Goal: Answer question/provide support: Share knowledge or assist other users

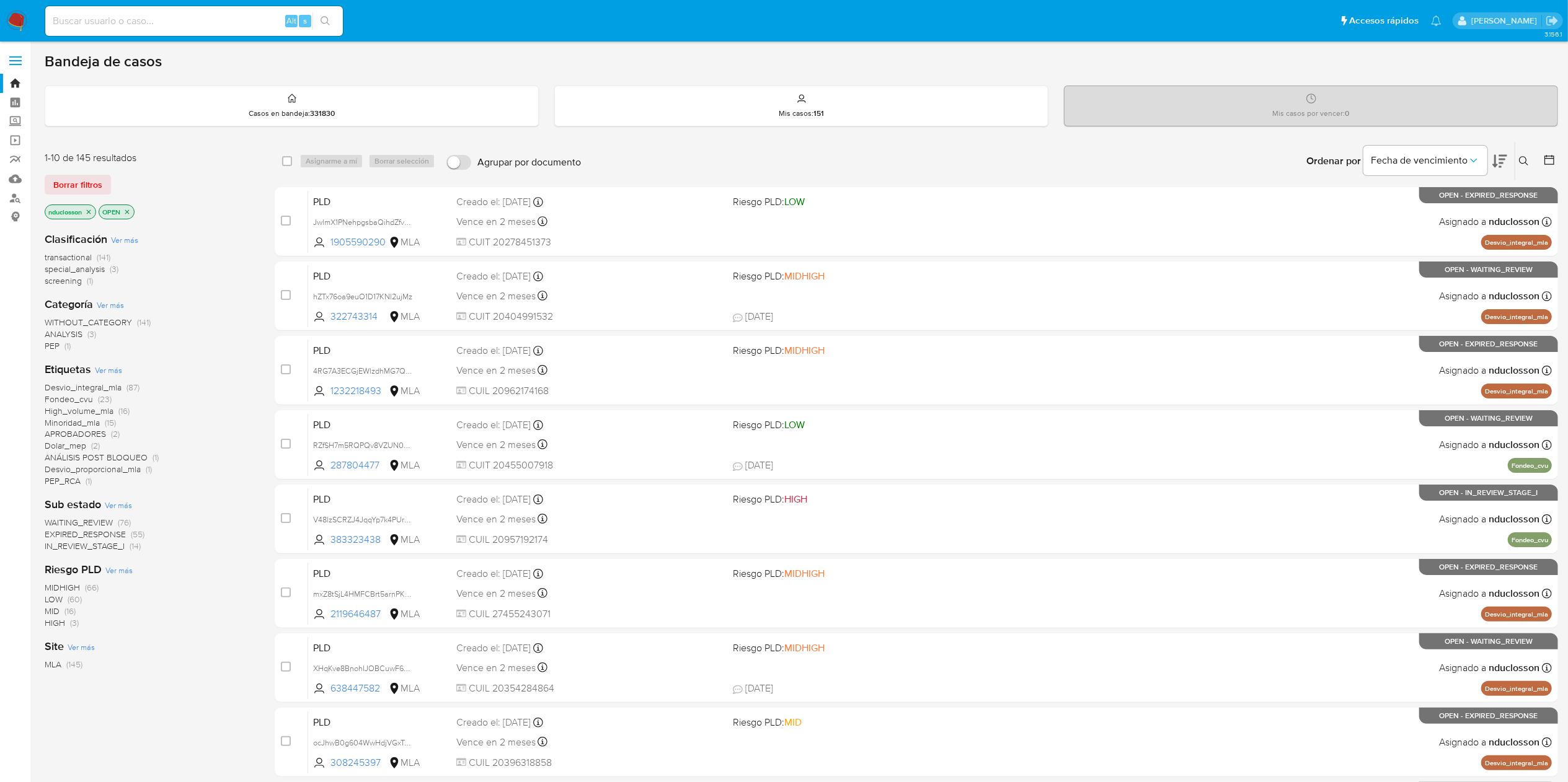
click at [176, 23] on input at bounding box center [194, 21] width 297 height 17
paste input "91vMWH0fMXFZaCercO1nPNwJ"
type input "91vMWH0fMXFZaCercO1nPNwJ"
click at [321, 25] on button "search-icon" at bounding box center [325, 21] width 25 height 17
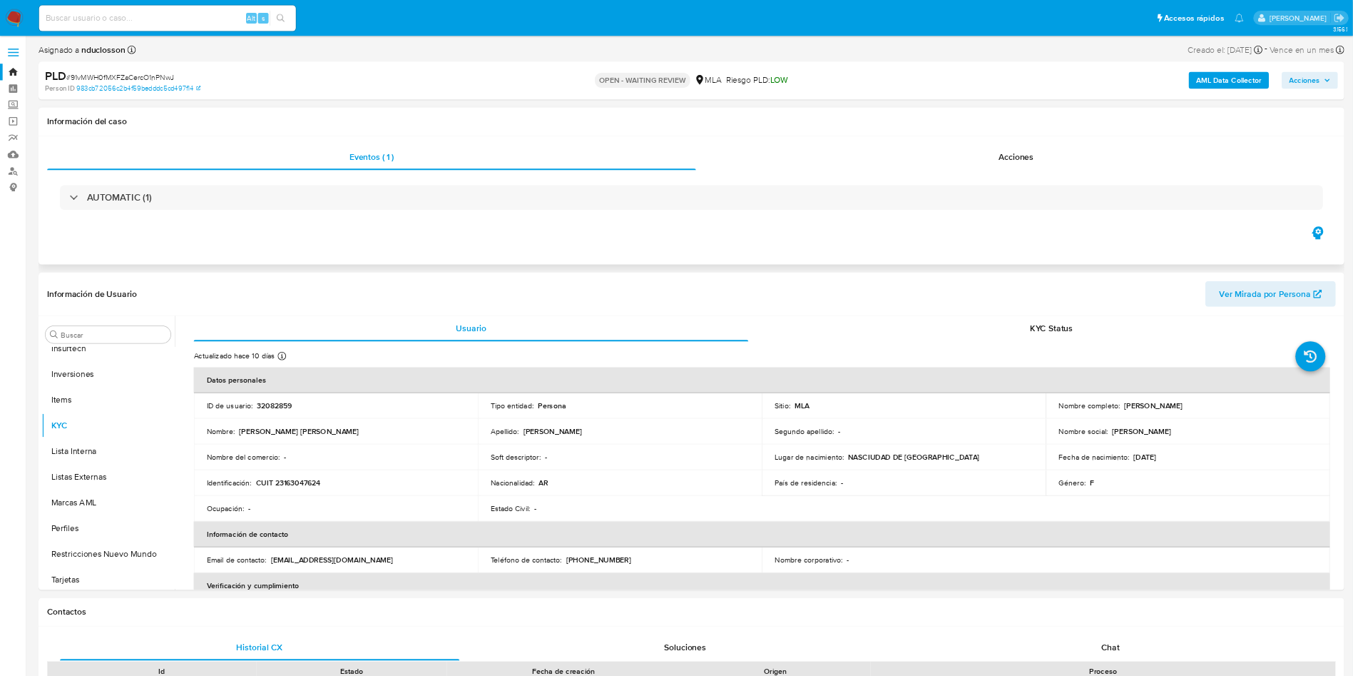
scroll to position [671, 0]
select select "10"
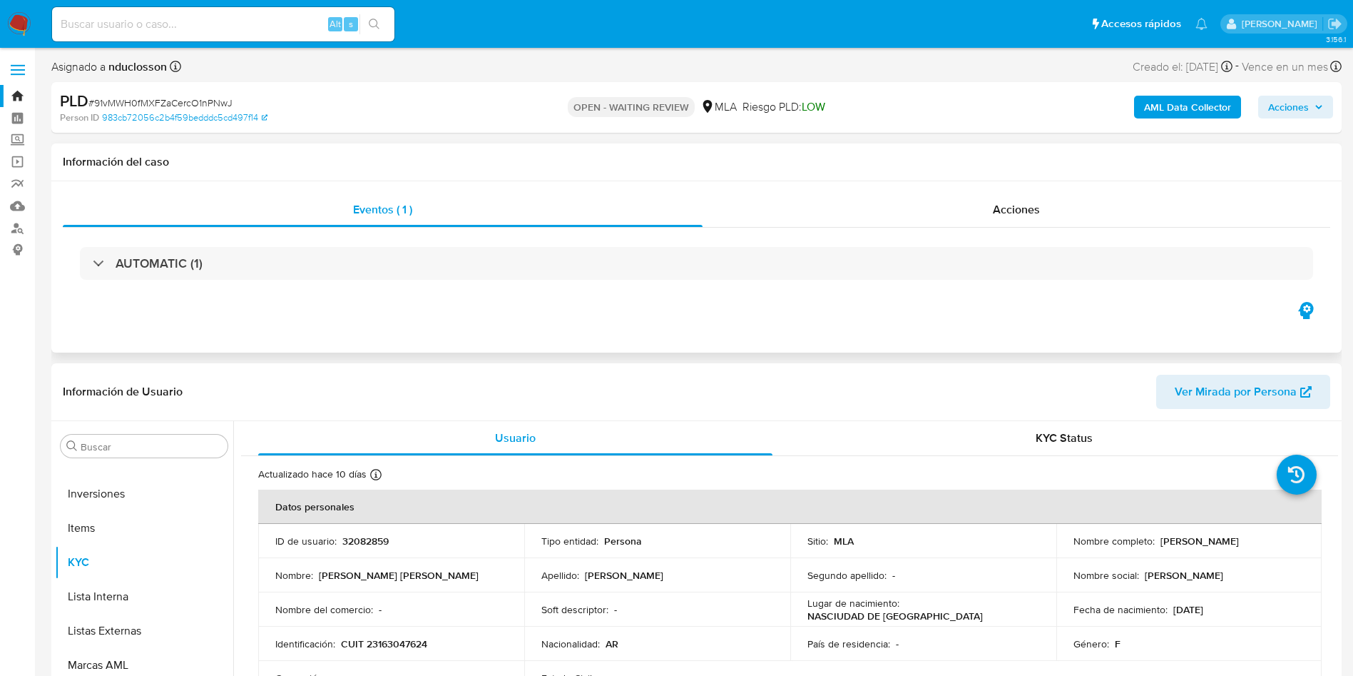
drag, startPoint x: 1707, startPoint y: 0, endPoint x: 639, endPoint y: 301, distance: 1109.0
click at [639, 301] on div "Eventos ( 1 ) Acciones AUTOMATIC (1)" at bounding box center [696, 266] width 1291 height 171
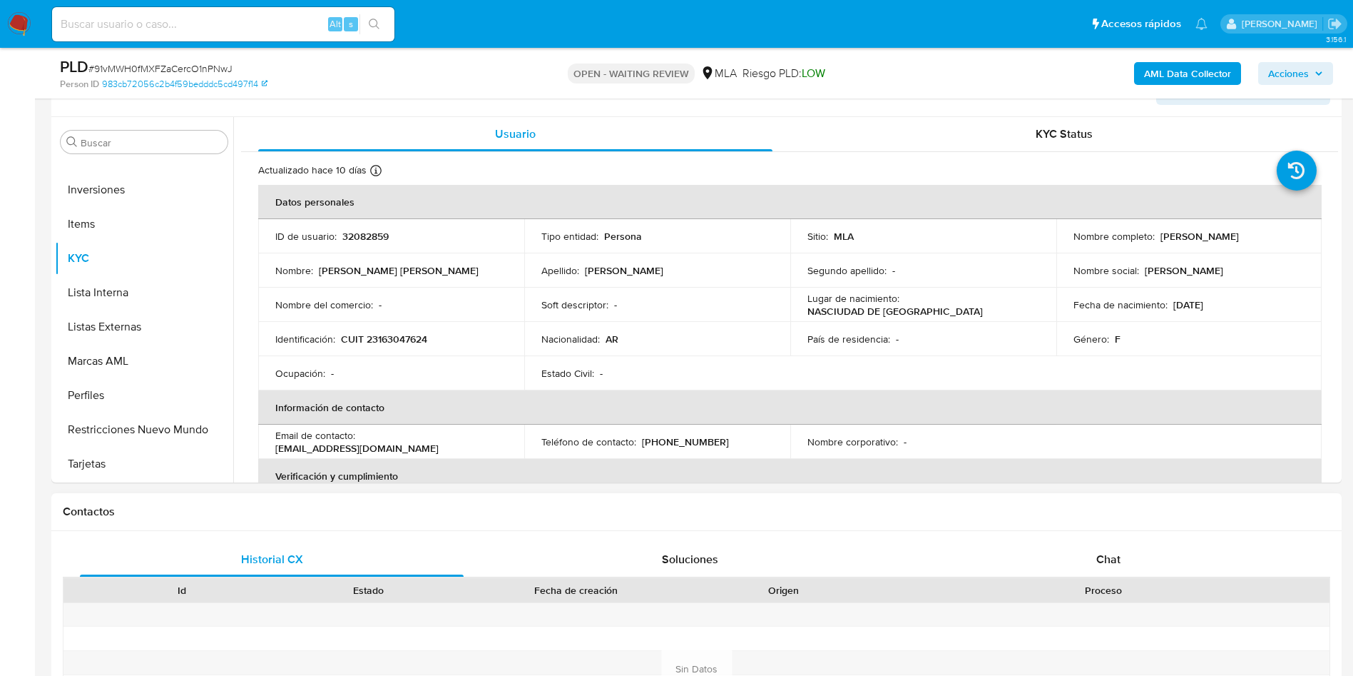
scroll to position [428, 0]
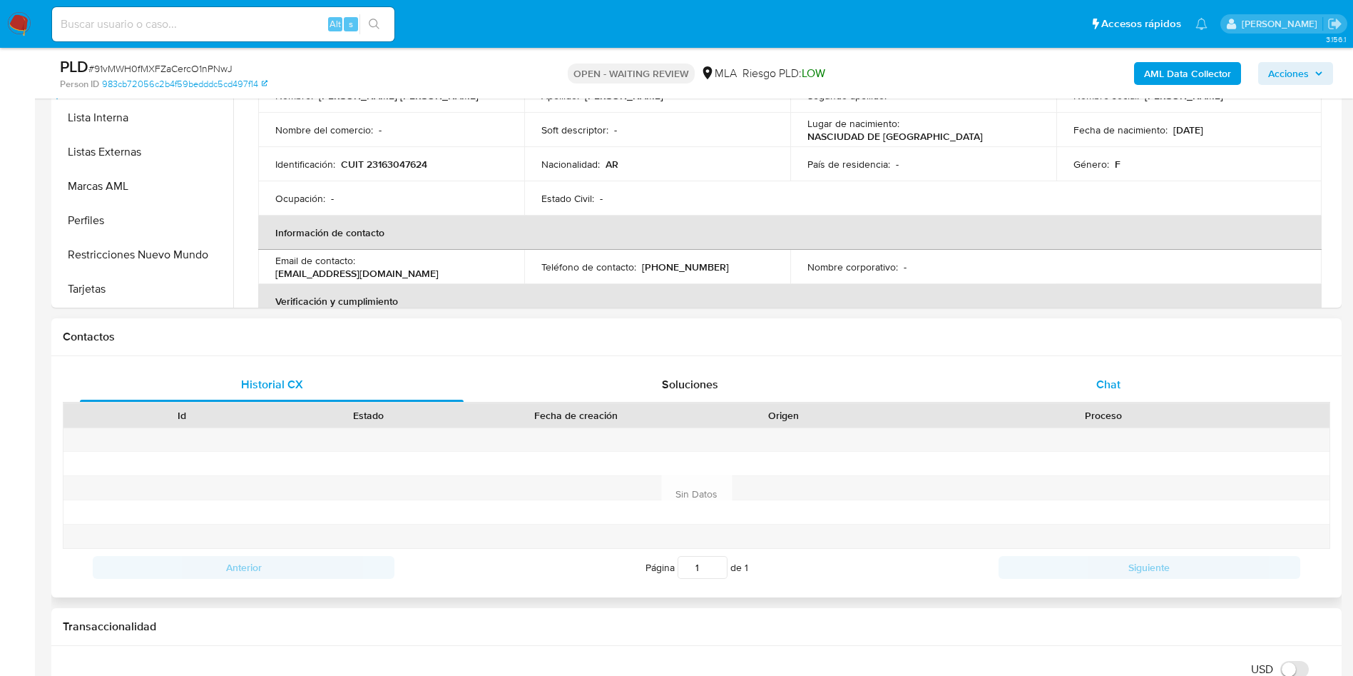
click at [1139, 392] on div "Chat" at bounding box center [1109, 384] width 384 height 34
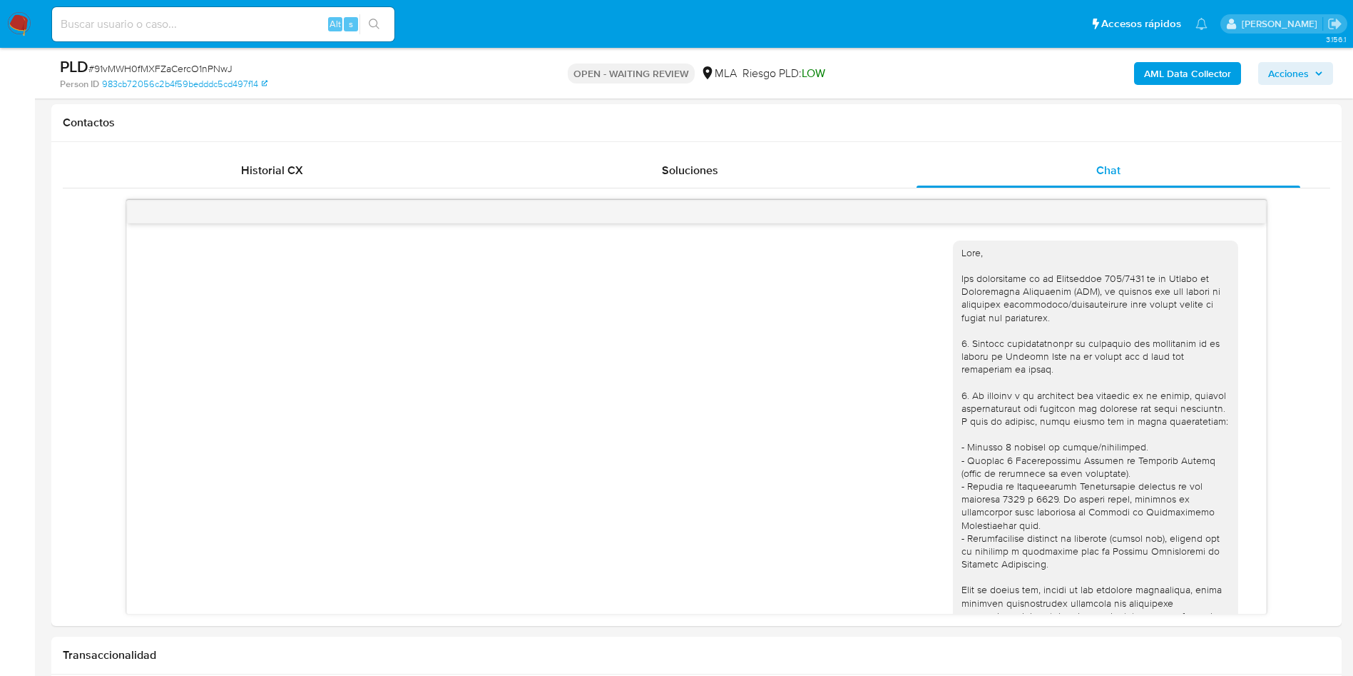
scroll to position [2320, 0]
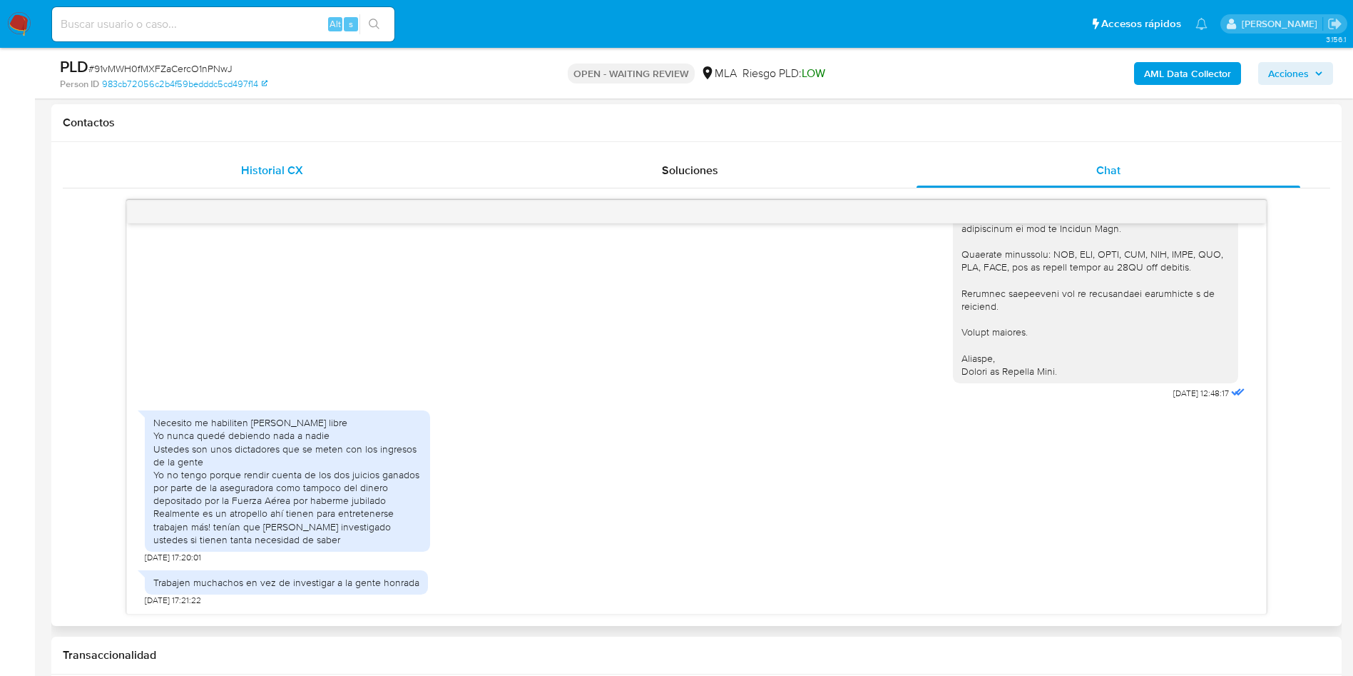
click at [305, 164] on div "Historial CX" at bounding box center [272, 170] width 384 height 34
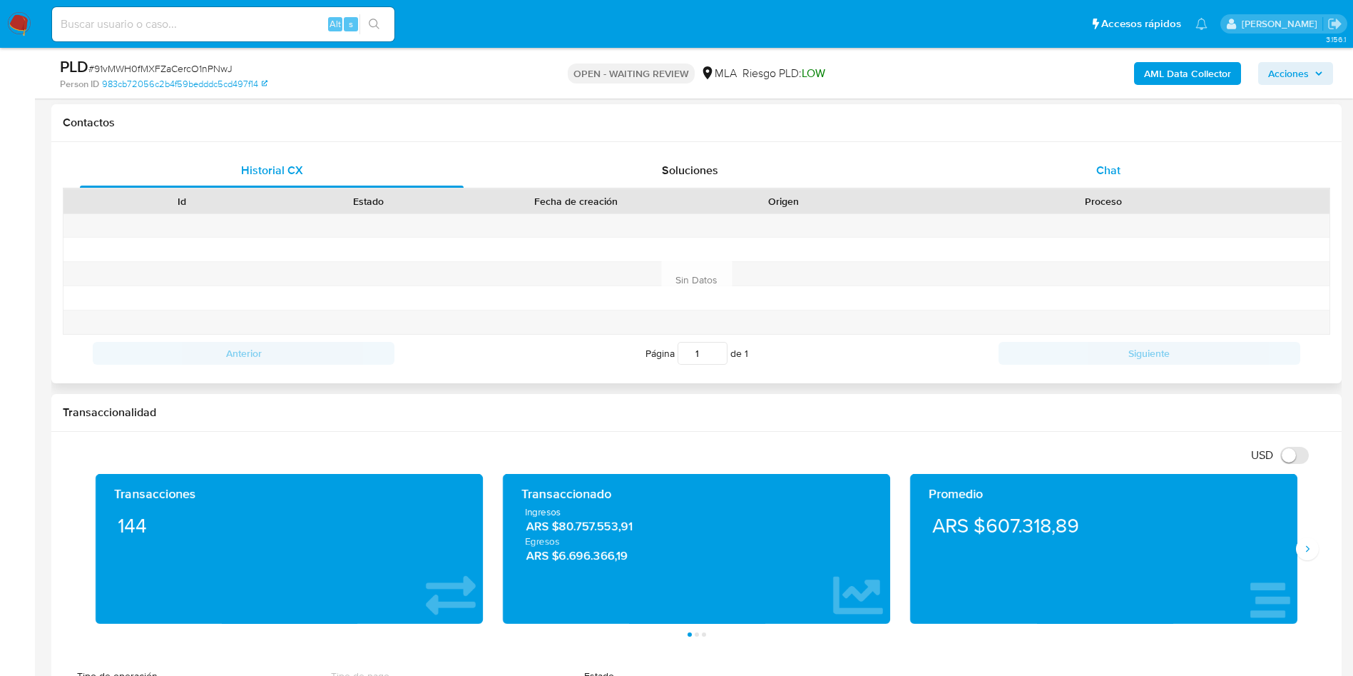
click at [1102, 153] on div "Chat" at bounding box center [1109, 170] width 384 height 34
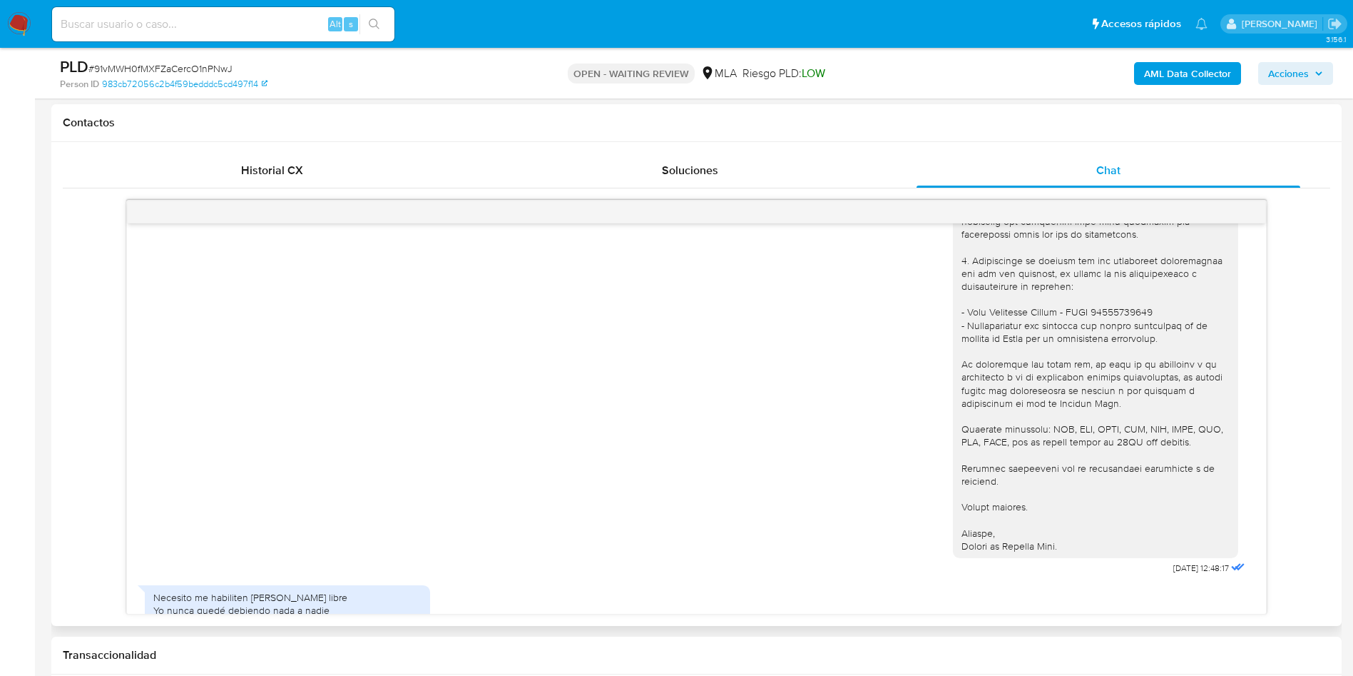
scroll to position [2320, 0]
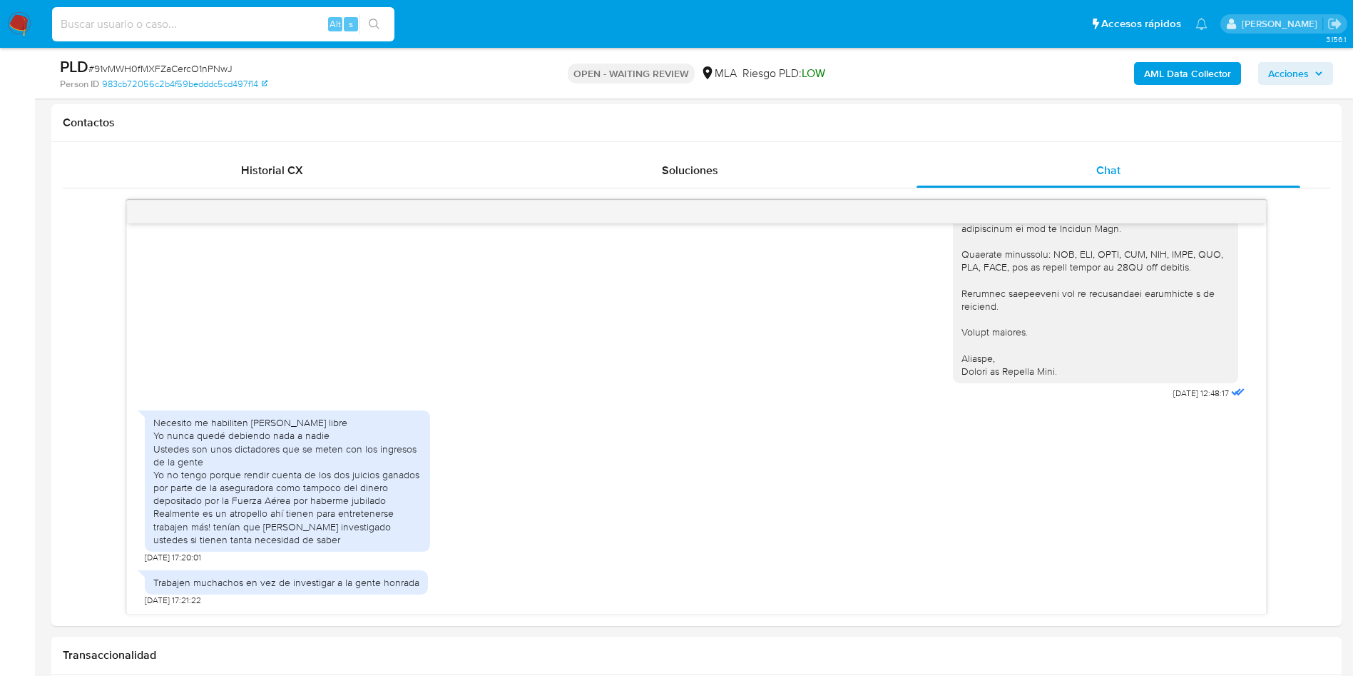
click at [215, 19] on input at bounding box center [223, 24] width 342 height 19
paste input "eBRT6ma5sD5DUTloqyFoXSPI"
type input "eBRT6ma5sD5DUTloqyFoXSPI"
click at [387, 27] on button "search-icon" at bounding box center [374, 24] width 29 height 20
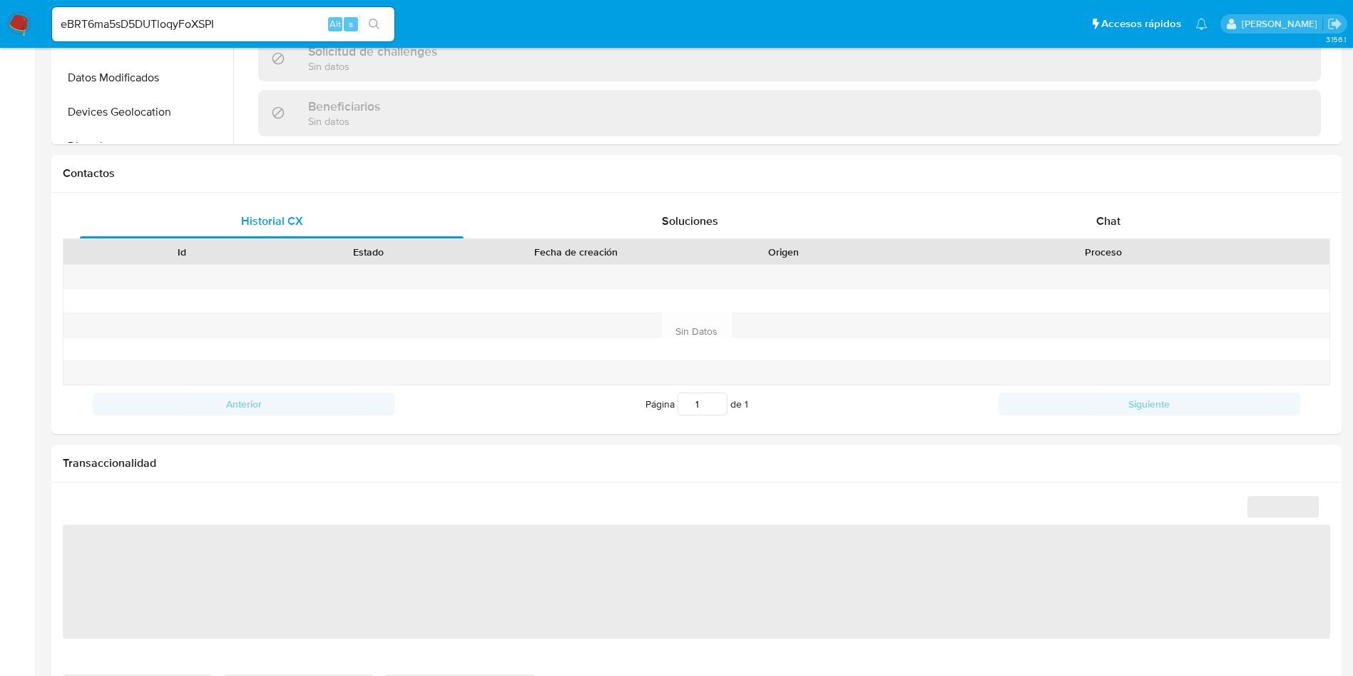
select select "10"
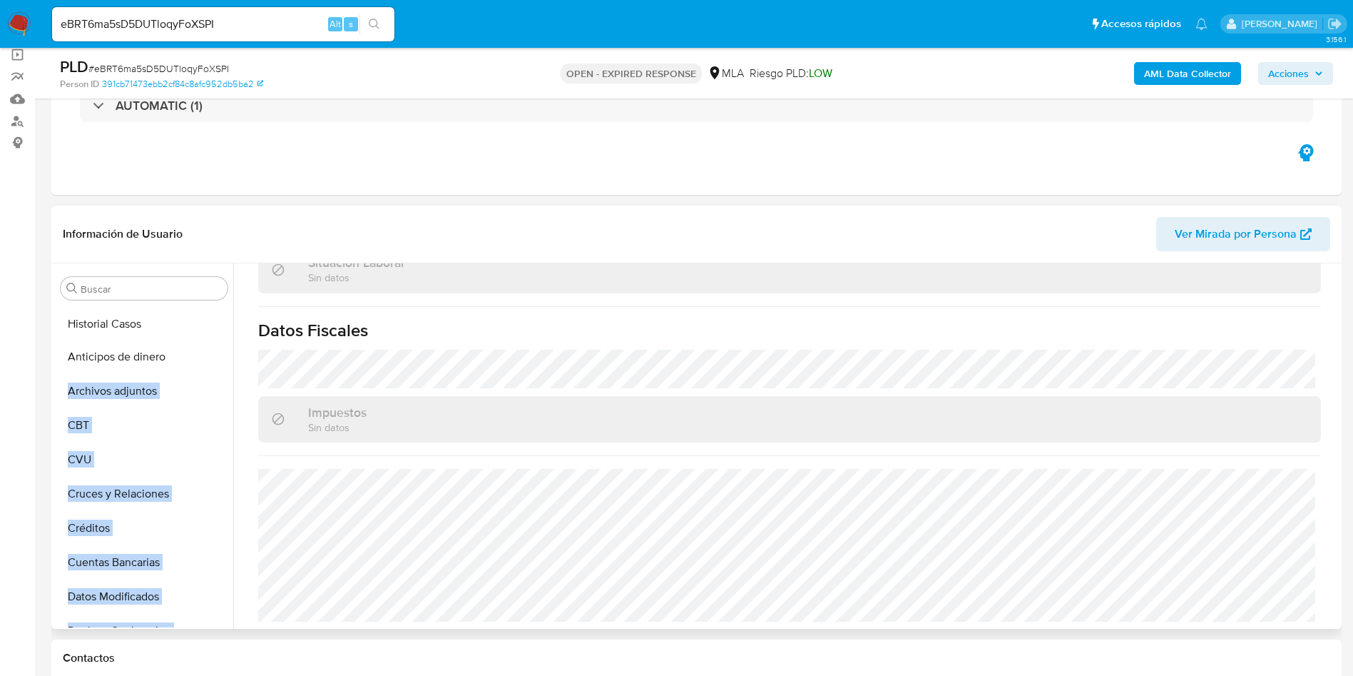
drag, startPoint x: 213, startPoint y: 482, endPoint x: 191, endPoint y: 325, distance: 158.5
click at [191, 325] on ul "Anticipos de dinero Archivos adjuntos CBT CVU Cruces y Relaciones Créditos Cuen…" at bounding box center [144, 466] width 178 height 322
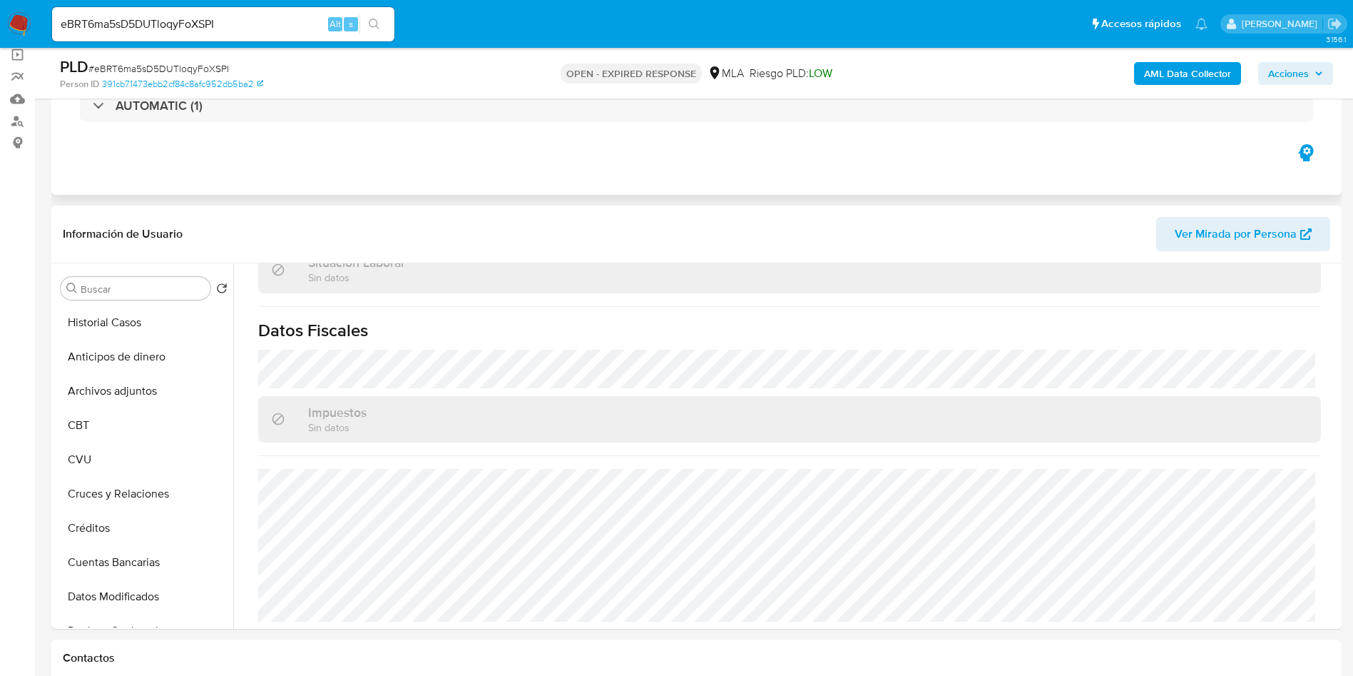
click at [327, 188] on div "Eventos ( 1 ) Acciones AUTOMATIC (1)" at bounding box center [696, 109] width 1291 height 171
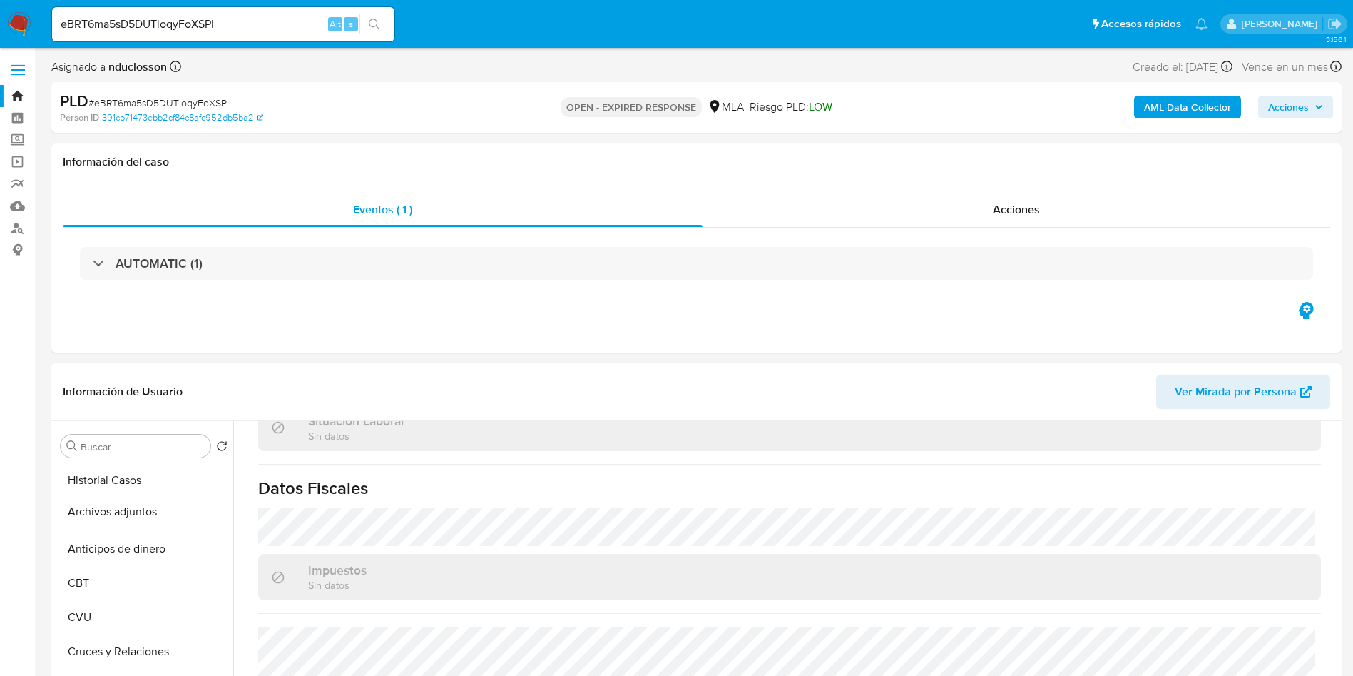
drag, startPoint x: 205, startPoint y: 549, endPoint x: 195, endPoint y: 512, distance: 38.4
click at [195, 512] on ul "Historial Casos Anticipos de dinero Archivos adjuntos CBT CVU Cruces y Relacion…" at bounding box center [144, 624] width 178 height 322
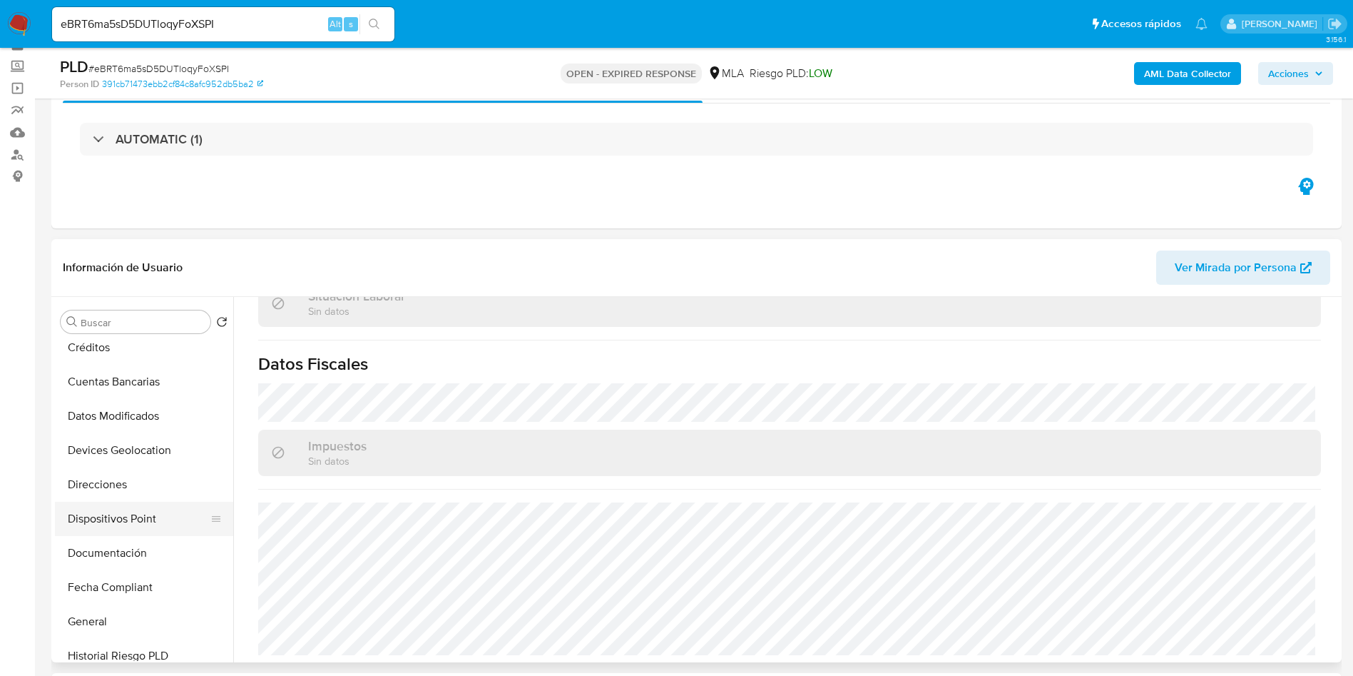
scroll to position [107, 0]
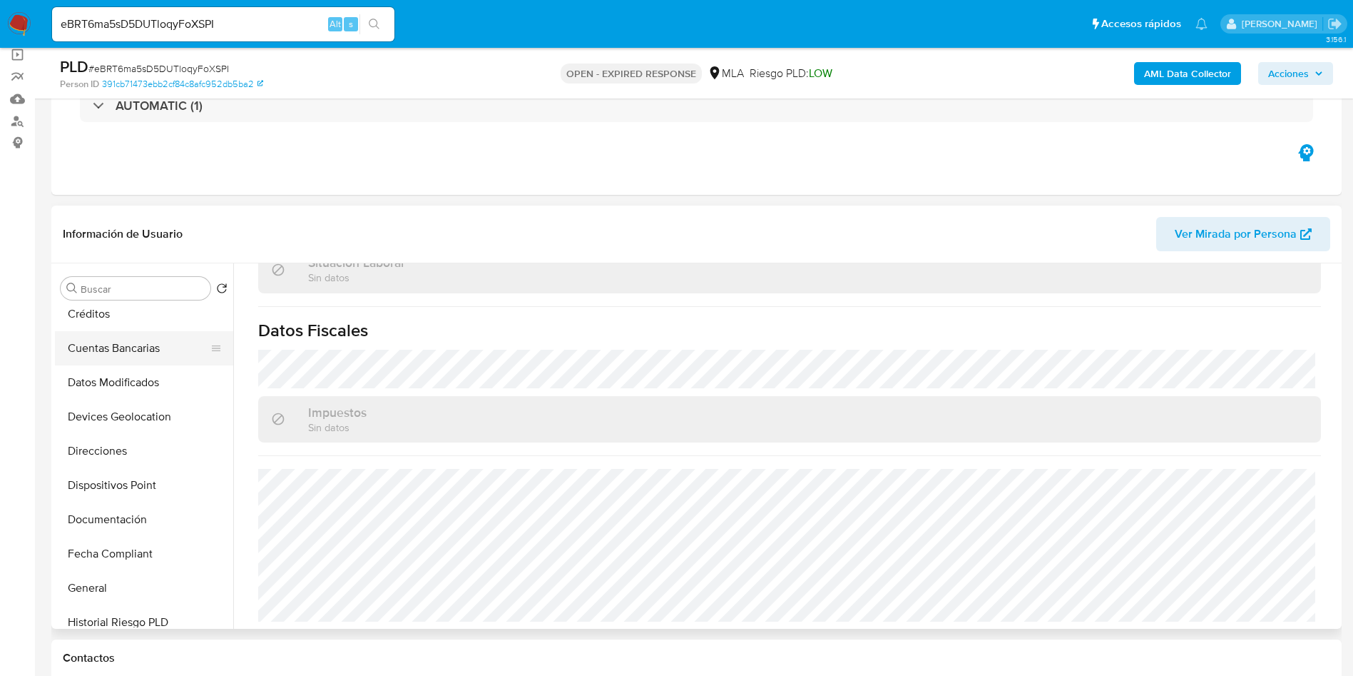
drag, startPoint x: 218, startPoint y: 514, endPoint x: 189, endPoint y: 335, distance: 181.5
click at [189, 335] on ul "Historial Casos Archivos adjuntos Anticipos de dinero CBT CVU Cruces y Relacion…" at bounding box center [144, 466] width 178 height 322
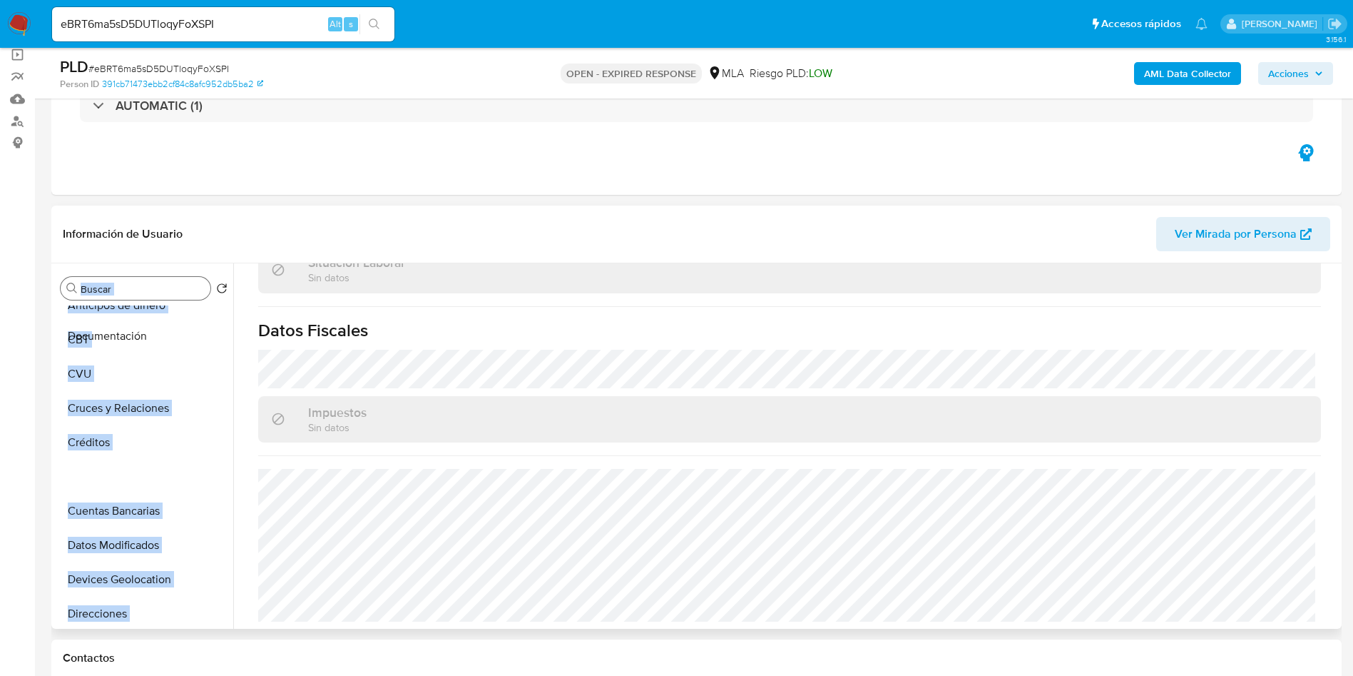
scroll to position [0, 0]
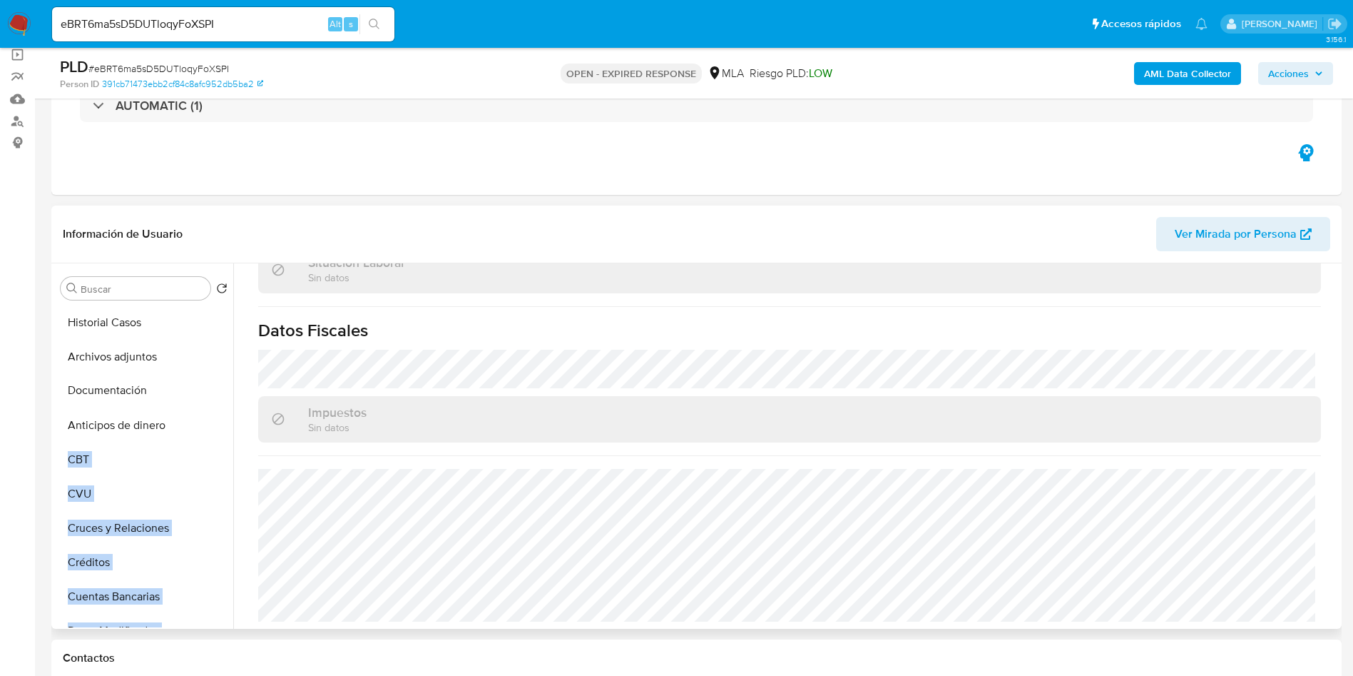
drag, startPoint x: 211, startPoint y: 517, endPoint x: 198, endPoint y: 387, distance: 130.5
click at [198, 387] on ul "Historial Casos Archivos adjuntos Anticipos de dinero CBT CVU Cruces y Relacion…" at bounding box center [144, 466] width 178 height 322
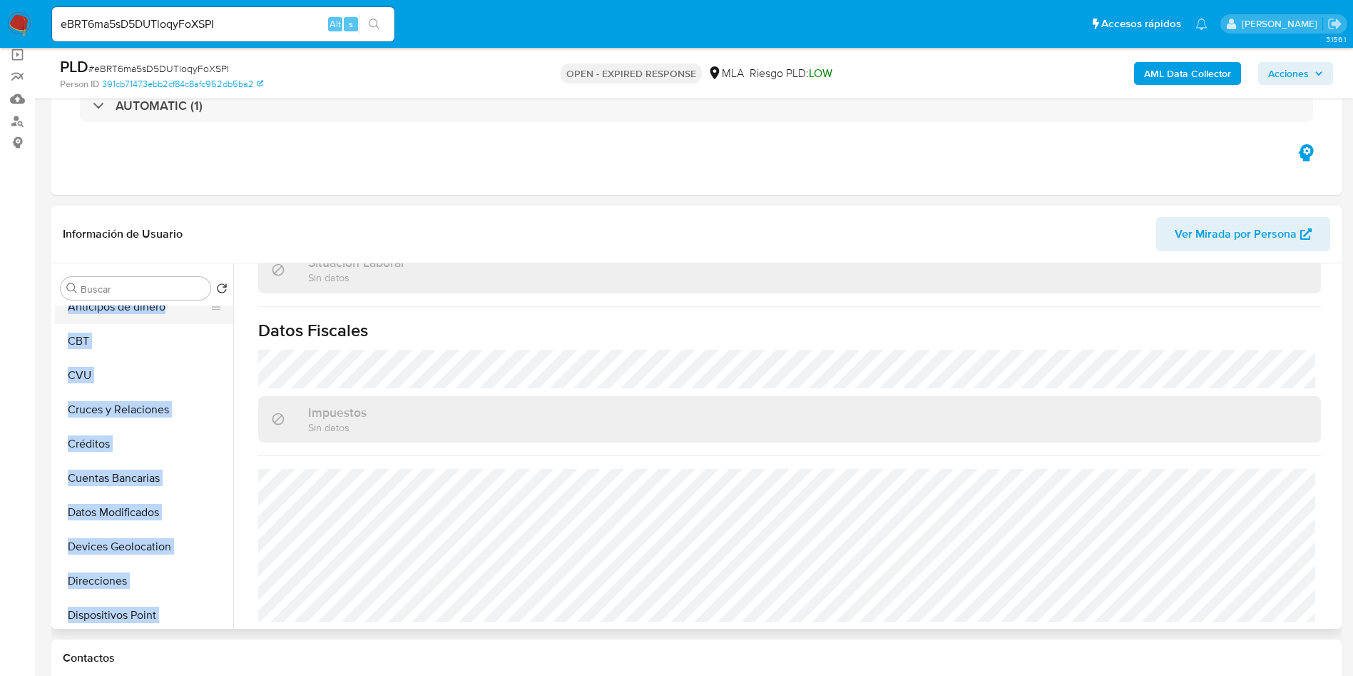
scroll to position [214, 0]
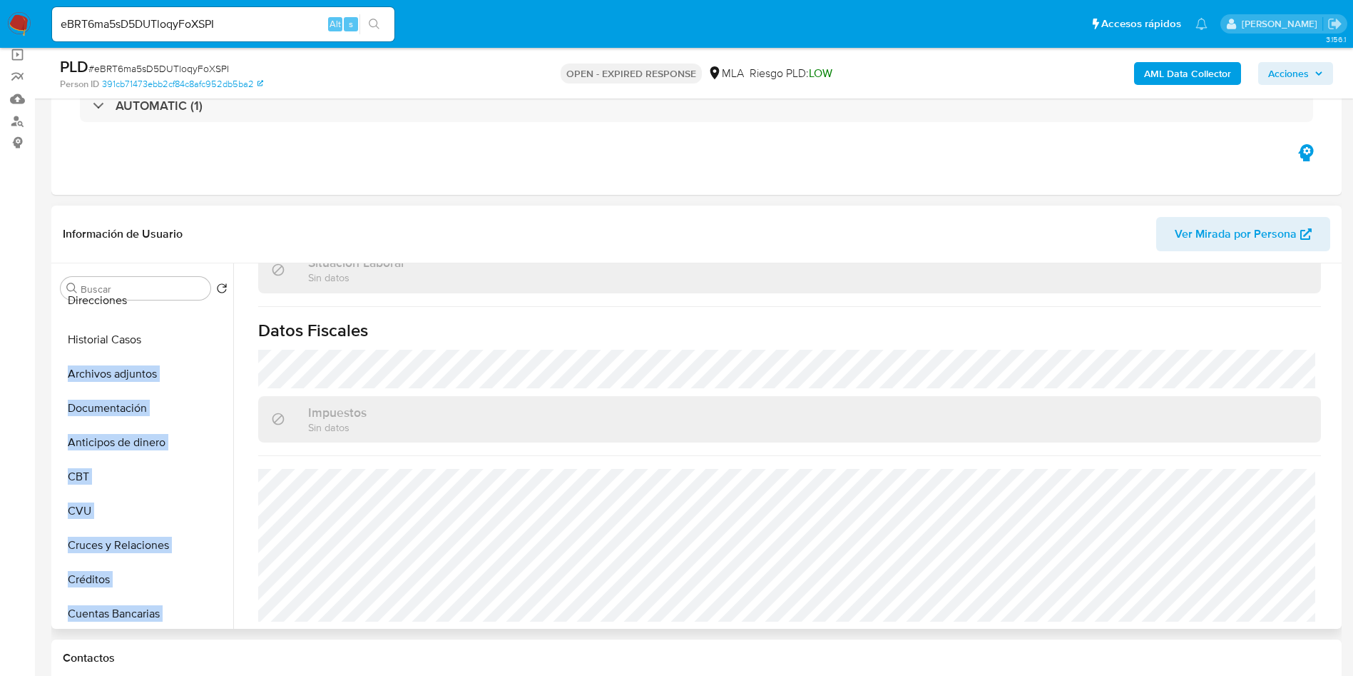
scroll to position [0, 0]
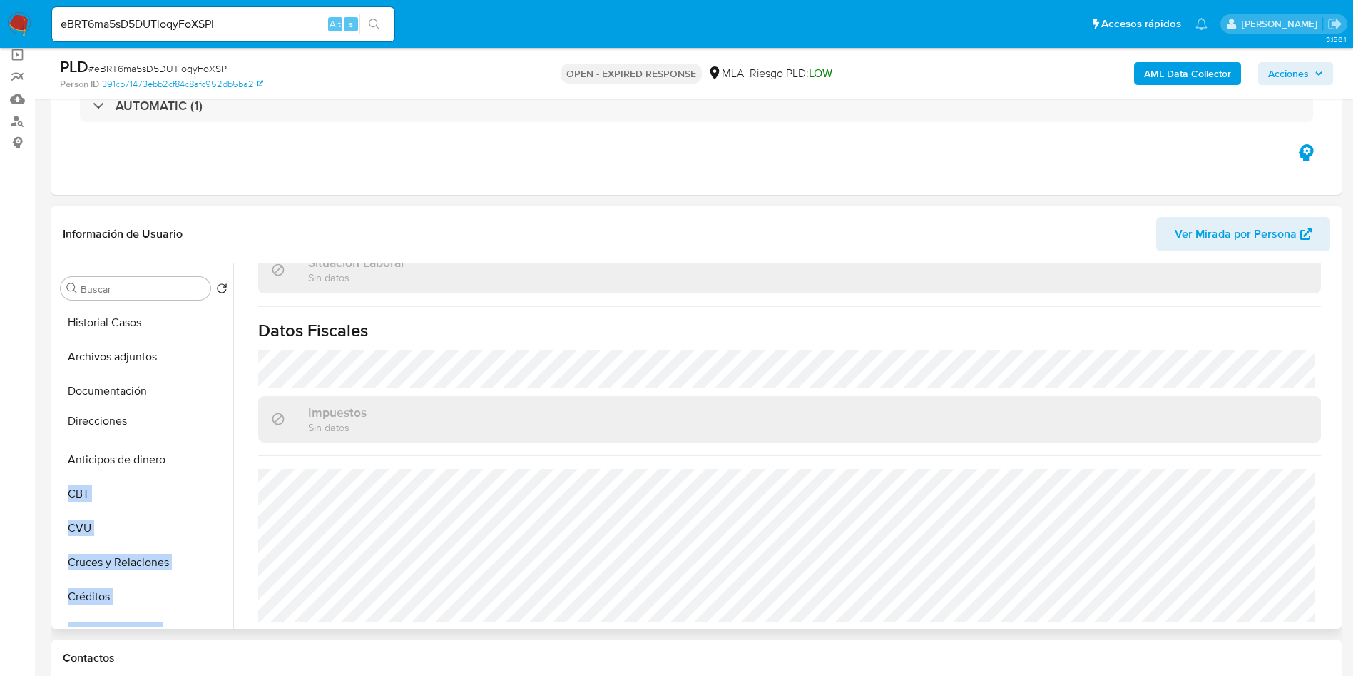
drag, startPoint x: 209, startPoint y: 453, endPoint x: 170, endPoint y: 423, distance: 49.4
click at [170, 423] on ul "Historial Casos Archivos adjuntos Documentación Anticipos de dinero CBT CVU Cru…" at bounding box center [144, 466] width 178 height 322
drag, startPoint x: 212, startPoint y: 539, endPoint x: 200, endPoint y: 461, distance: 78.6
click at [200, 461] on ul "Historial Casos Archivos adjuntos Documentación Direcciones Anticipos de dinero…" at bounding box center [144, 466] width 178 height 322
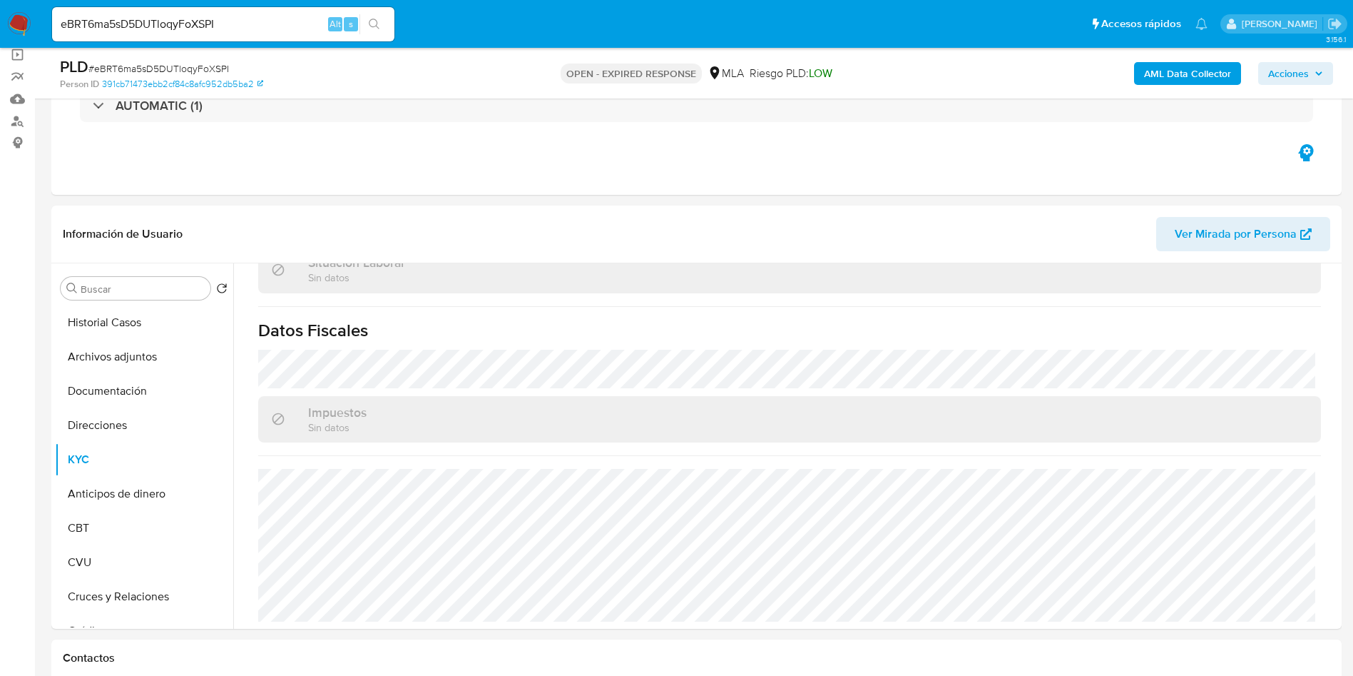
drag, startPoint x: 213, startPoint y: 512, endPoint x: 191, endPoint y: 492, distance: 30.3
click at [191, 492] on ul "Historial Casos Archivos adjuntos Documentación Direcciones KYC Anticipos de di…" at bounding box center [144, 466] width 178 height 322
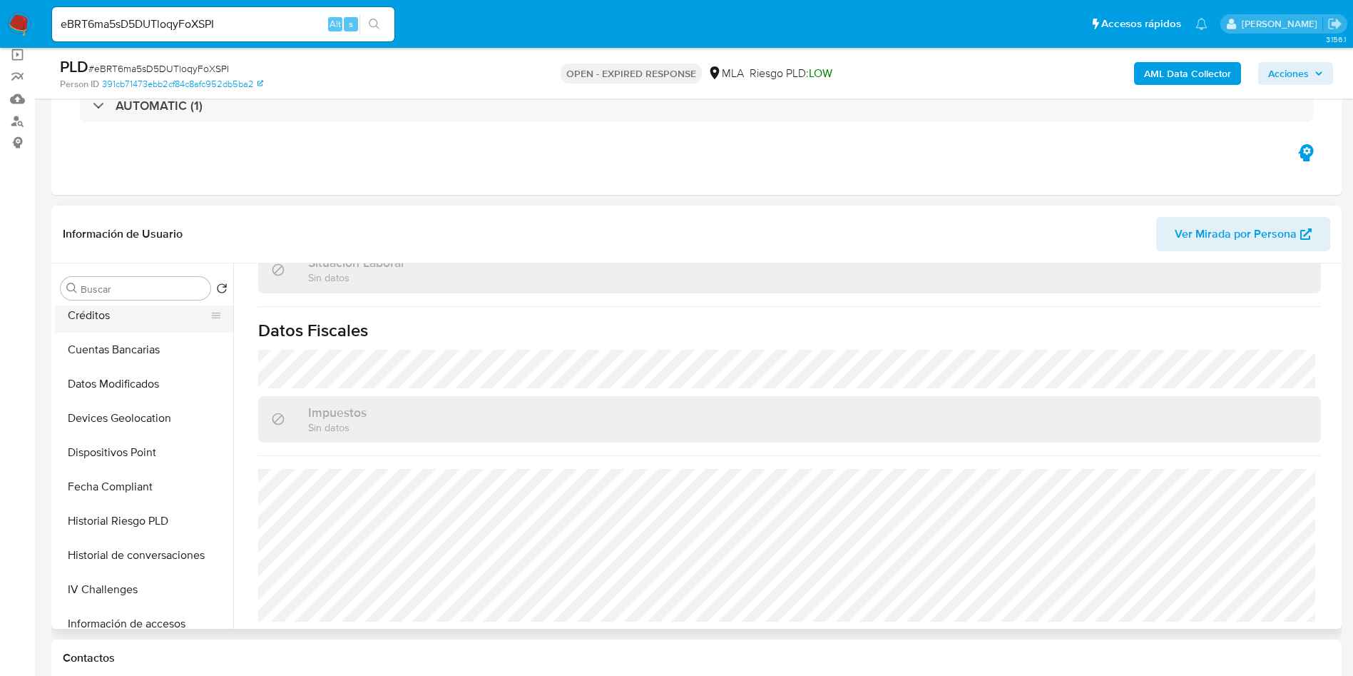
scroll to position [214, 0]
click at [135, 421] on button "Cruces y Relaciones" at bounding box center [138, 417] width 167 height 34
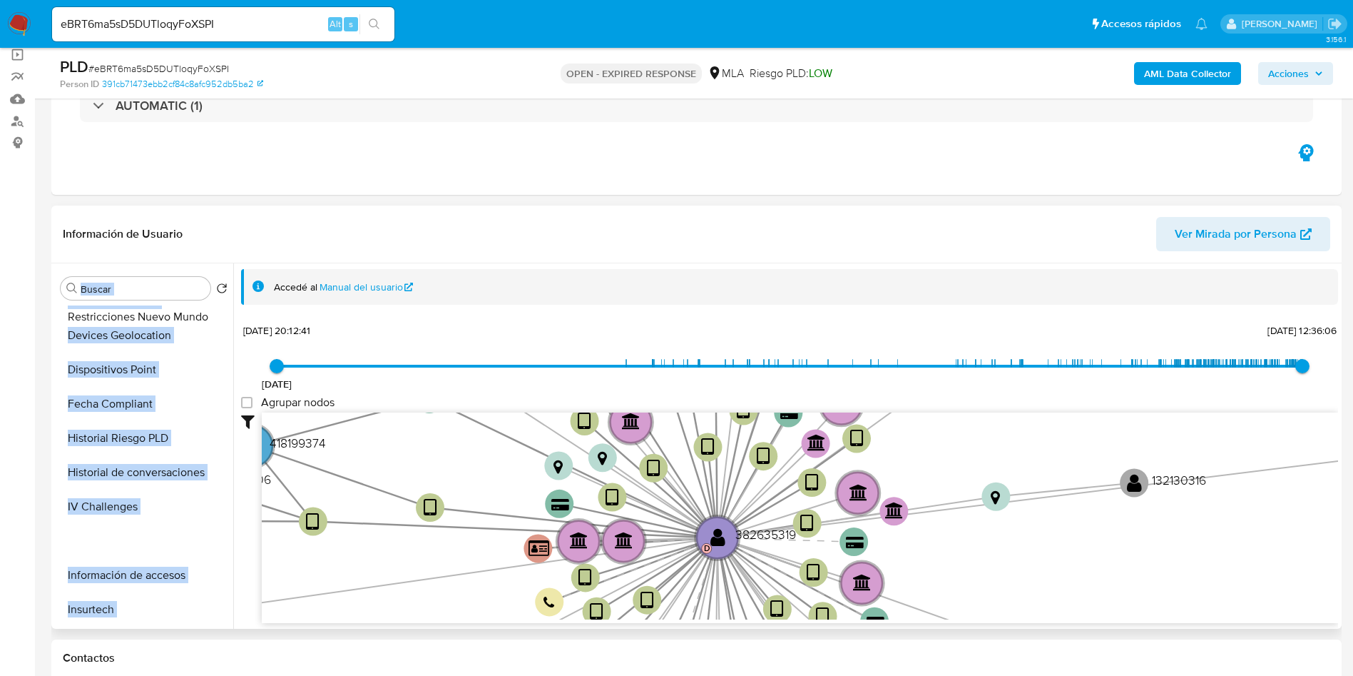
scroll to position [0, 0]
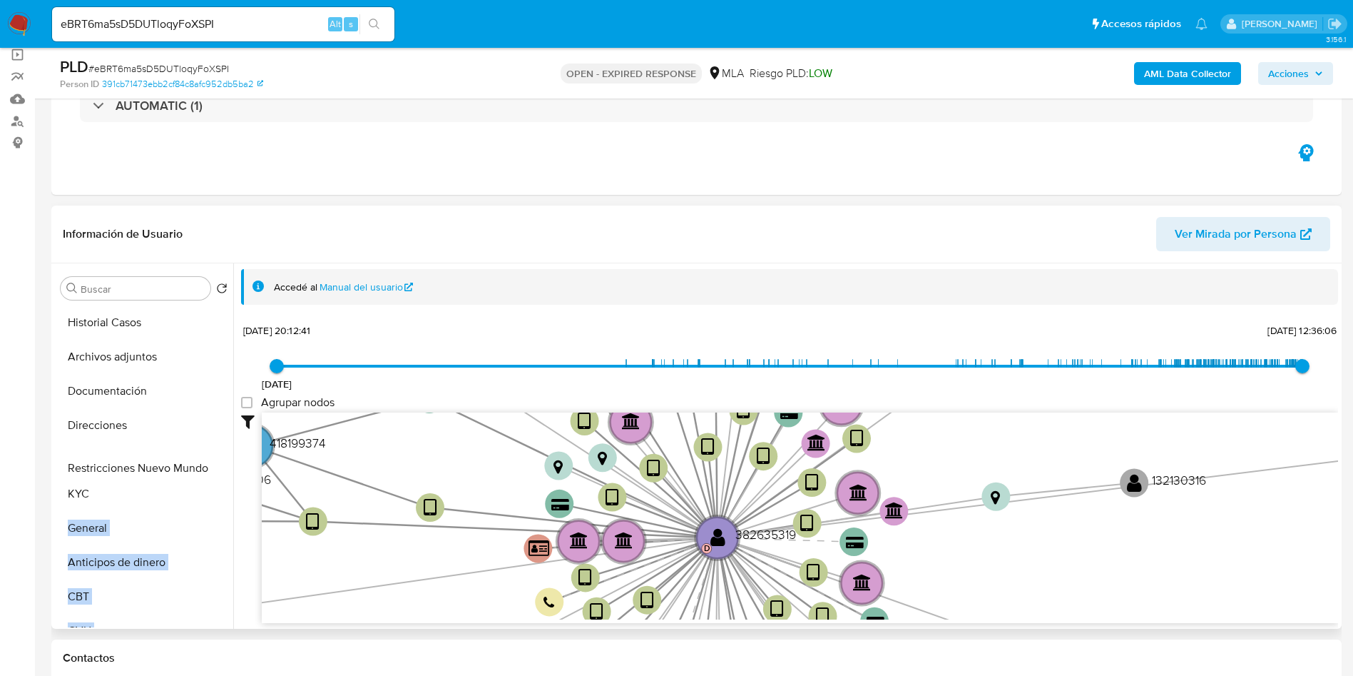
drag, startPoint x: 211, startPoint y: 573, endPoint x: 181, endPoint y: 465, distance: 112.0
click at [181, 465] on ul "Historial Casos Archivos adjuntos Documentación Direcciones KYC General Anticip…" at bounding box center [144, 466] width 178 height 322
drag, startPoint x: 207, startPoint y: 499, endPoint x: 169, endPoint y: 563, distance: 74.5
click at [169, 563] on ul "Historial Casos Archivos adjuntos Documentación Direcciones Restricciones Nuevo…" at bounding box center [144, 466] width 178 height 322
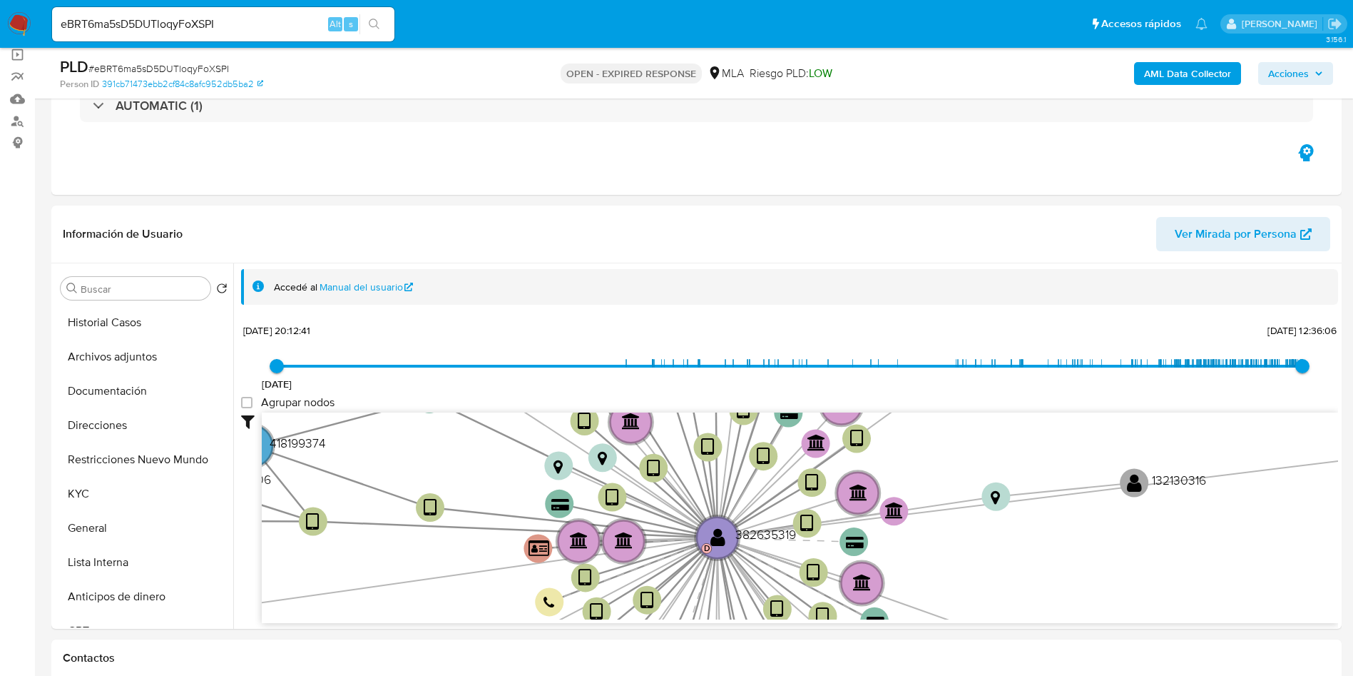
click at [92, 325] on button "Historial Casos" at bounding box center [138, 322] width 167 height 34
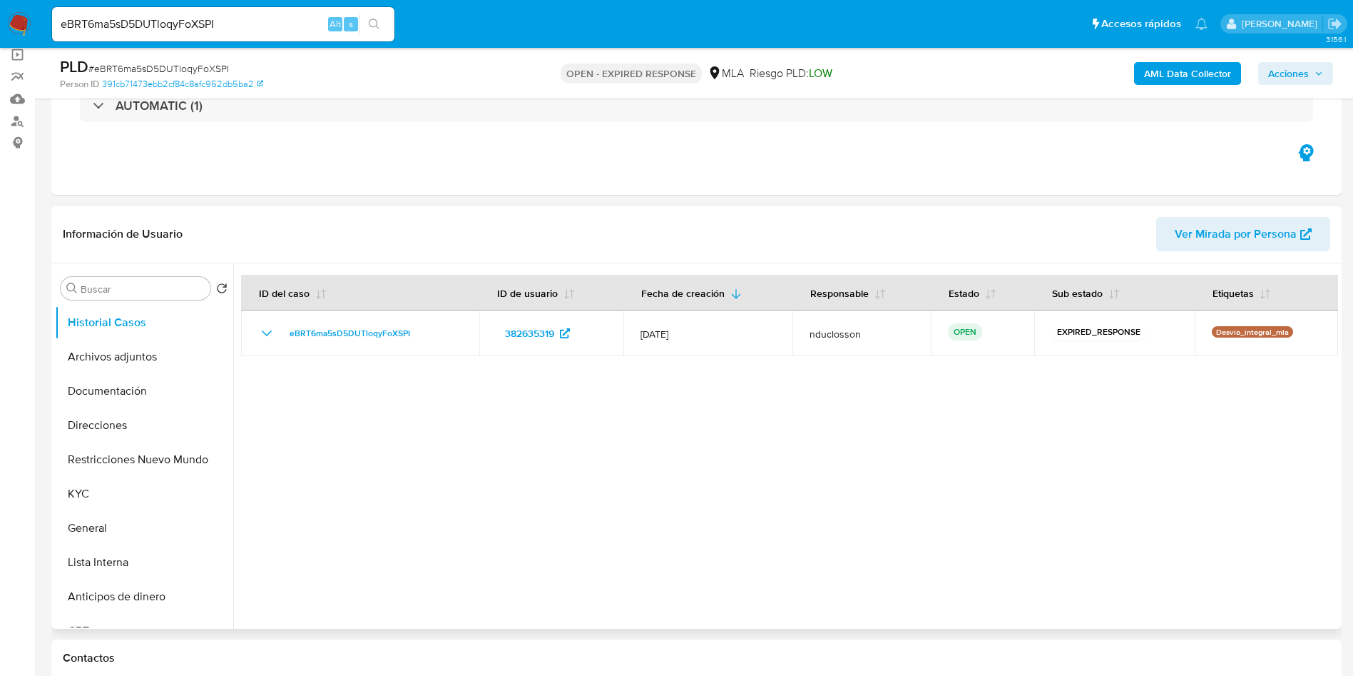
drag, startPoint x: 490, startPoint y: 484, endPoint x: 385, endPoint y: 250, distance: 256.1
click at [481, 474] on div at bounding box center [785, 445] width 1105 height 365
click at [107, 425] on button "Direcciones" at bounding box center [138, 425] width 167 height 34
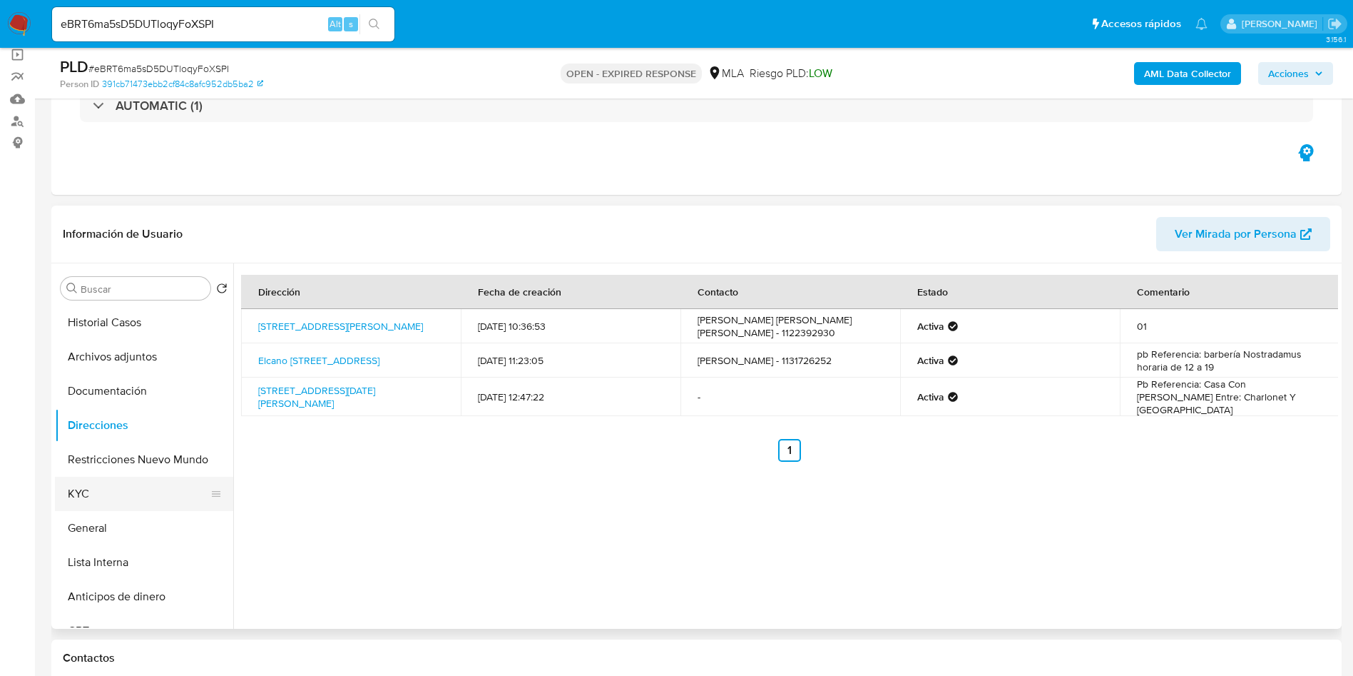
click at [136, 493] on button "KYC" at bounding box center [138, 494] width 167 height 34
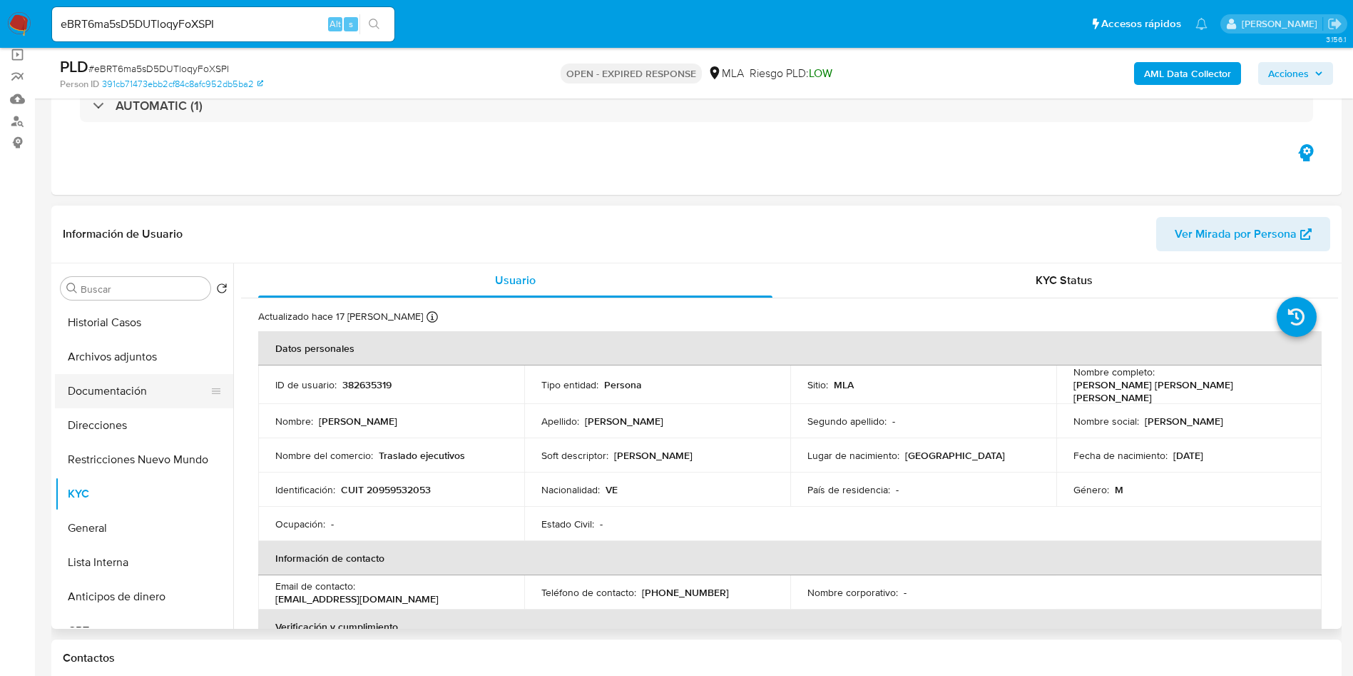
click at [142, 403] on button "Documentación" at bounding box center [138, 391] width 167 height 34
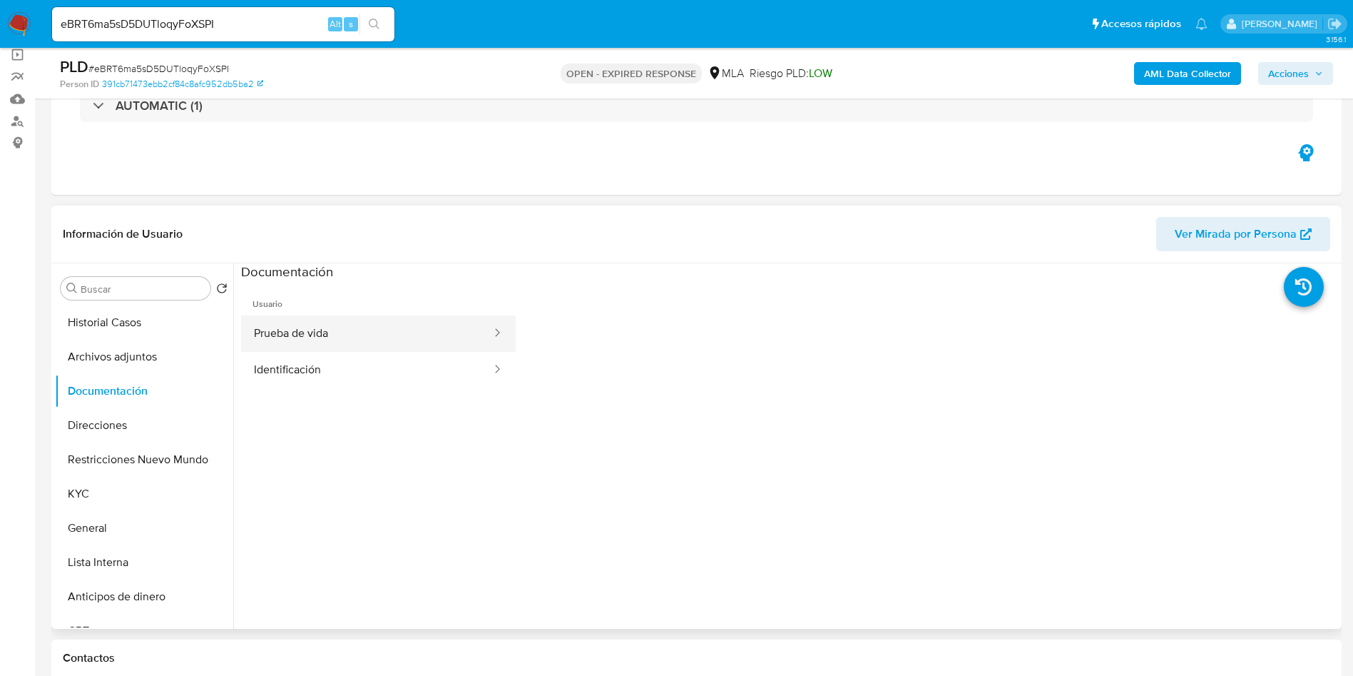
click at [283, 347] on button "Prueba de vida" at bounding box center [367, 333] width 252 height 36
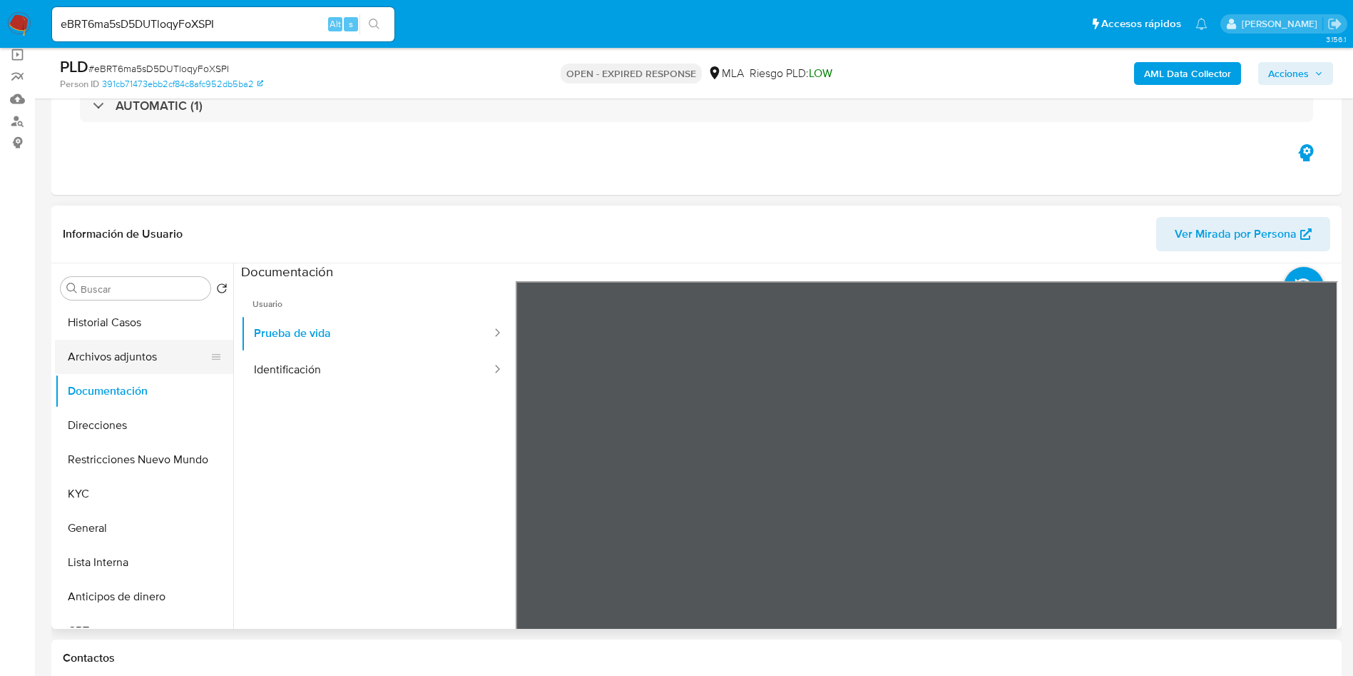
click at [105, 364] on button "Archivos adjuntos" at bounding box center [138, 357] width 167 height 34
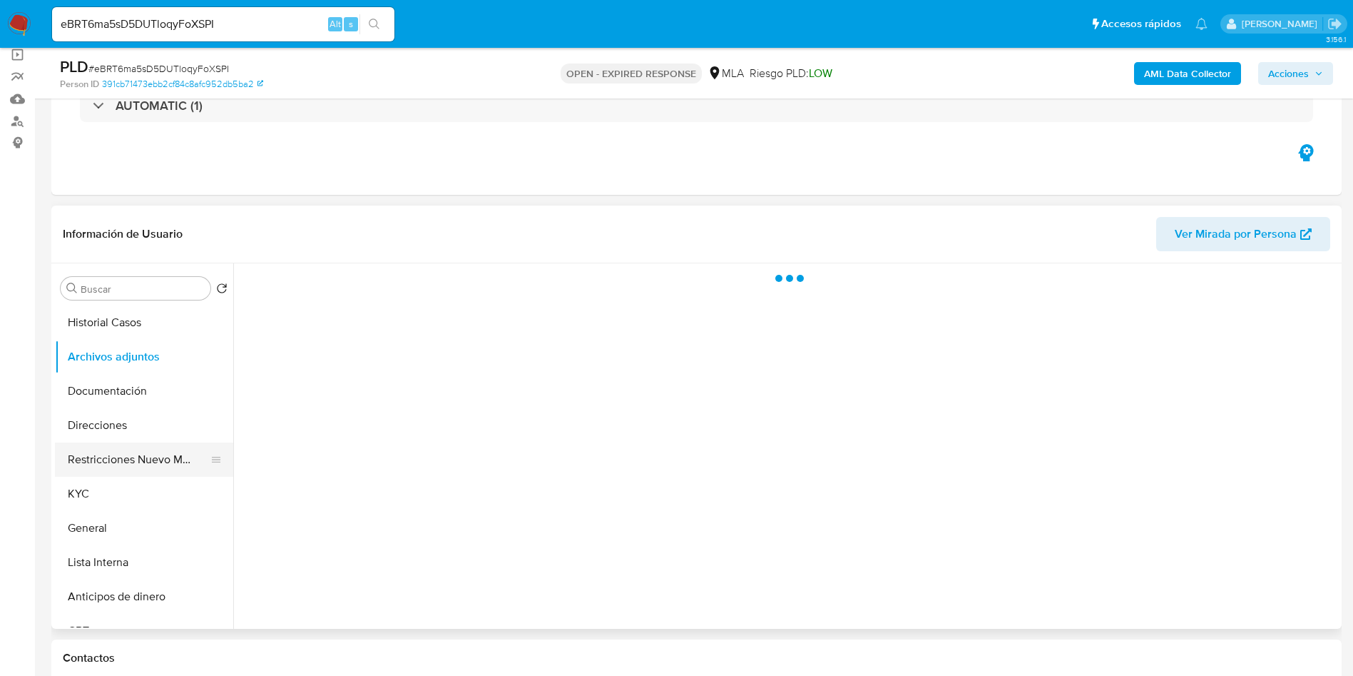
click at [121, 444] on button "Restricciones Nuevo Mundo" at bounding box center [138, 459] width 167 height 34
click at [117, 428] on button "Direcciones" at bounding box center [138, 425] width 167 height 34
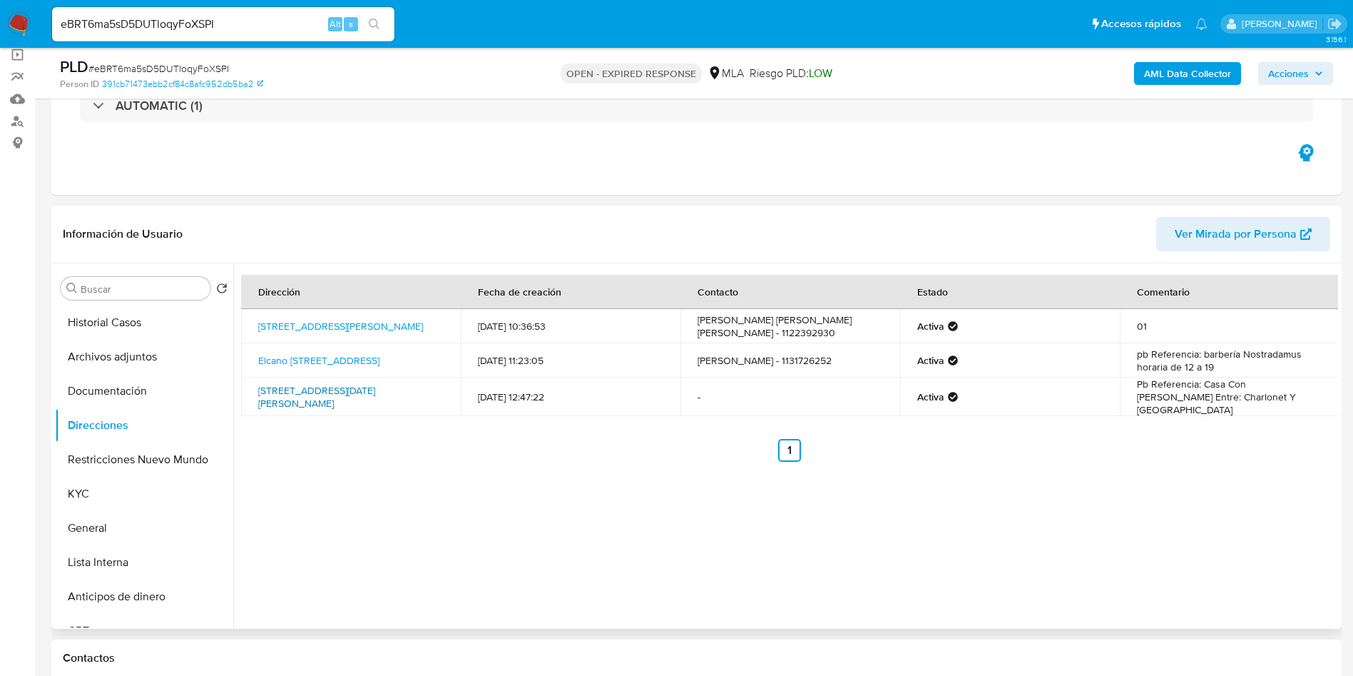
click at [345, 392] on link "Dorrego 1350 7, San Miguel, Buenos Aires, 1663, Argentina 7" at bounding box center [316, 396] width 117 height 27
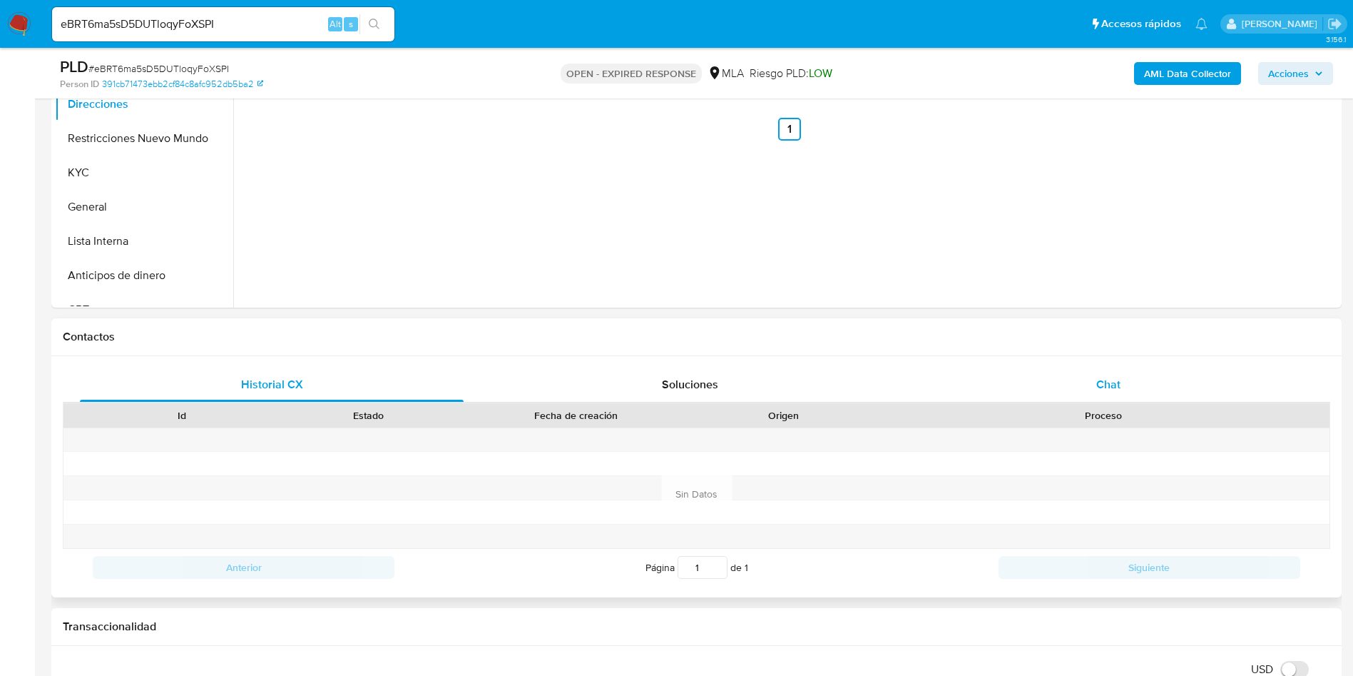
click at [1142, 391] on div "Chat" at bounding box center [1109, 384] width 384 height 34
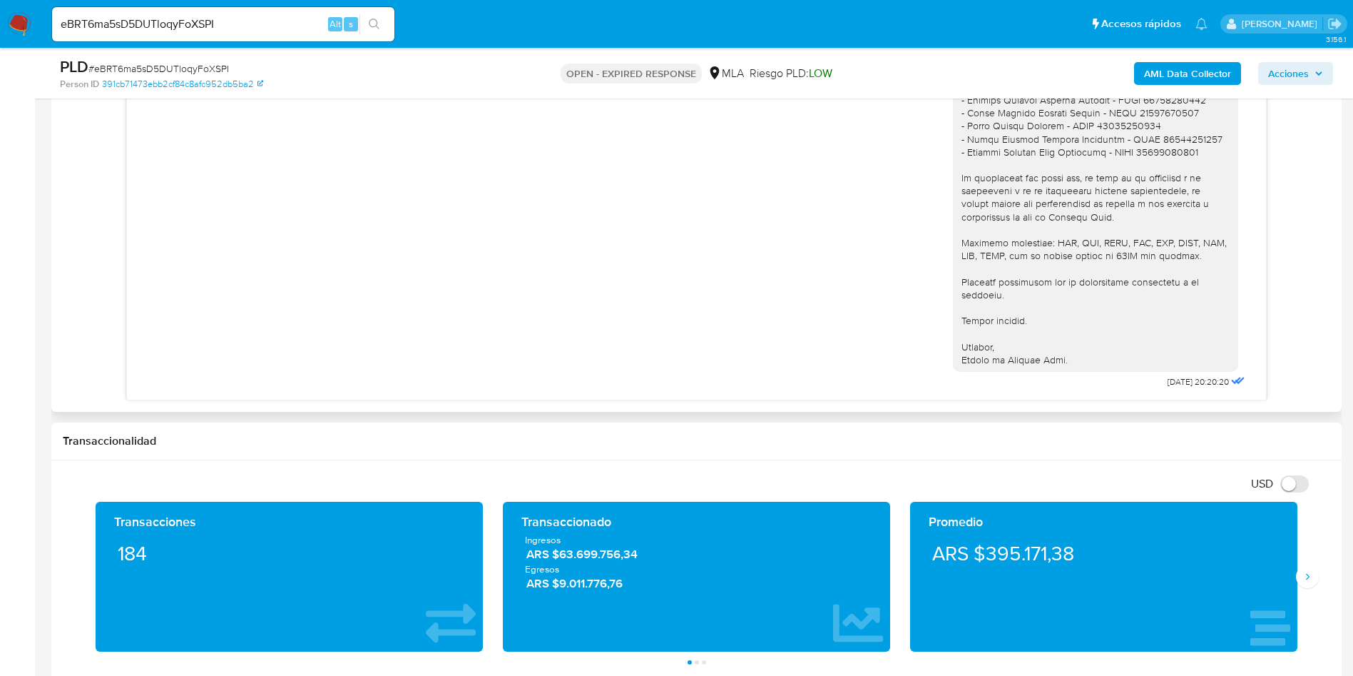
scroll to position [1526, 0]
click at [200, 16] on input "eBRT6ma5sD5DUTloqyFoXSPI" at bounding box center [223, 24] width 342 height 19
paste input "ptopuQdt8DBS05D9P62JHtz"
type input "ptopuQdt8DBS05D9P62JHtzI"
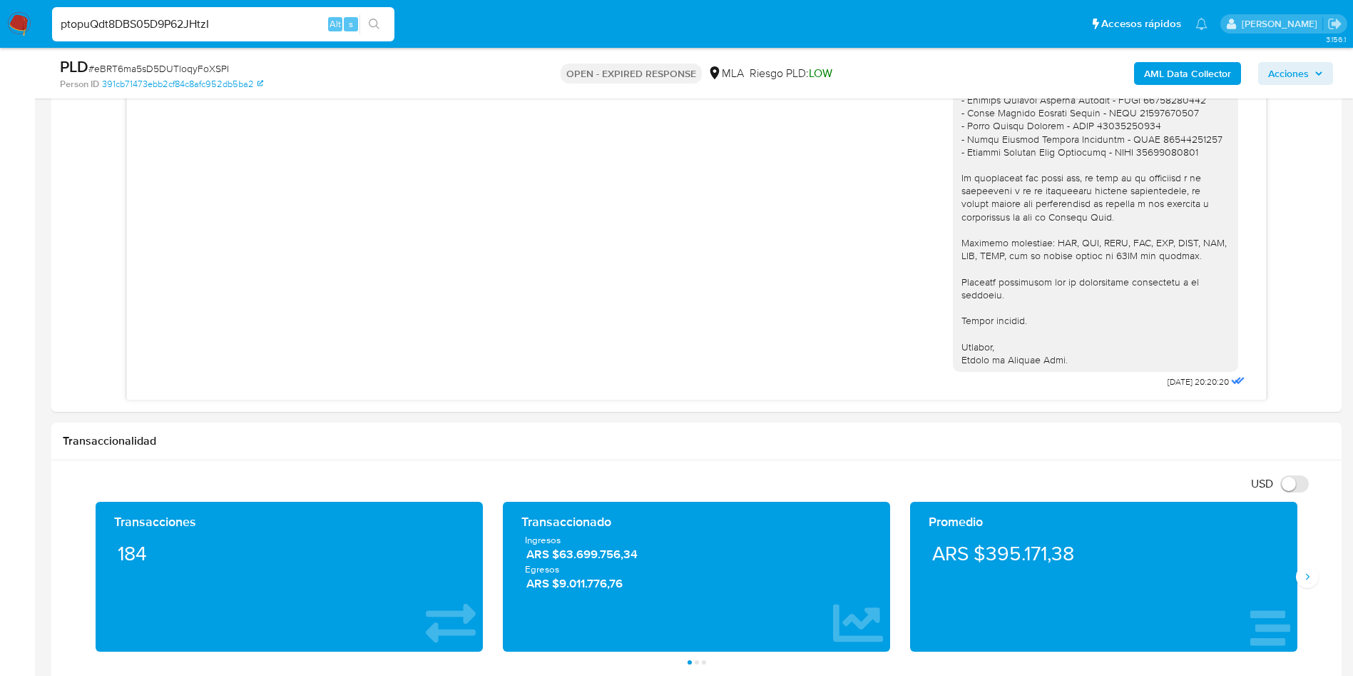
click at [378, 22] on icon "search-icon" at bounding box center [374, 24] width 11 height 11
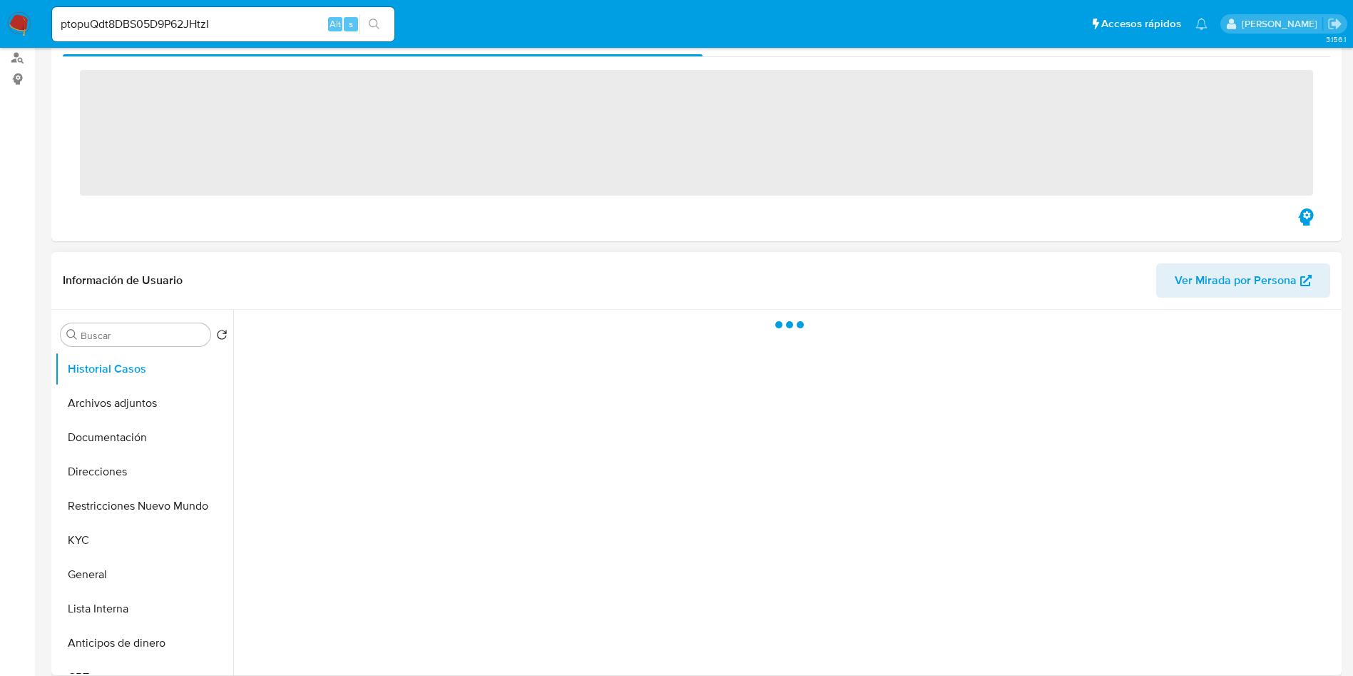
scroll to position [321, 0]
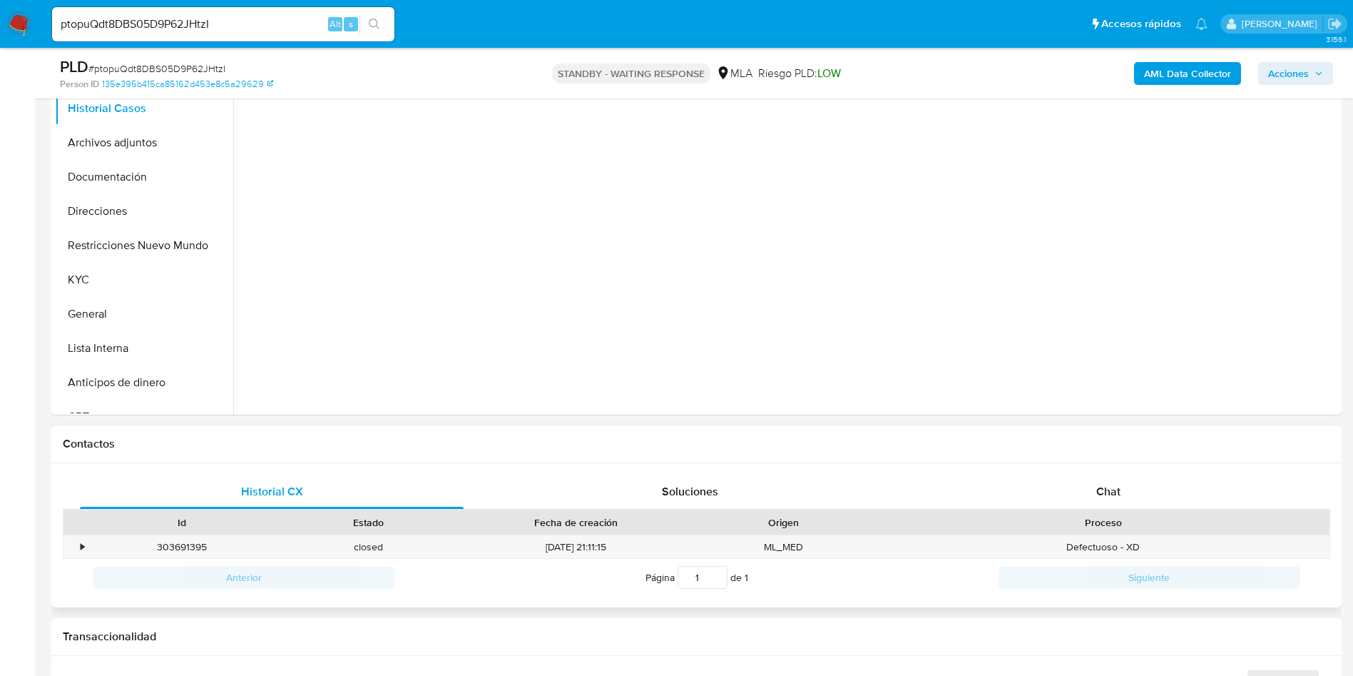
click at [1094, 512] on div "Proceso" at bounding box center [1104, 522] width 452 height 24
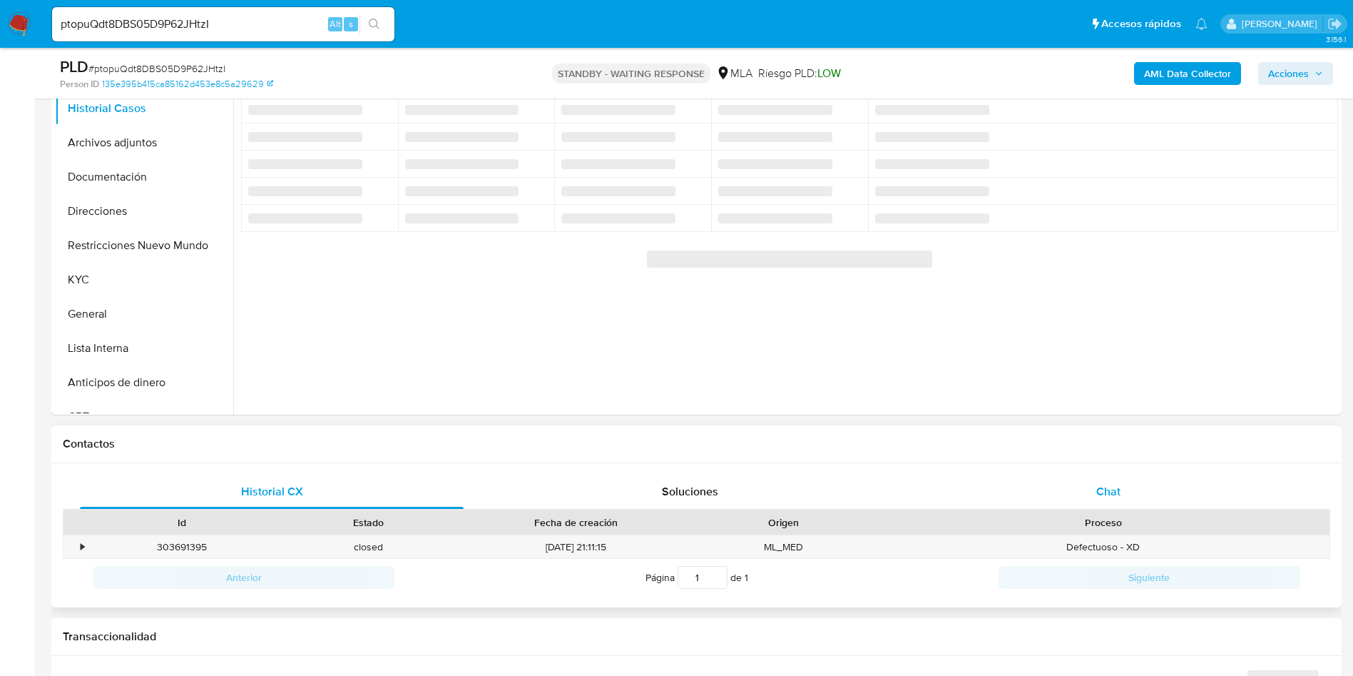
click at [1099, 489] on span "Chat" at bounding box center [1109, 491] width 24 height 16
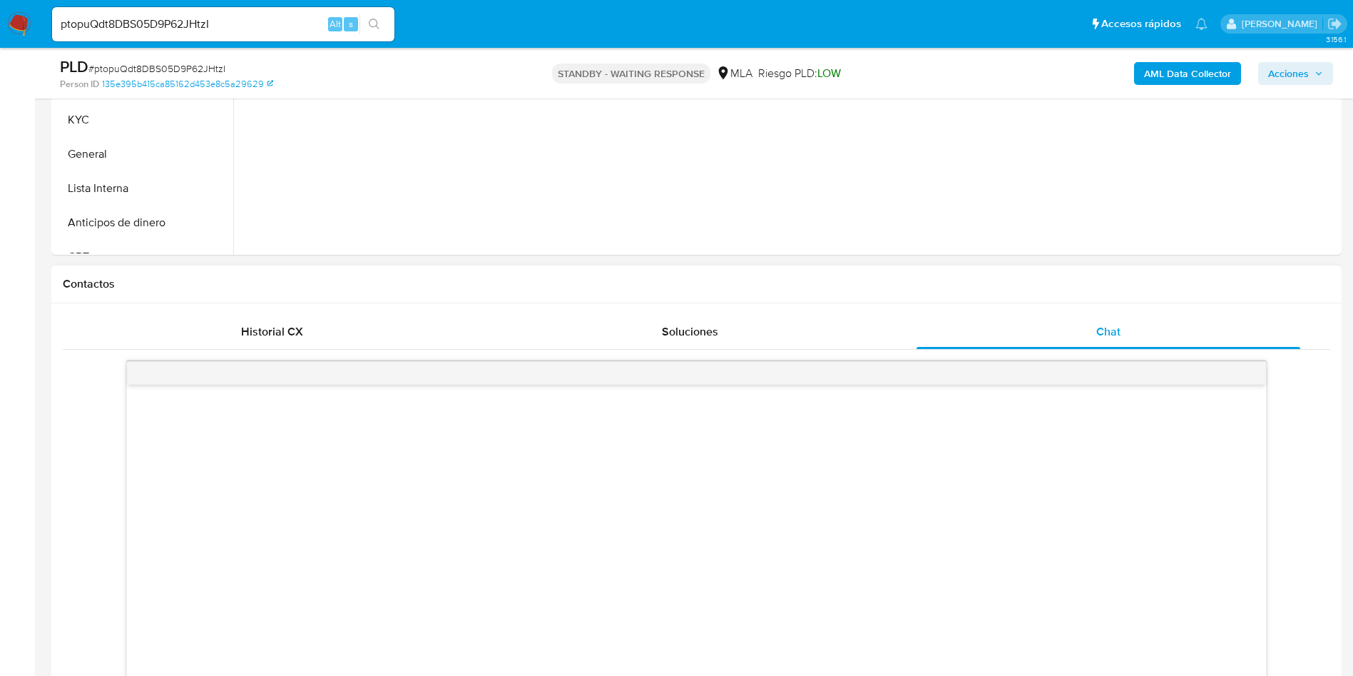
scroll to position [749, 0]
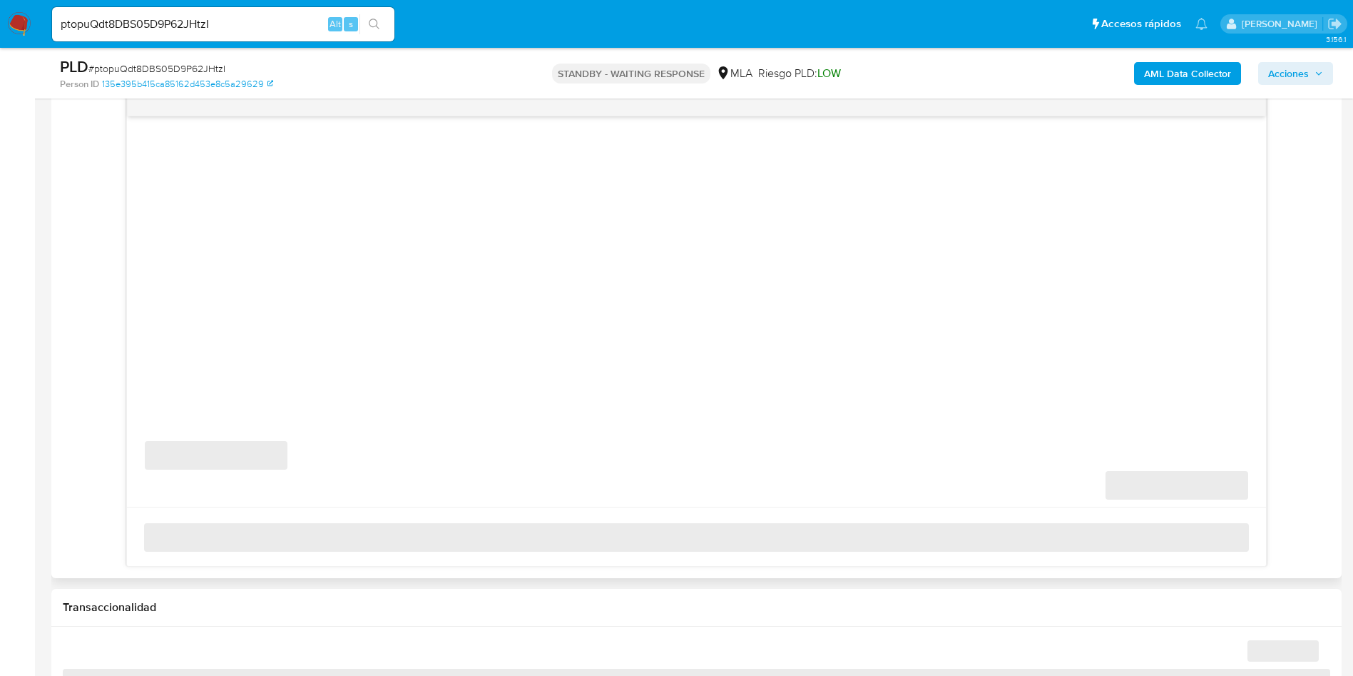
select select "10"
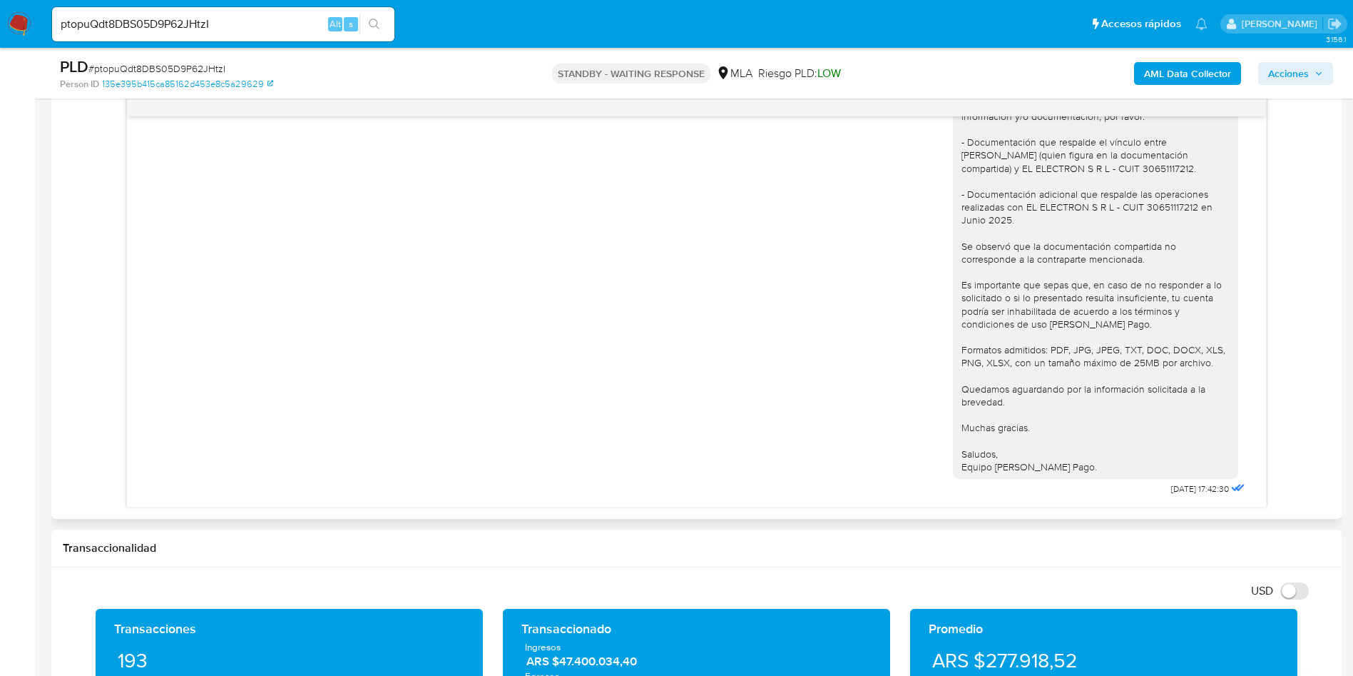
scroll to position [1233, 0]
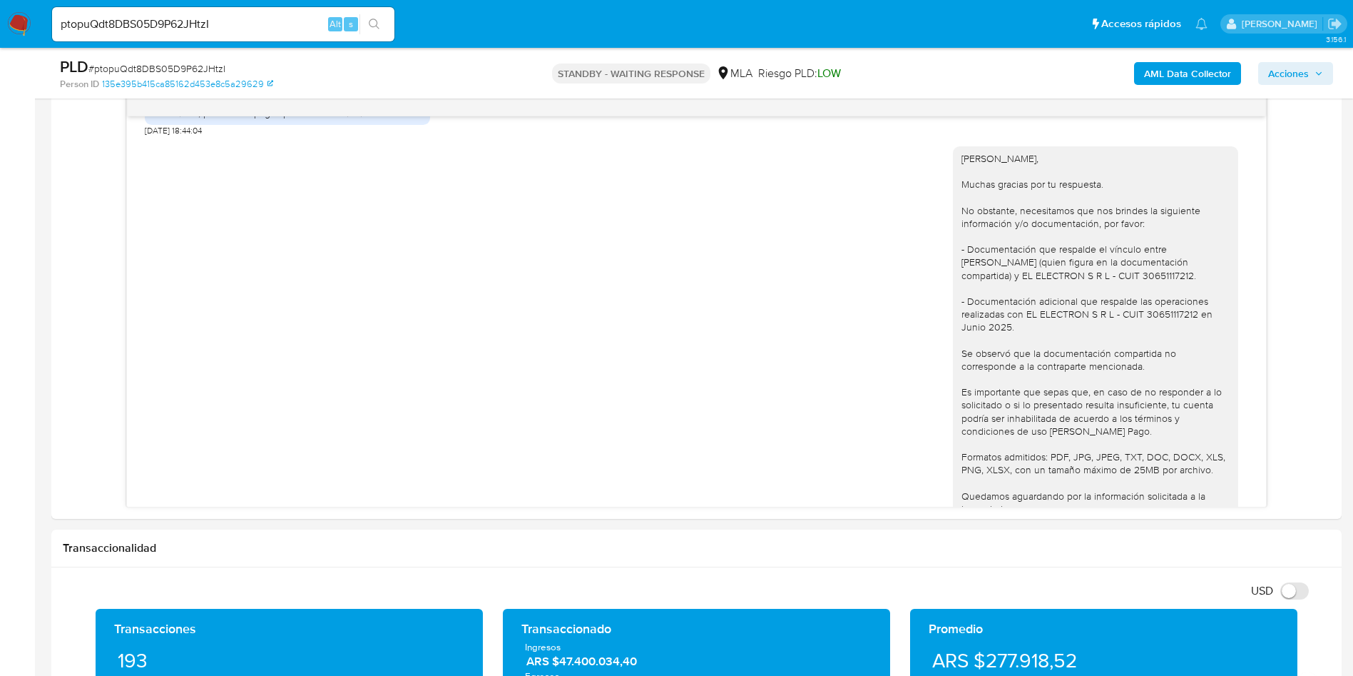
click at [200, 24] on input "ptopuQdt8DBS05D9P62JHtzI" at bounding box center [223, 24] width 342 height 19
paste input "iAZCTMw0Y1b3IvmMiJXDTFT0"
click at [395, 26] on input "iAZCTMw0Y1b3IvmMiJXDTFT0" at bounding box center [223, 24] width 342 height 19
type input "iAZCTMw0Y1b3IvmMiJXDTFT0"
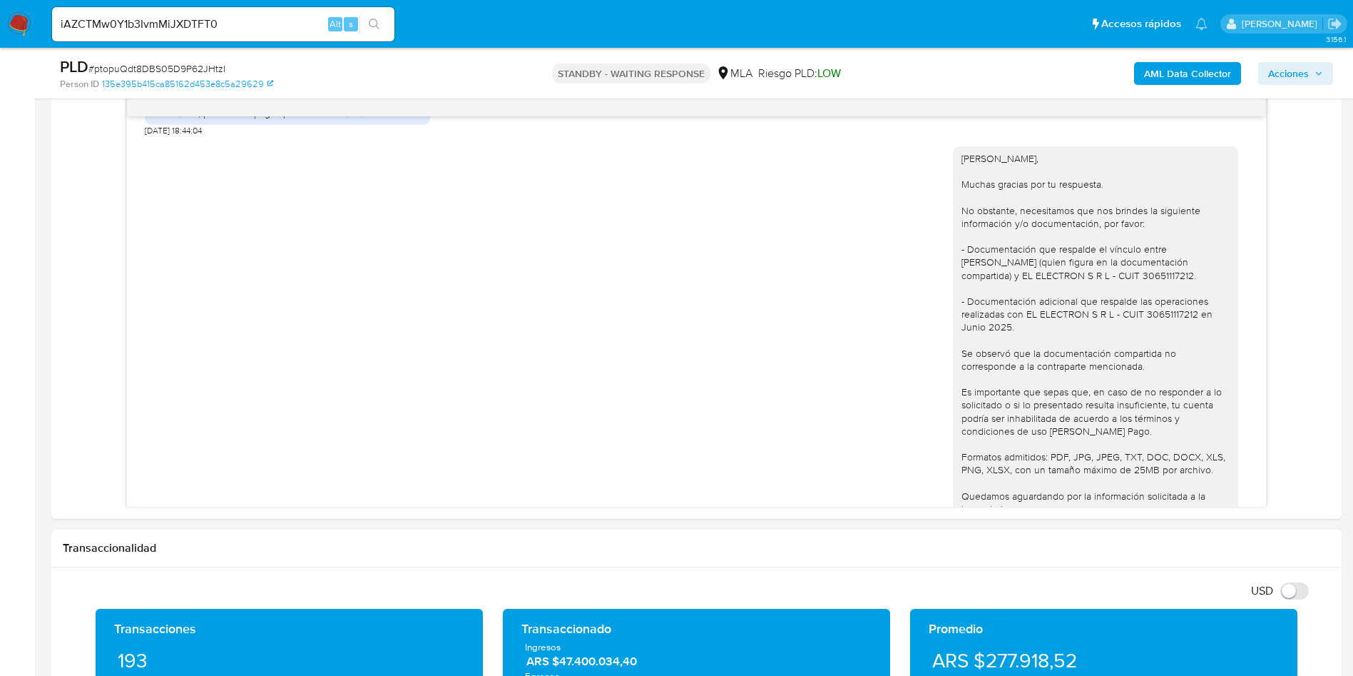
click at [366, 29] on button "search-icon" at bounding box center [374, 24] width 29 height 20
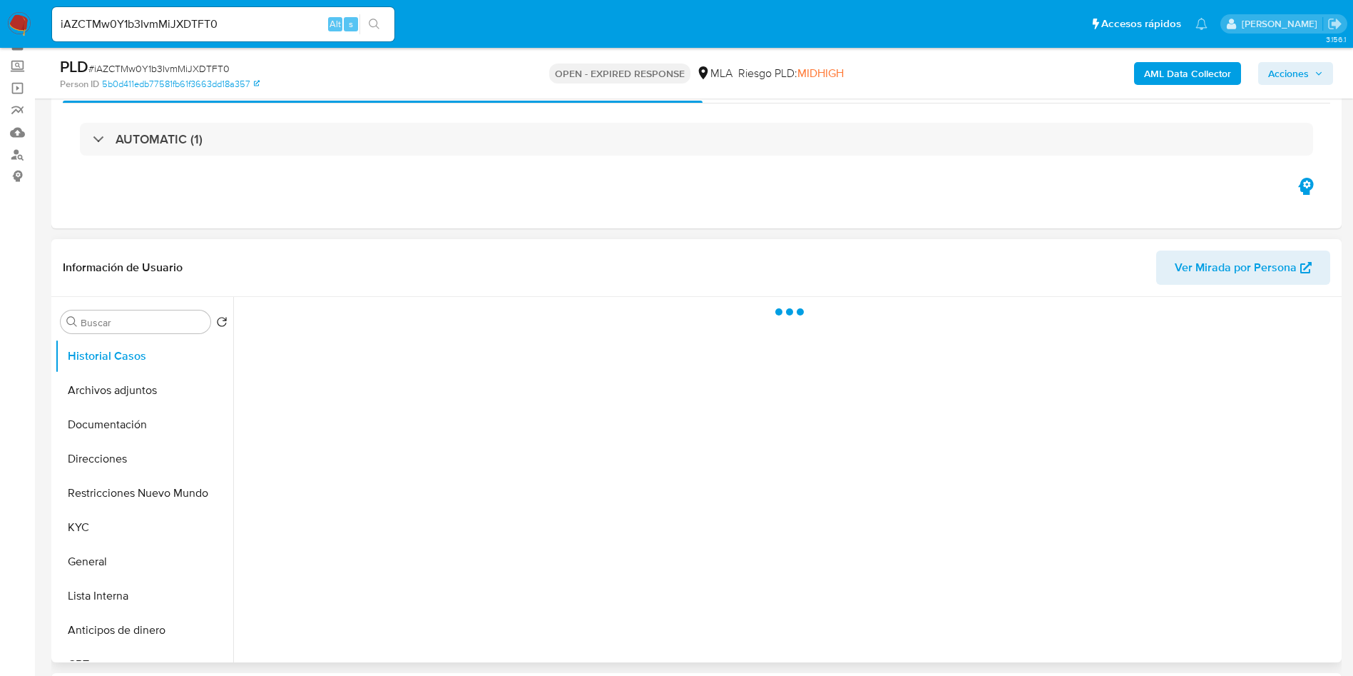
scroll to position [107, 0]
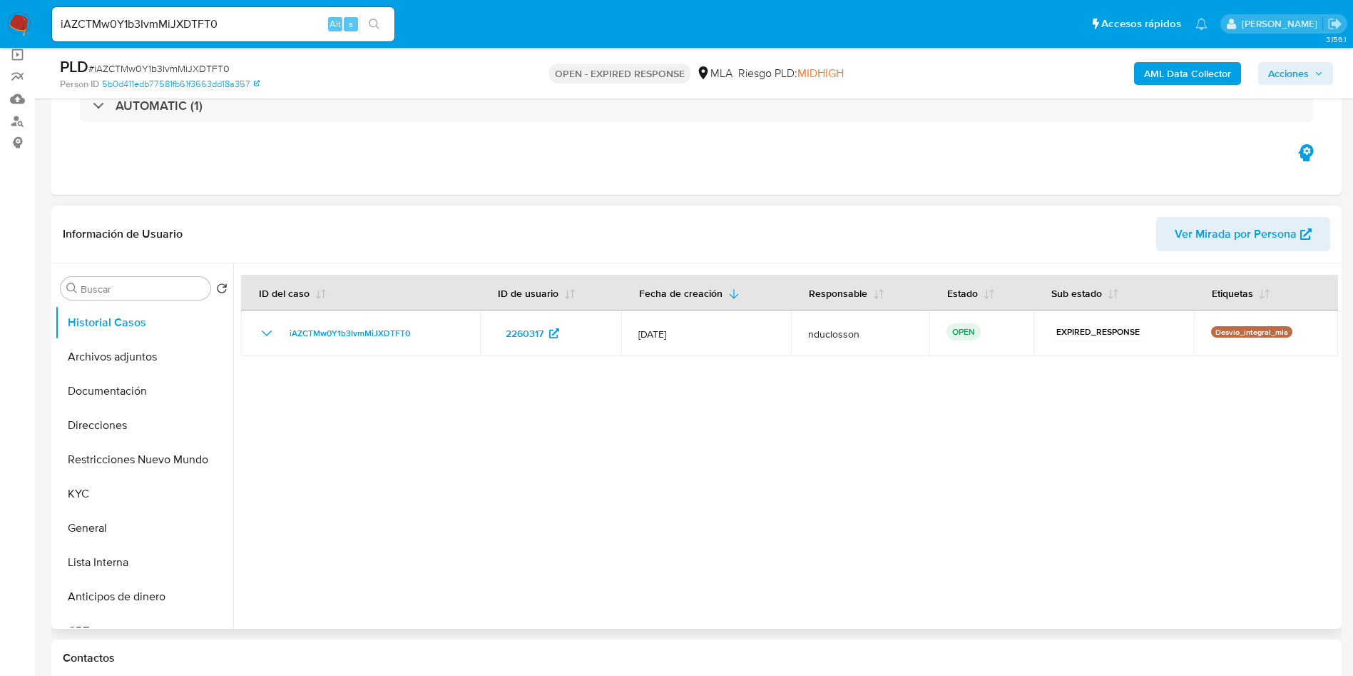
select select "10"
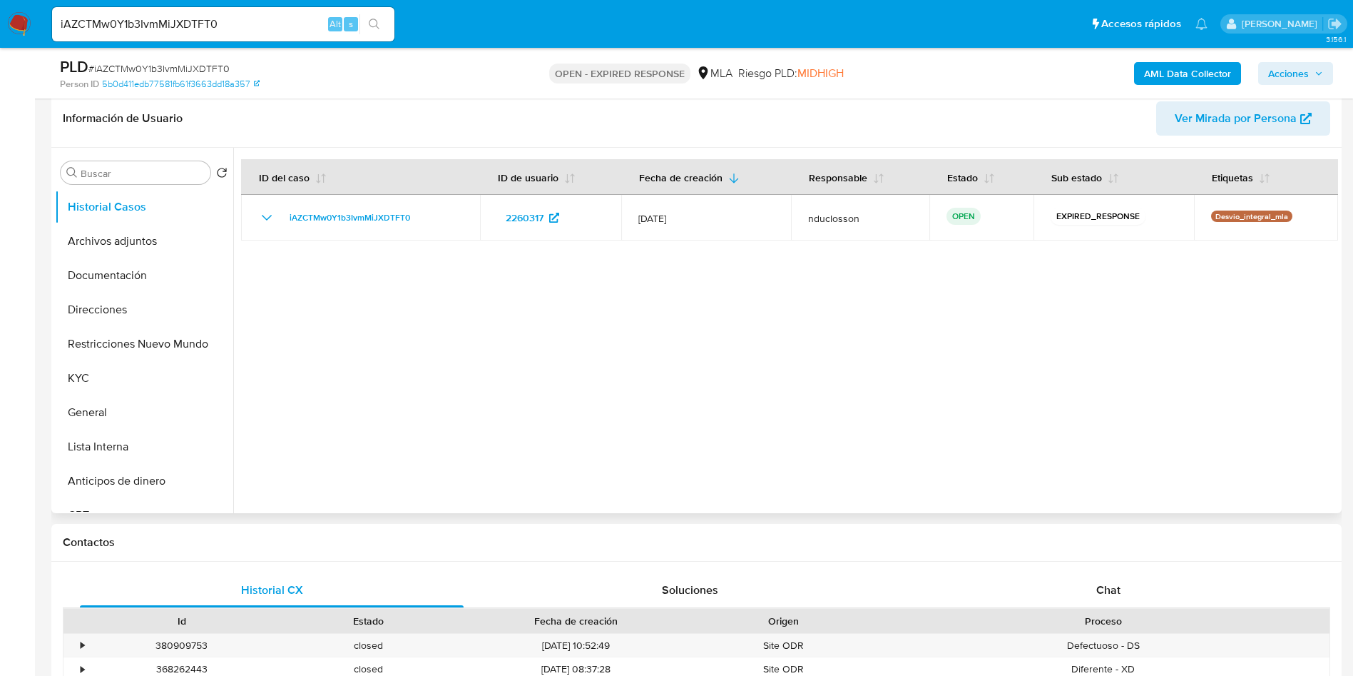
scroll to position [321, 0]
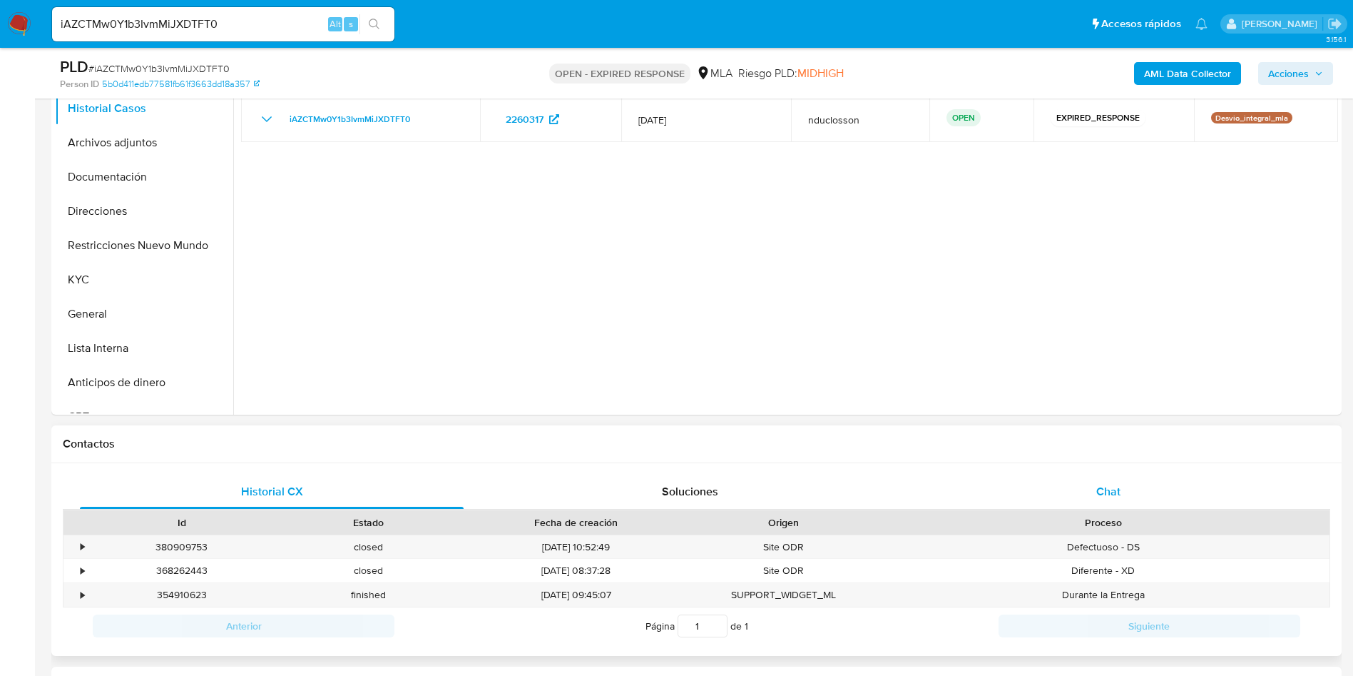
click at [1090, 492] on div "Chat" at bounding box center [1109, 491] width 384 height 34
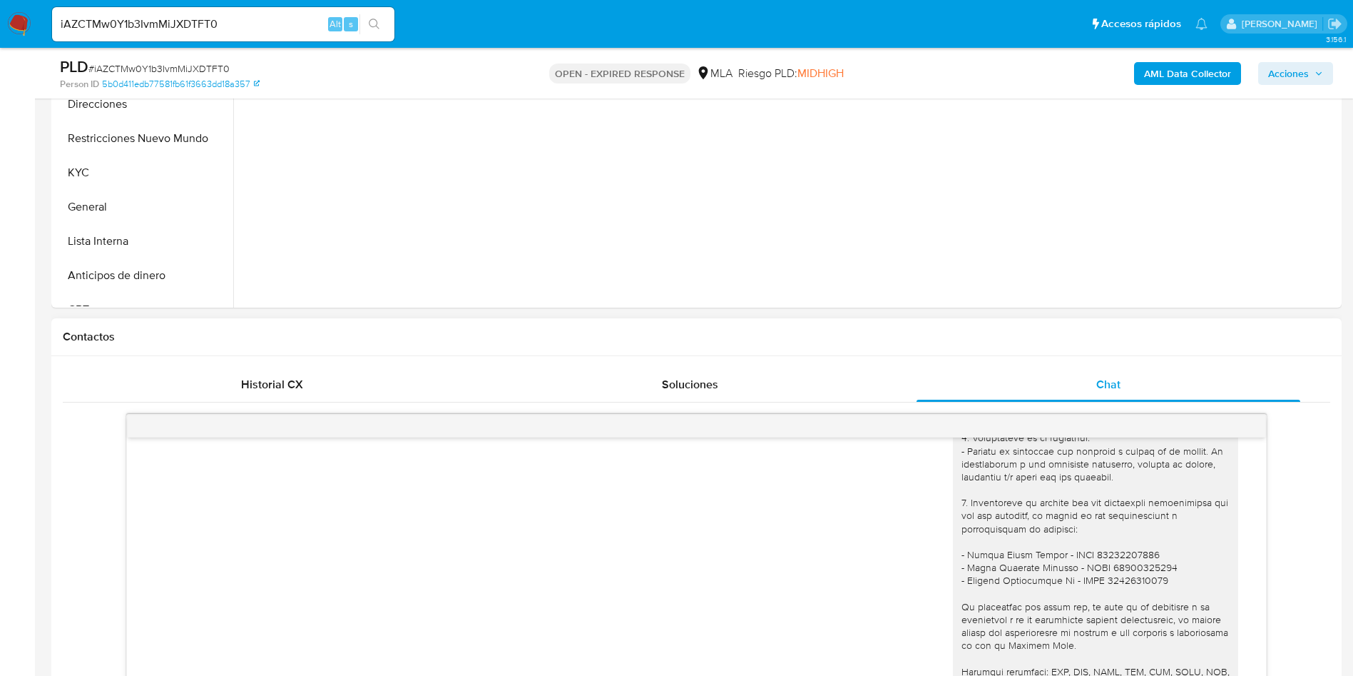
scroll to position [535, 0]
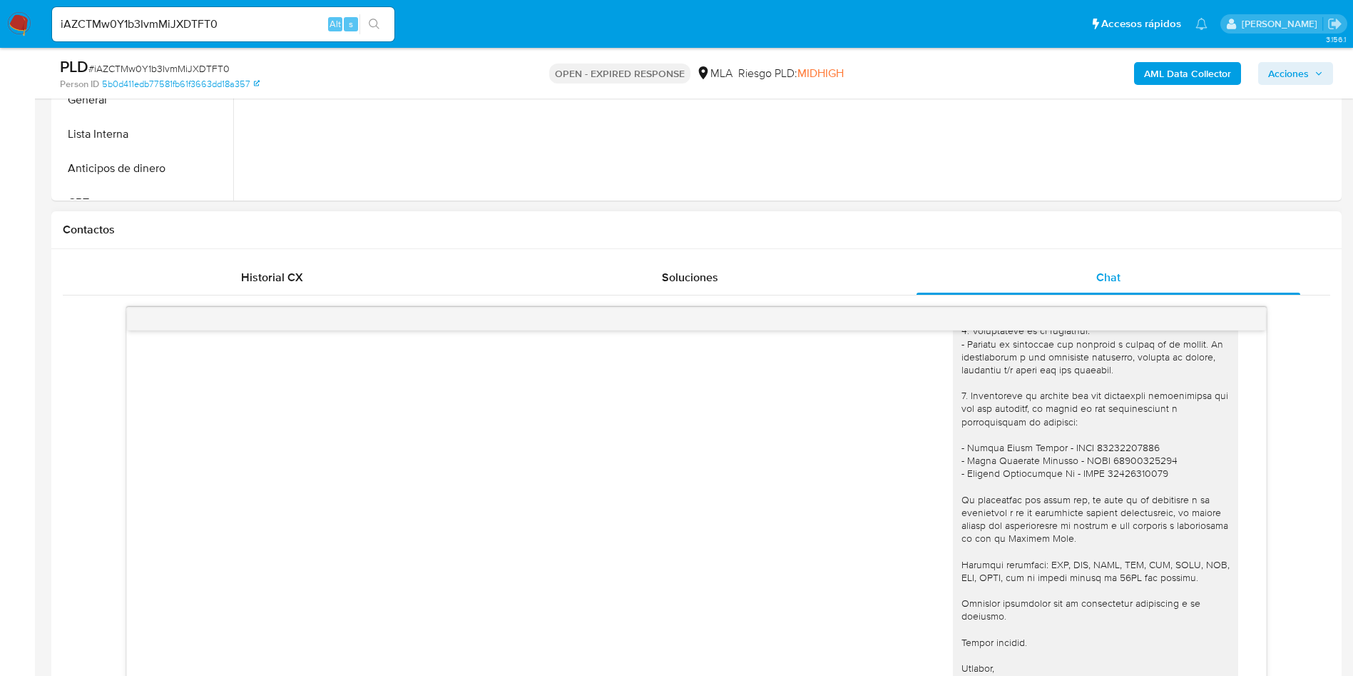
click at [276, 245] on div "Contactos" at bounding box center [696, 230] width 1291 height 38
click at [266, 263] on div "Historial CX" at bounding box center [272, 277] width 384 height 34
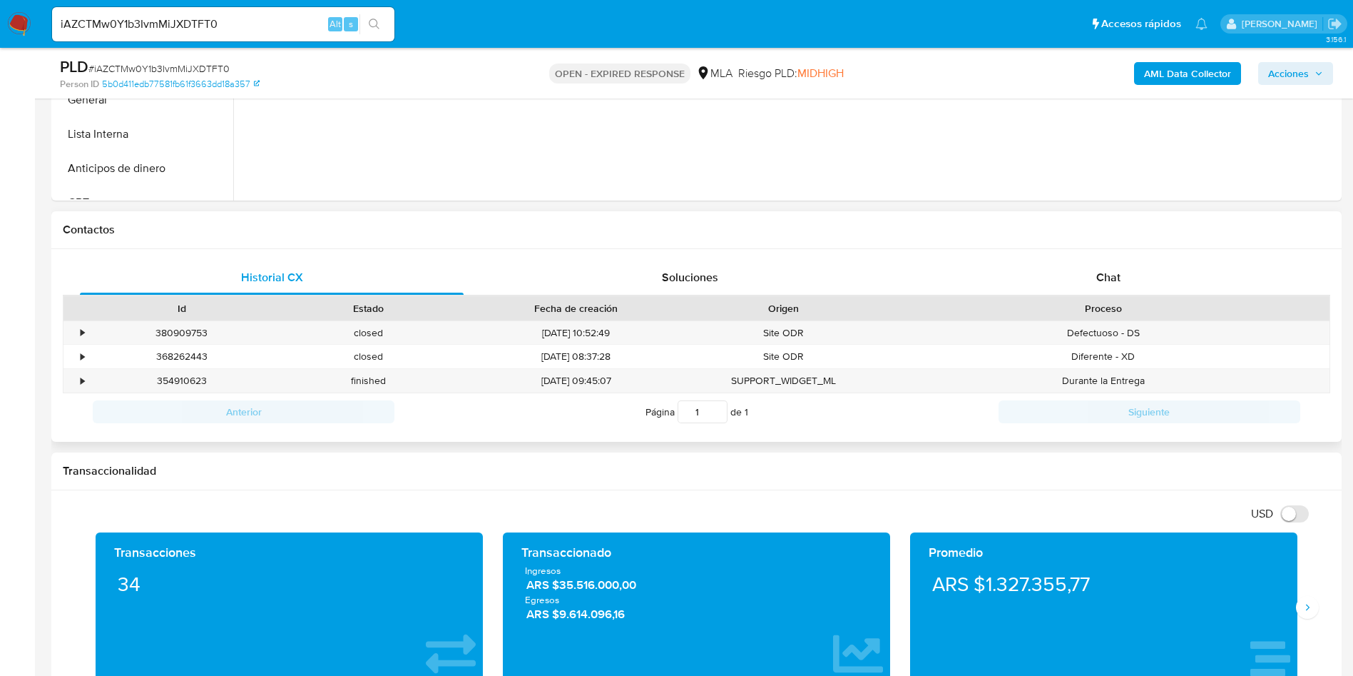
click at [1057, 257] on div "Historial CX Soluciones Chat Id Estado Fecha de creación Origen Proceso • 38090…" at bounding box center [696, 345] width 1291 height 193
drag, startPoint x: 1075, startPoint y: 273, endPoint x: 963, endPoint y: 223, distance: 122.0
click at [1075, 273] on div "Chat" at bounding box center [1109, 277] width 384 height 34
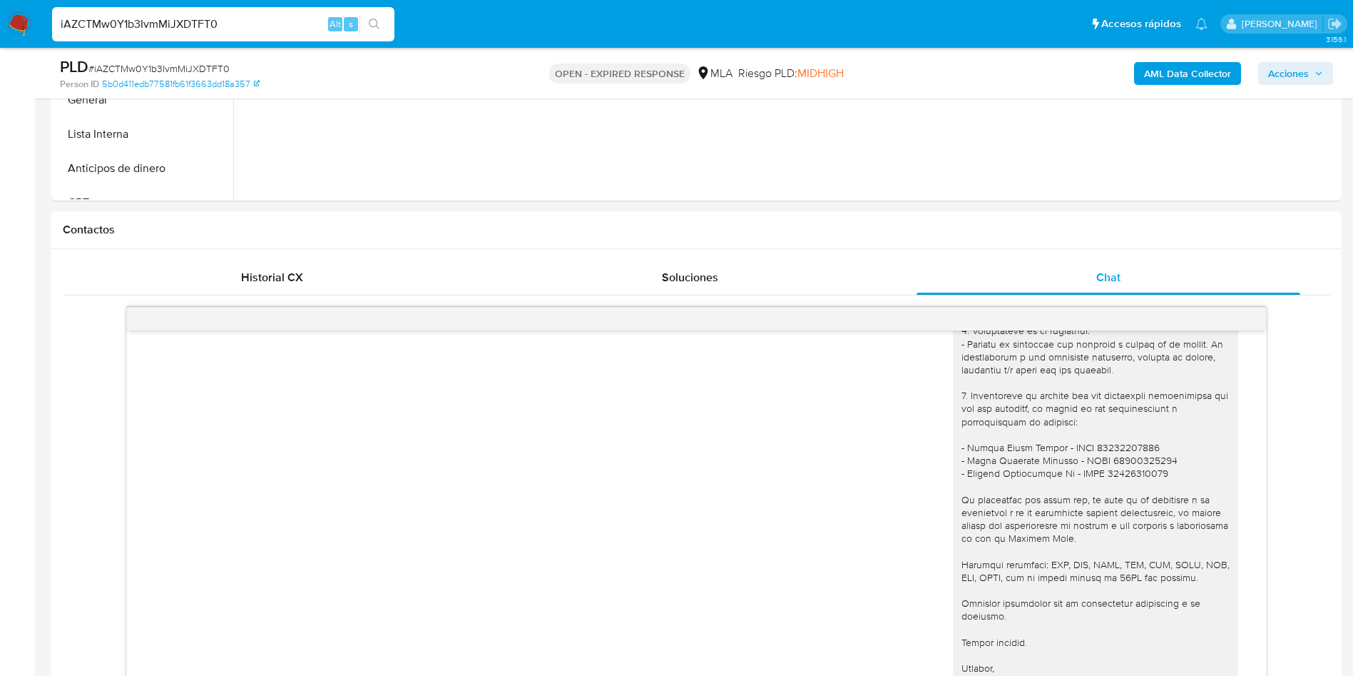
click at [184, 29] on input "iAZCTMw0Y1b3IvmMiJXDTFT0" at bounding box center [223, 24] width 342 height 19
paste input "PzLuSxKrLuN4ZPRlegD1b4Zb"
type input "PzLuSxKrLuN4ZPRlegD1b4Zb"
click at [366, 25] on button "search-icon" at bounding box center [374, 24] width 29 height 20
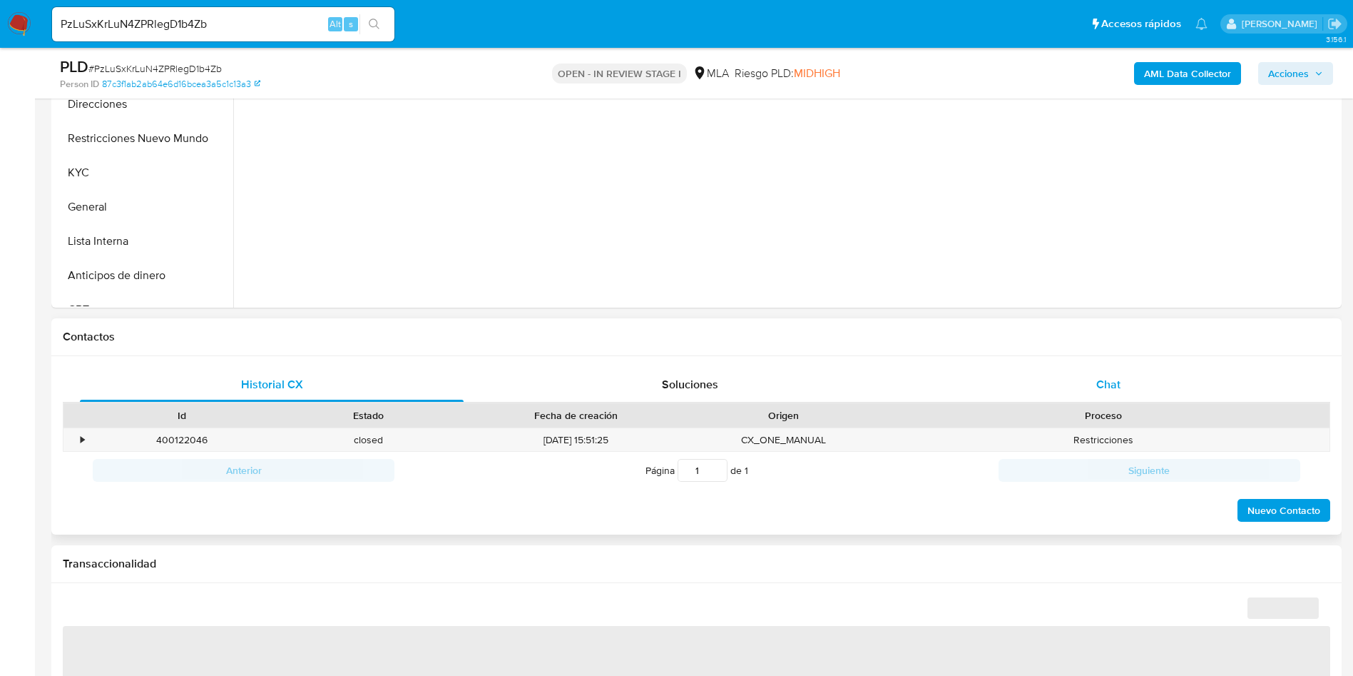
click at [1062, 375] on div "Chat" at bounding box center [1109, 384] width 384 height 34
select select "10"
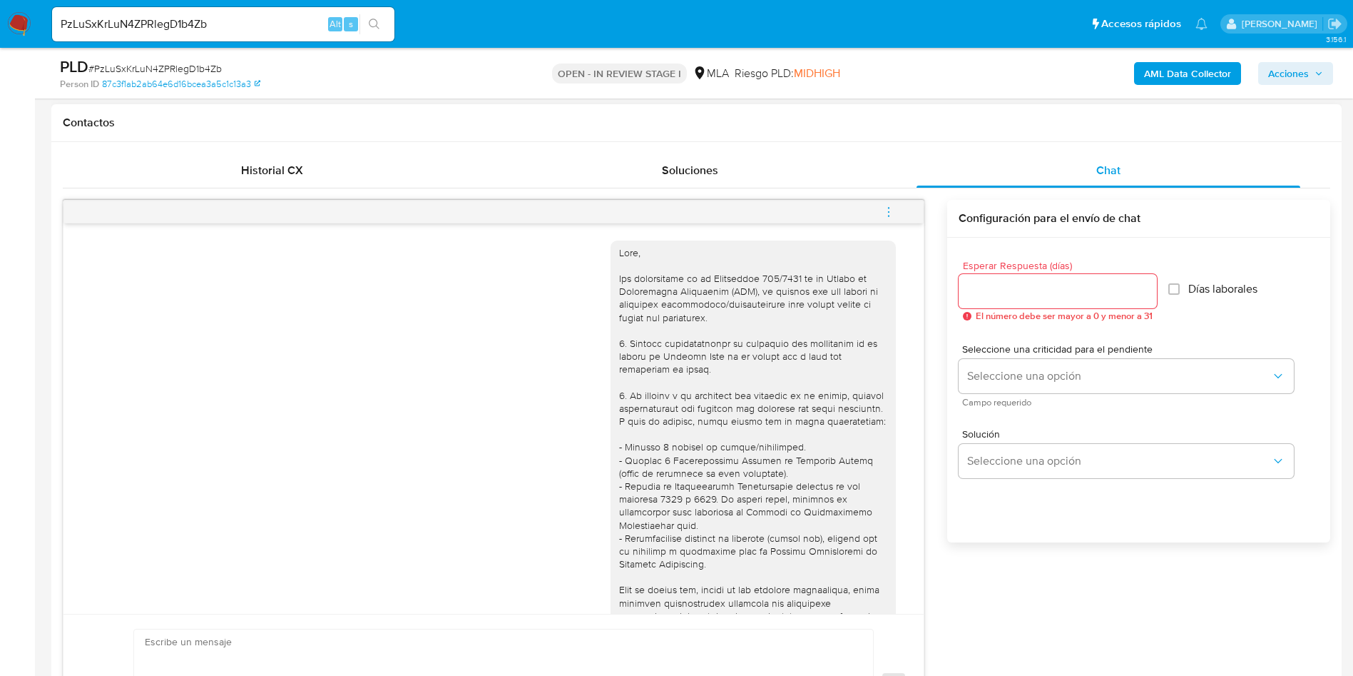
scroll to position [1228, 0]
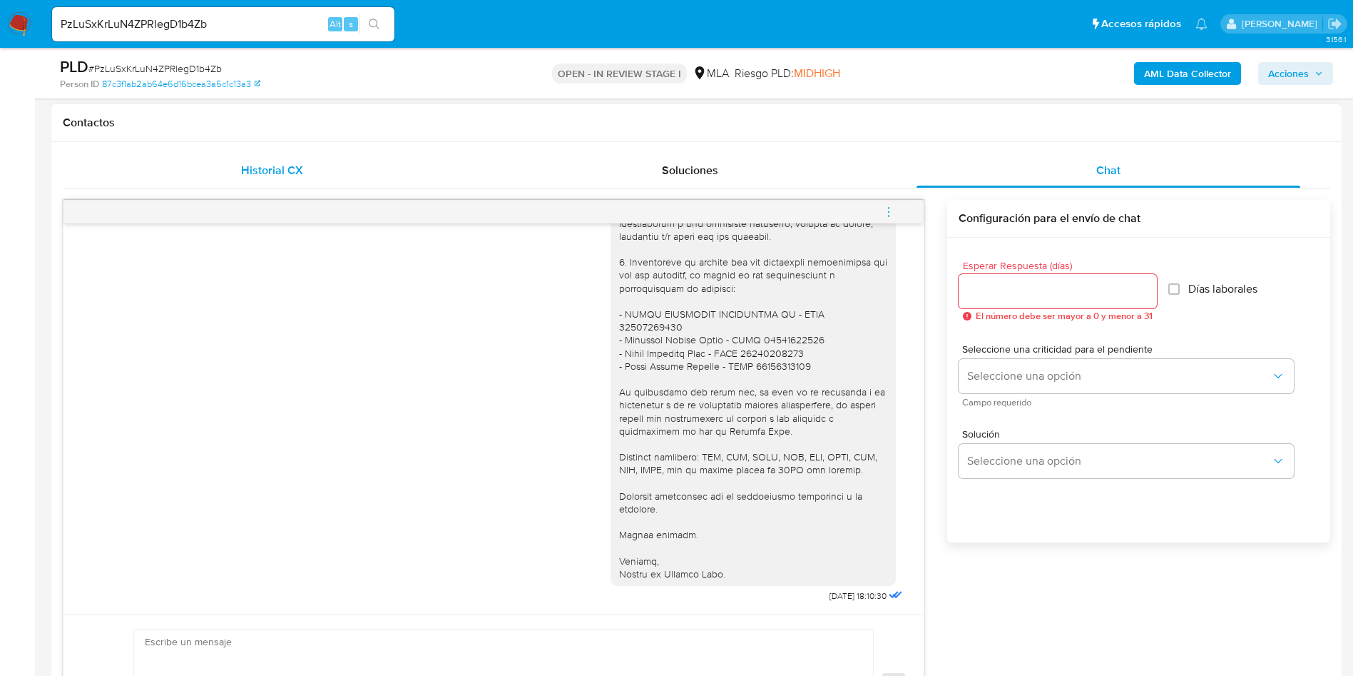
click at [330, 163] on div "Historial CX" at bounding box center [272, 170] width 384 height 34
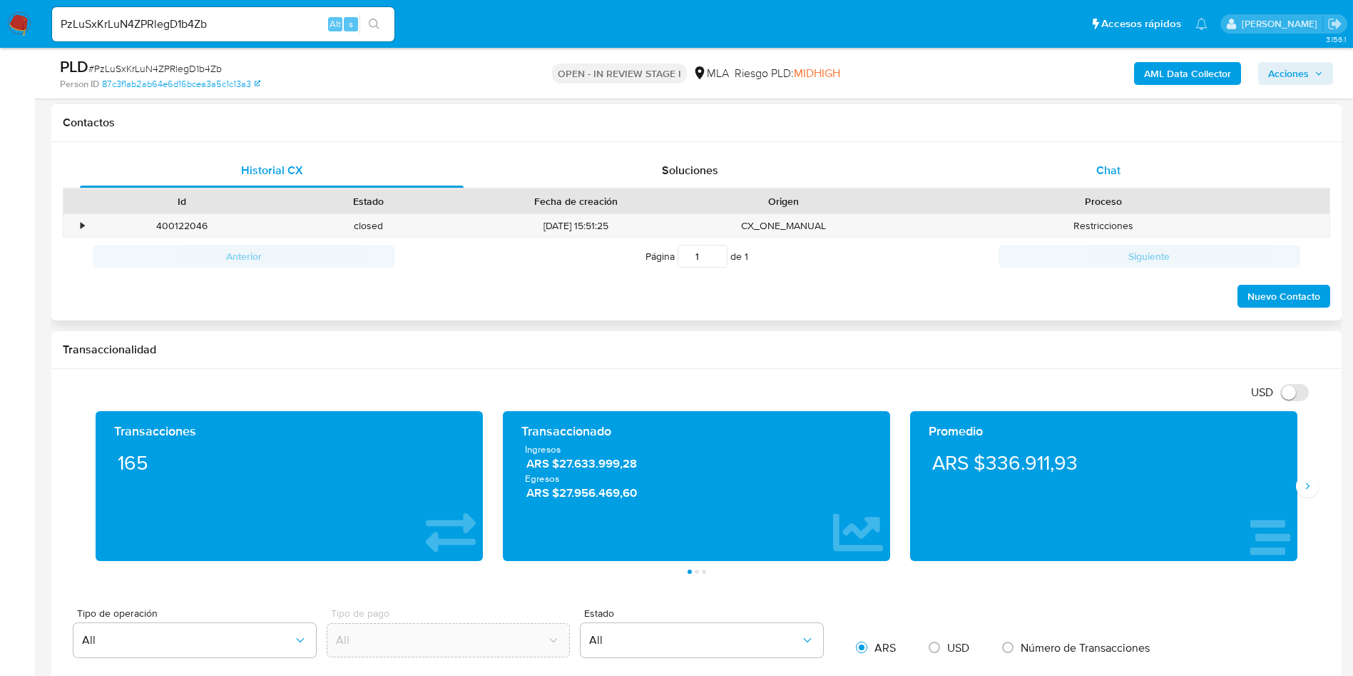
click at [1116, 162] on span "Chat" at bounding box center [1109, 170] width 24 height 16
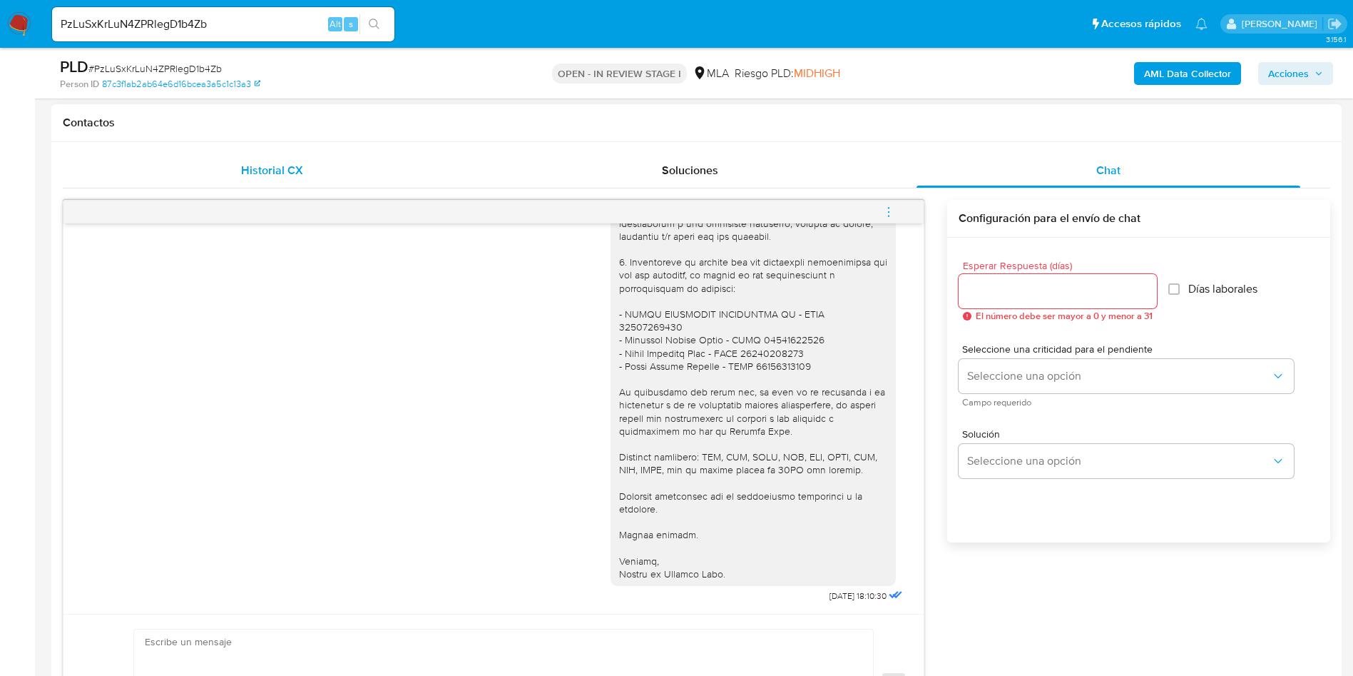
click at [310, 171] on div "Historial CX" at bounding box center [272, 170] width 384 height 34
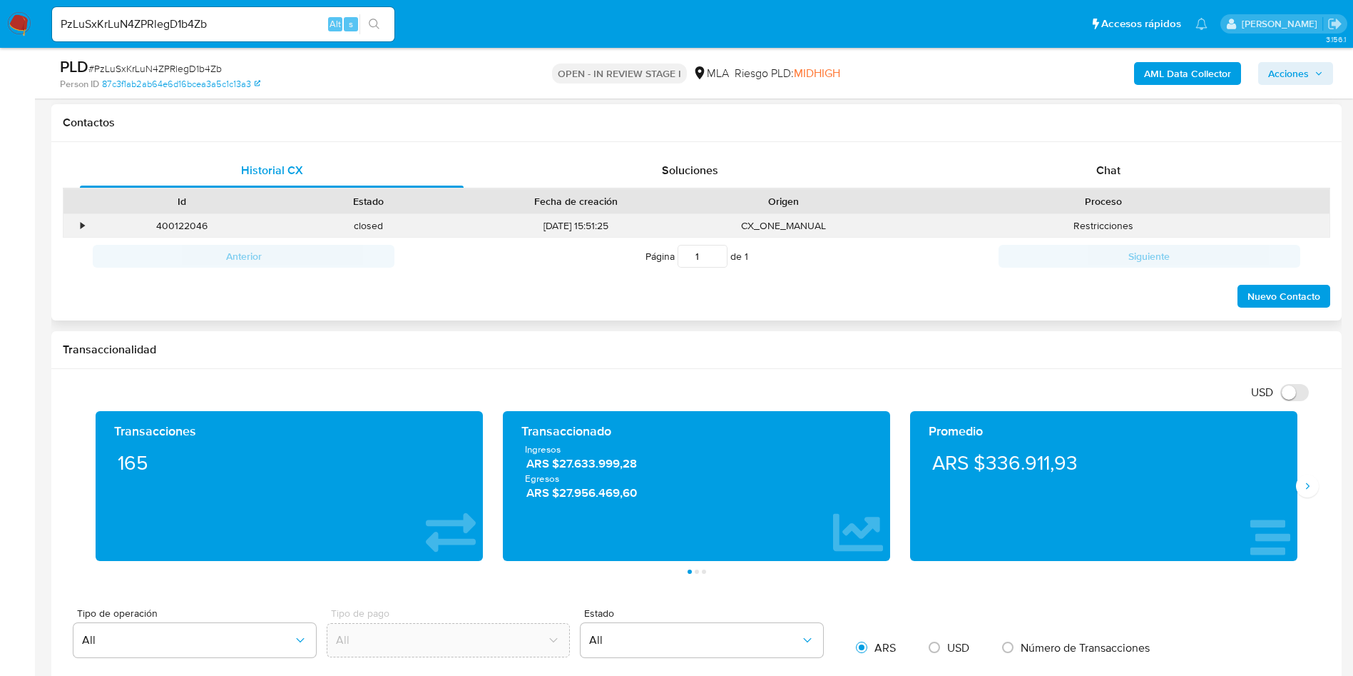
click at [168, 231] on div "400122046" at bounding box center [181, 226] width 187 height 24
click at [166, 228] on div "400122046" at bounding box center [181, 226] width 187 height 24
click at [186, 226] on div "400122046" at bounding box center [181, 226] width 187 height 24
copy div "400122046"
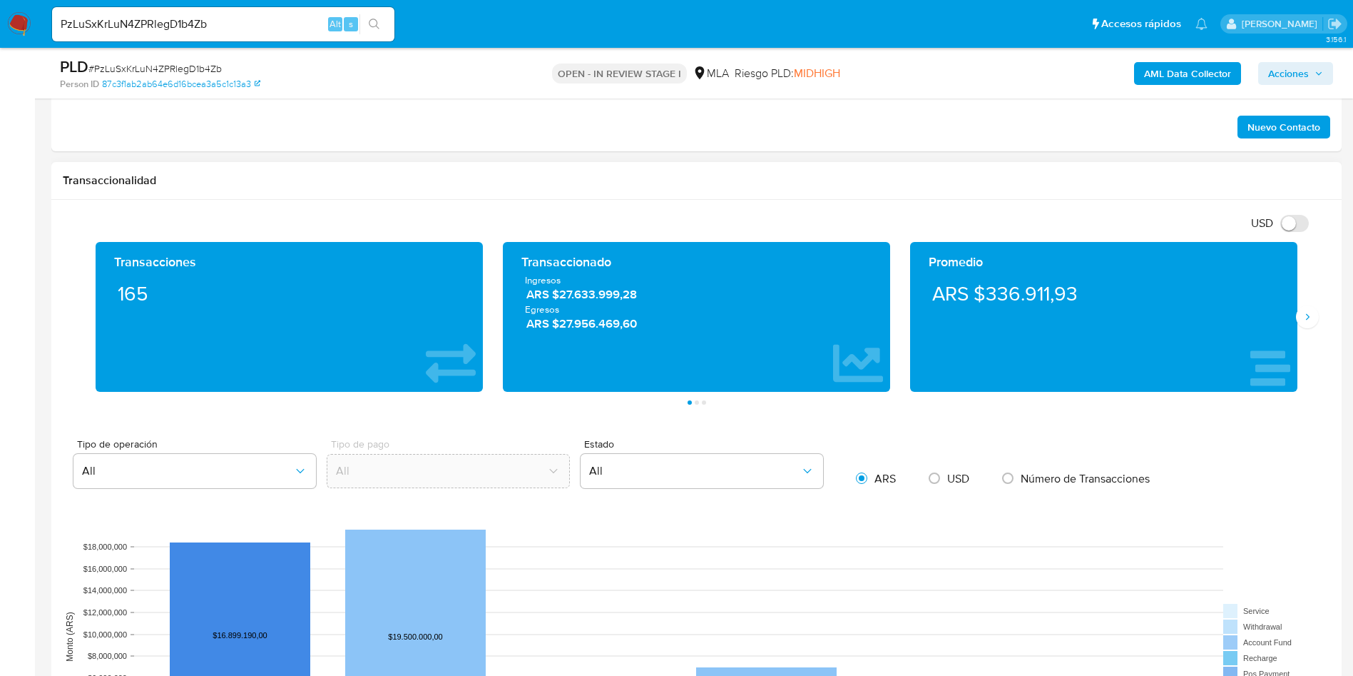
scroll to position [642, 0]
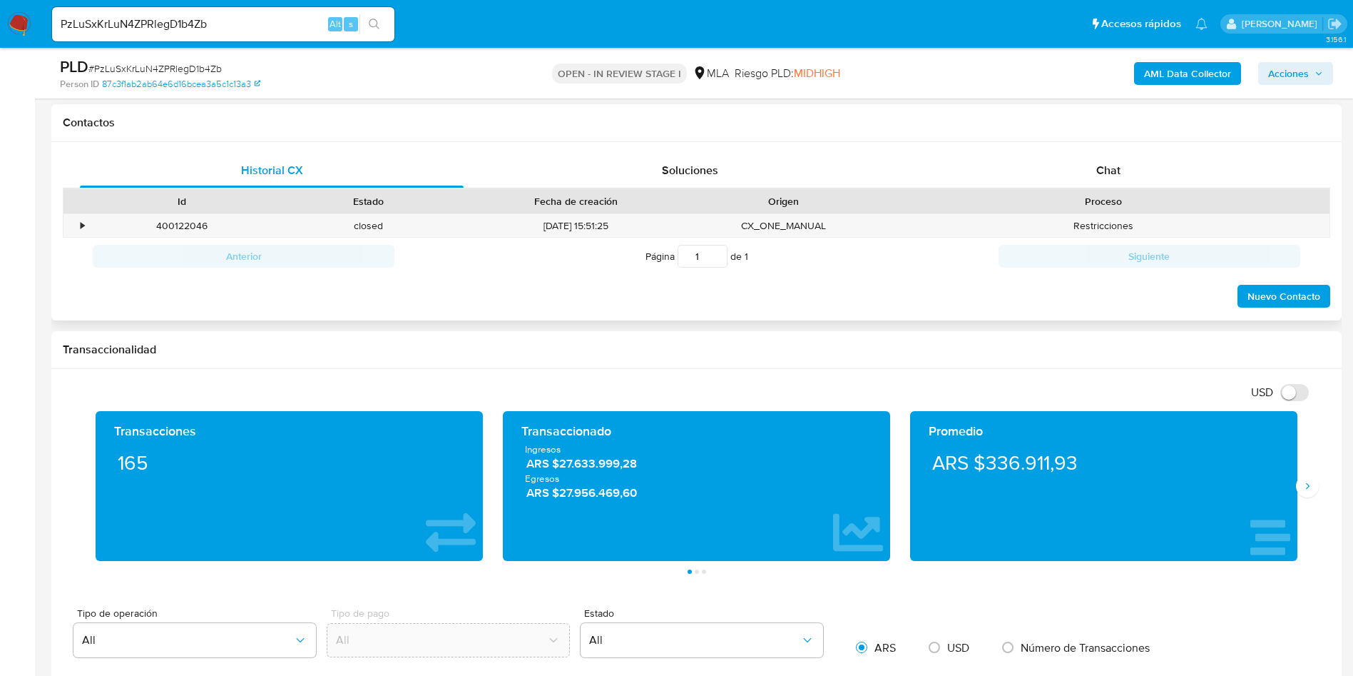
click at [1004, 143] on div "Historial CX Soluciones Chat Id Estado Fecha de creación Origen Proceso • 40012…" at bounding box center [696, 231] width 1291 height 179
click at [1028, 163] on div "Chat" at bounding box center [1109, 170] width 384 height 34
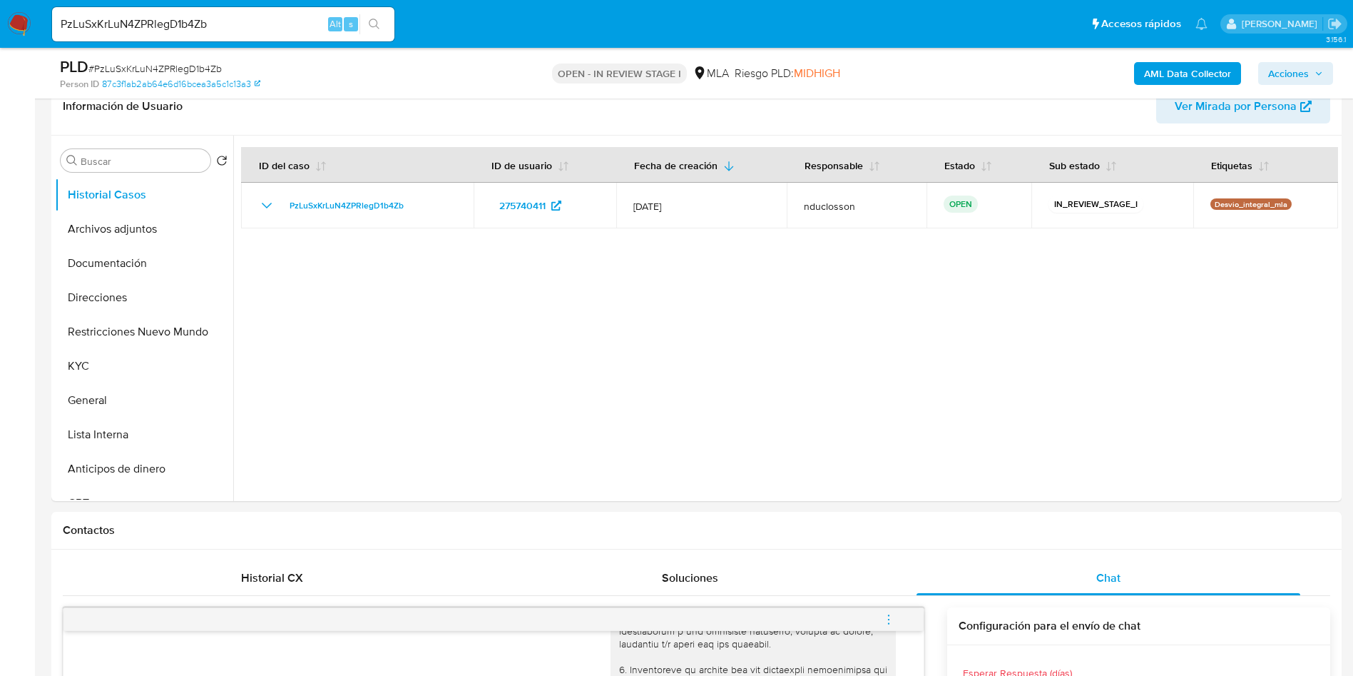
scroll to position [214, 0]
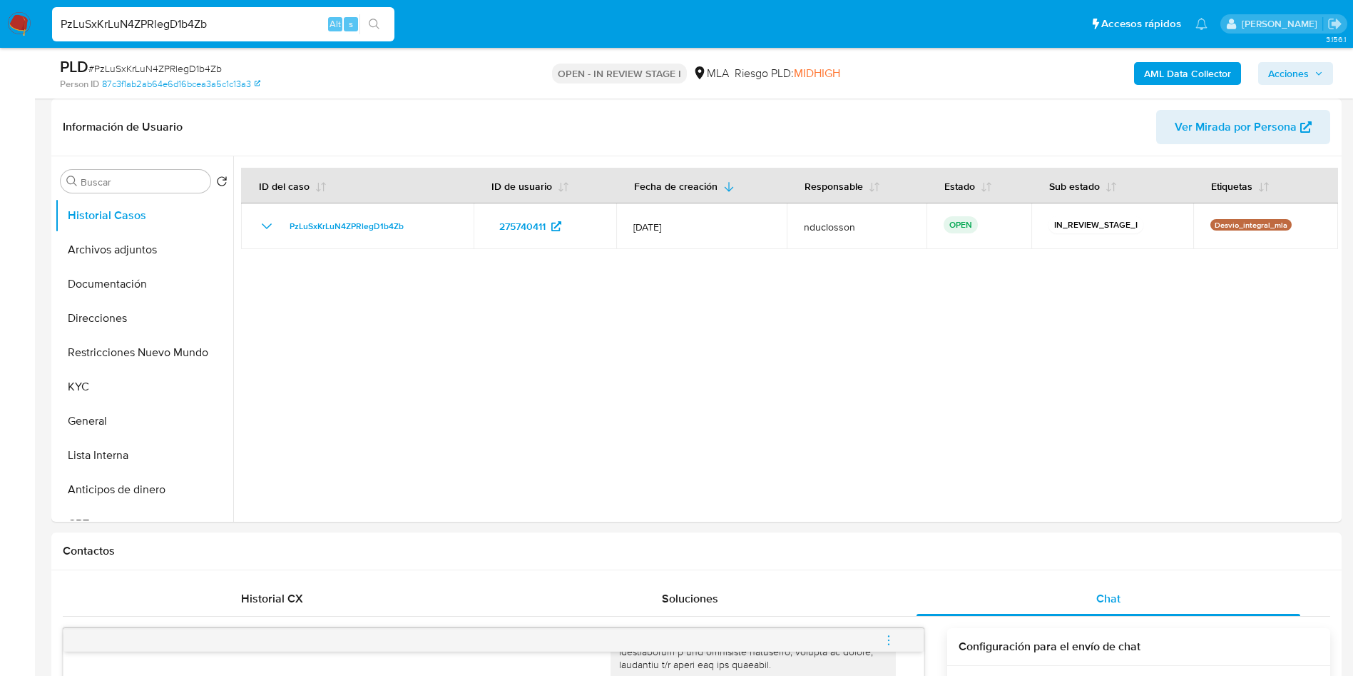
click at [136, 27] on input "PzLuSxKrLuN4ZPRlegD1b4Zb" at bounding box center [223, 24] width 342 height 19
paste input "iAZCTMw0Y1b3IvmMiJXDTFT0"
type input "iAZCTMw0Y1b3IvmMiJXDTFT0"
click at [377, 29] on icon "search-icon" at bounding box center [374, 24] width 11 height 11
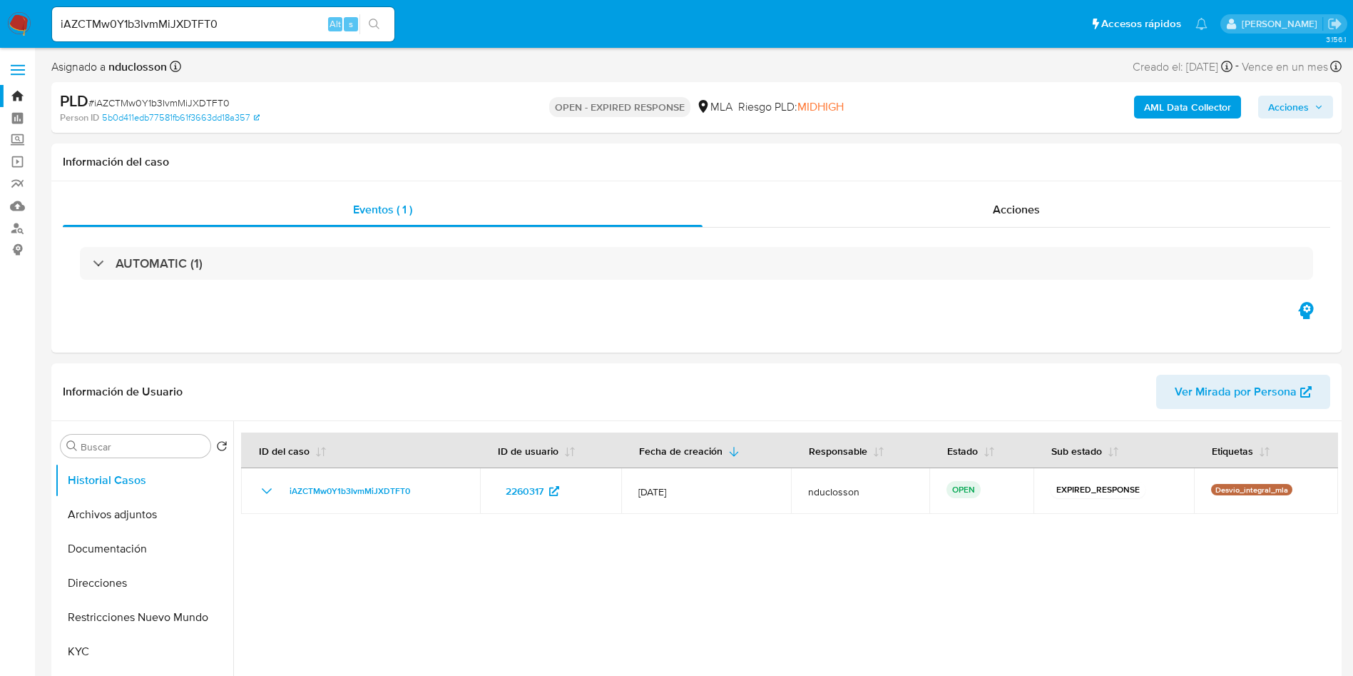
select select "10"
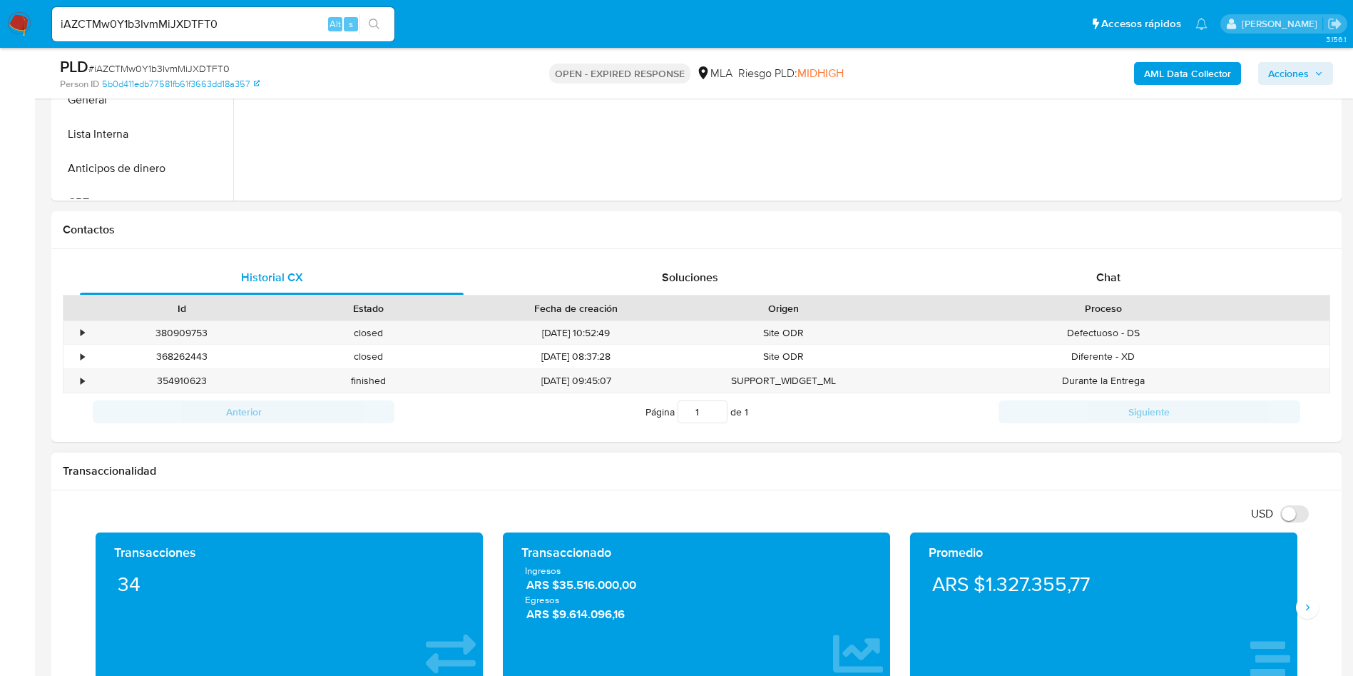
scroll to position [428, 0]
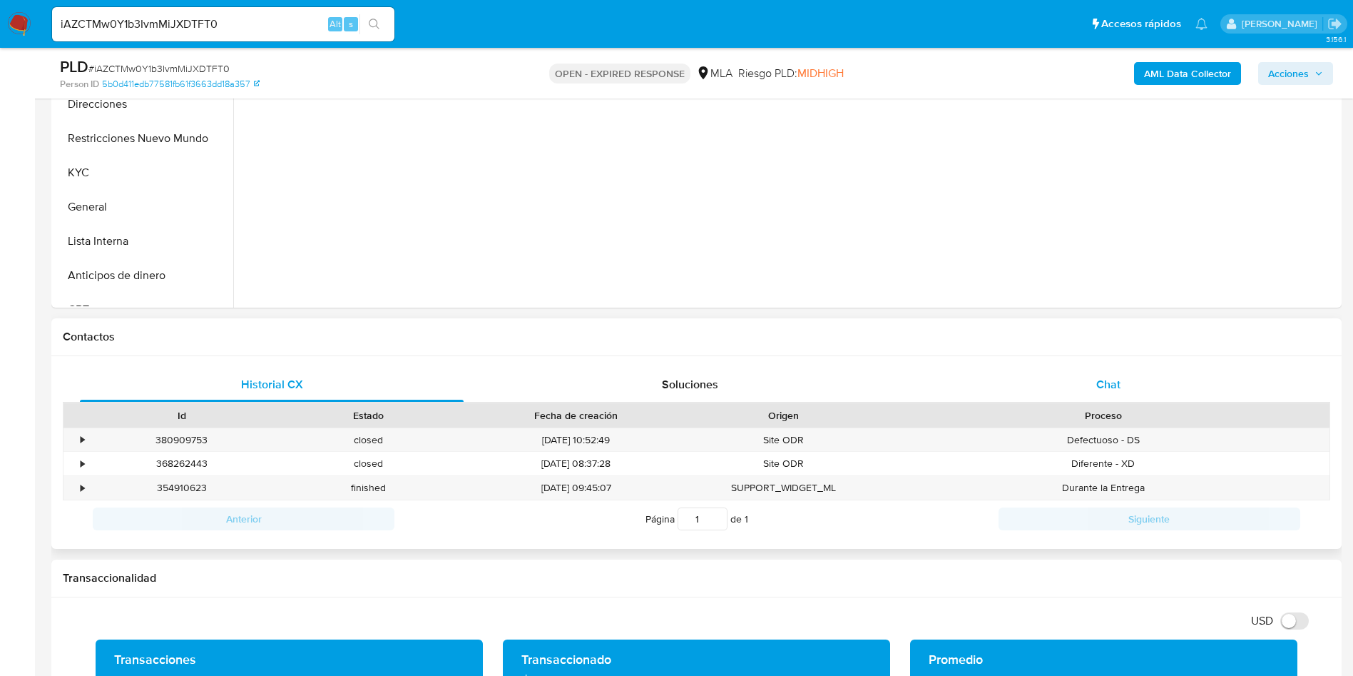
click at [1108, 380] on span "Chat" at bounding box center [1109, 384] width 24 height 16
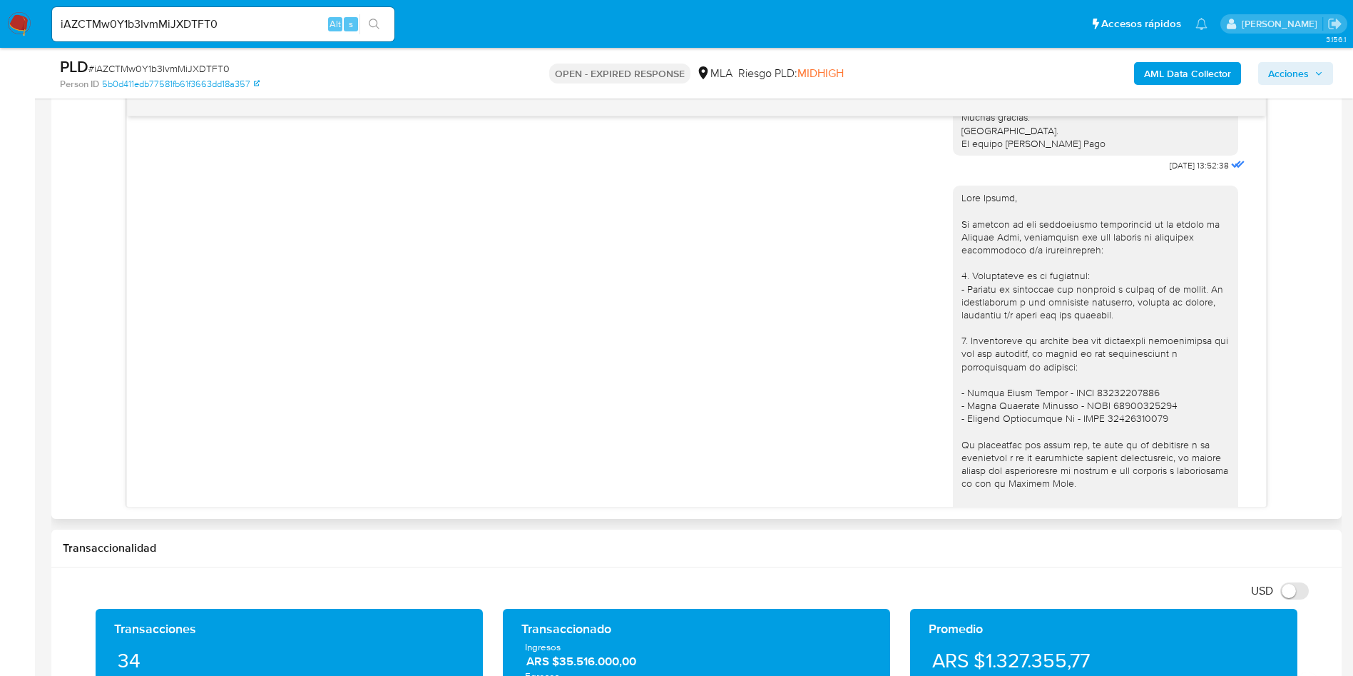
scroll to position [1214, 0]
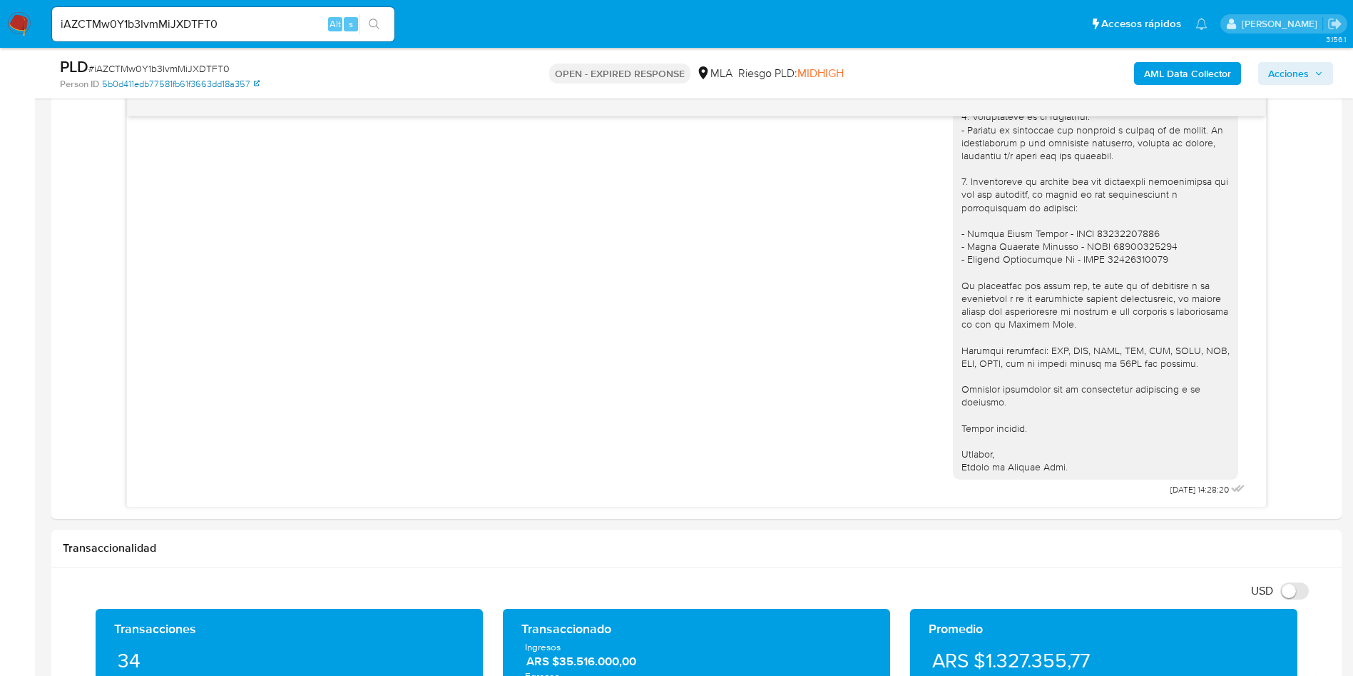
click at [184, 79] on link "5b0d411edb77581fb61f3663dd18a357" at bounding box center [181, 84] width 158 height 13
click at [208, 64] on span "# iAZCTMw0Y1b3IvmMiJXDTFT0" at bounding box center [158, 68] width 141 height 14
copy span "iAZCTMw0Y1b3IvmMiJXDTFT0"
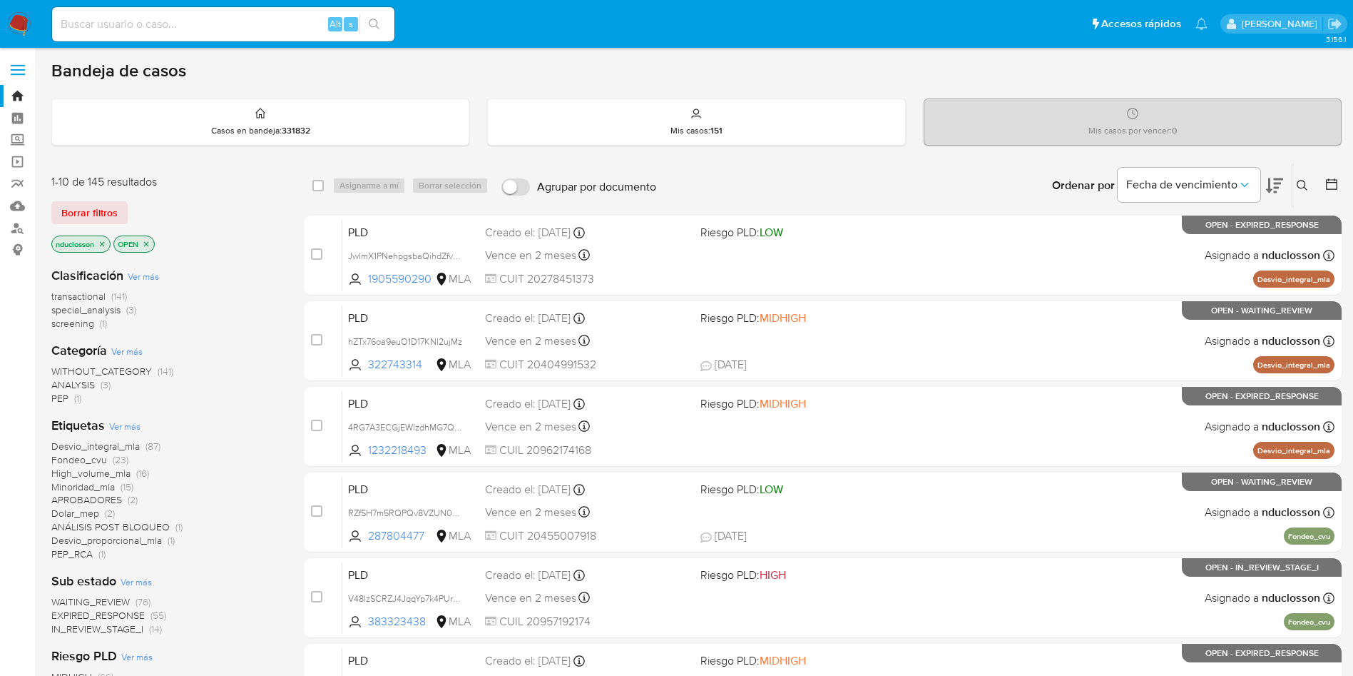
click at [913, 185] on button at bounding box center [1305, 185] width 24 height 17
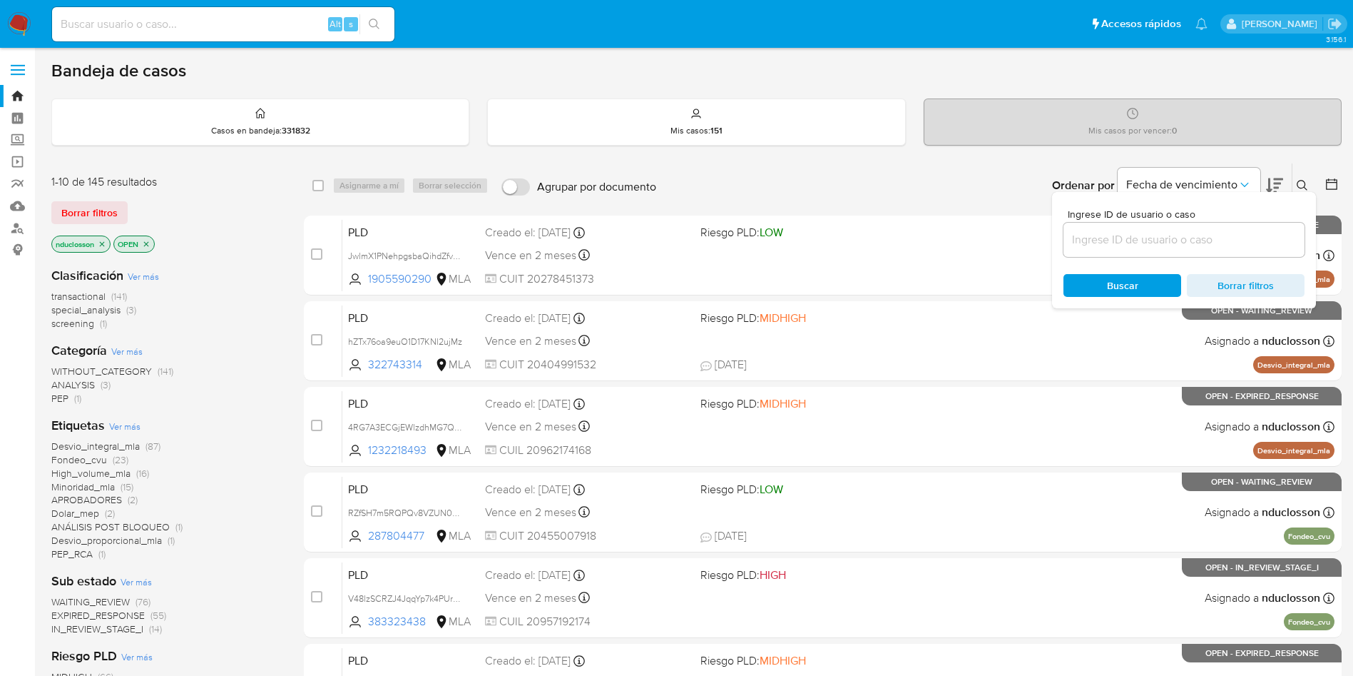
click at [913, 228] on div at bounding box center [1184, 240] width 241 height 34
click at [913, 236] on input at bounding box center [1184, 239] width 241 height 19
paste input "iAZCTMw0Y1b3IvmMiJXDTFT0"
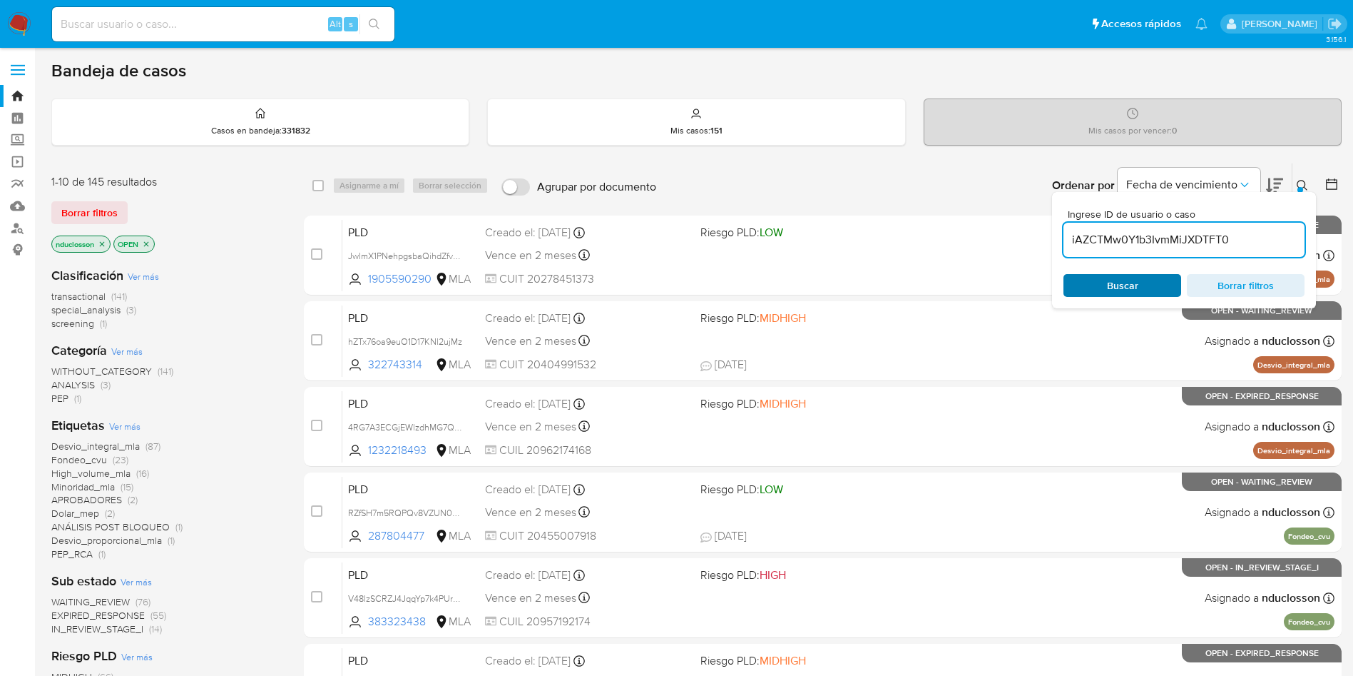
type input "iAZCTMw0Y1b3IvmMiJXDTFT0"
click at [913, 288] on div "Buscar Borrar filtros" at bounding box center [1184, 285] width 241 height 23
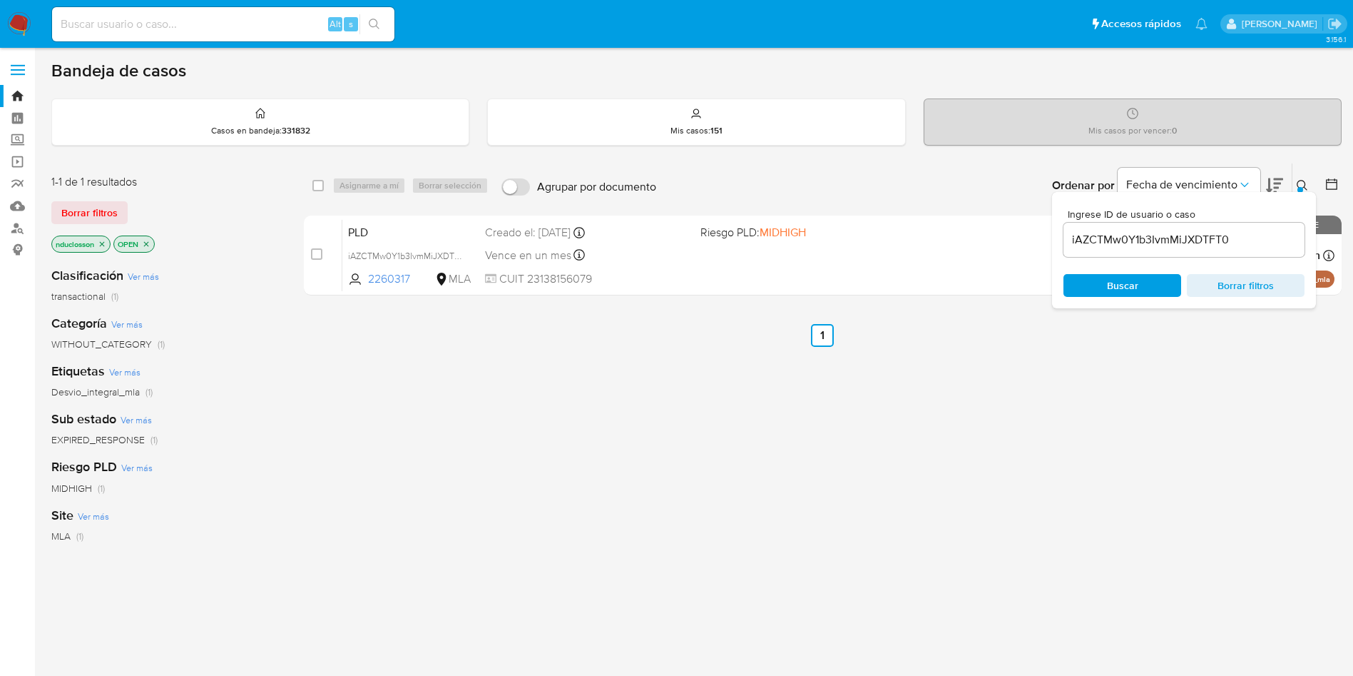
click at [325, 188] on div "select-all-cases-checkbox" at bounding box center [321, 185] width 17 height 17
click at [318, 183] on input "checkbox" at bounding box center [318, 185] width 11 height 11
checkbox input "true"
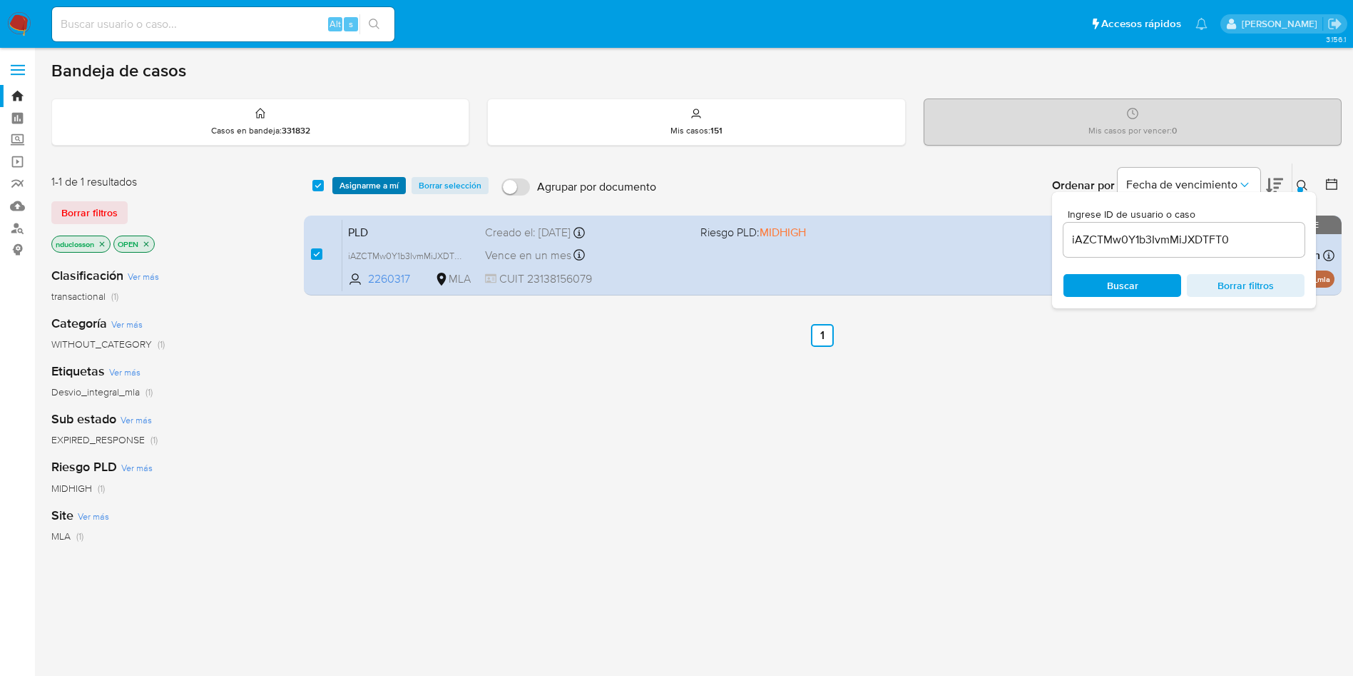
click at [350, 183] on span "Asignarme a mí" at bounding box center [369, 185] width 59 height 14
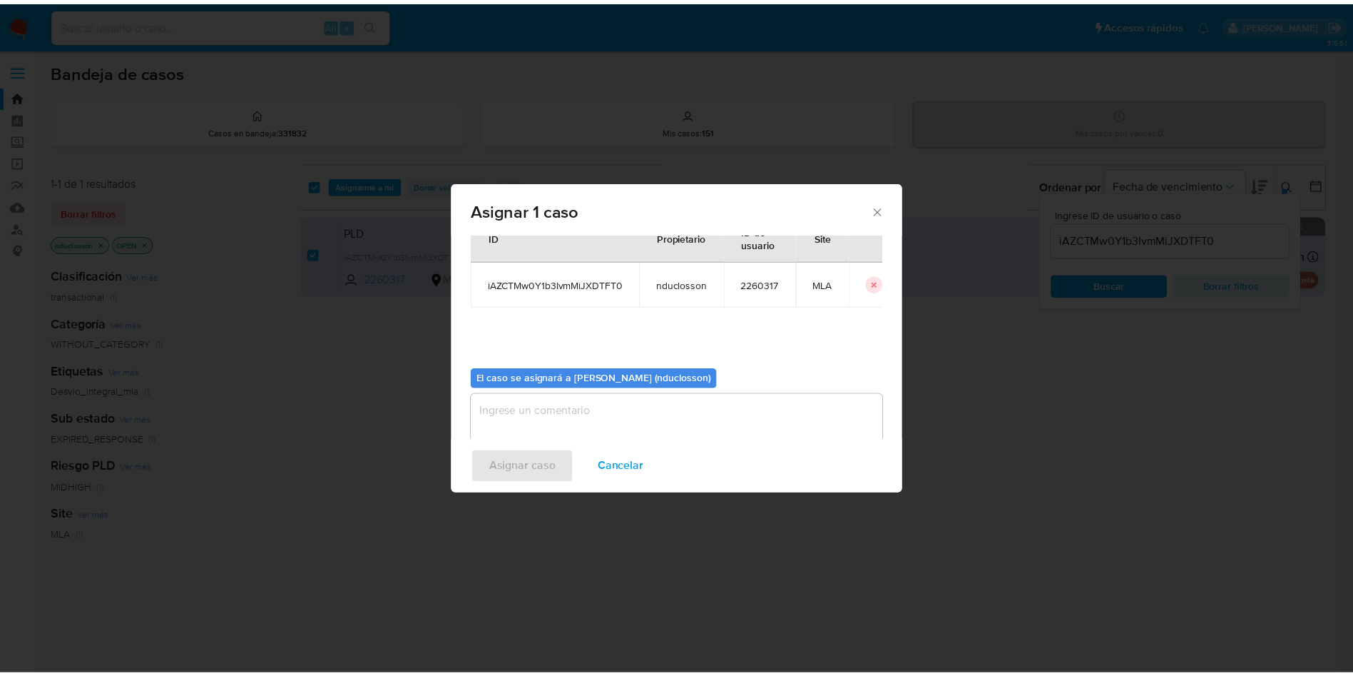
scroll to position [74, 0]
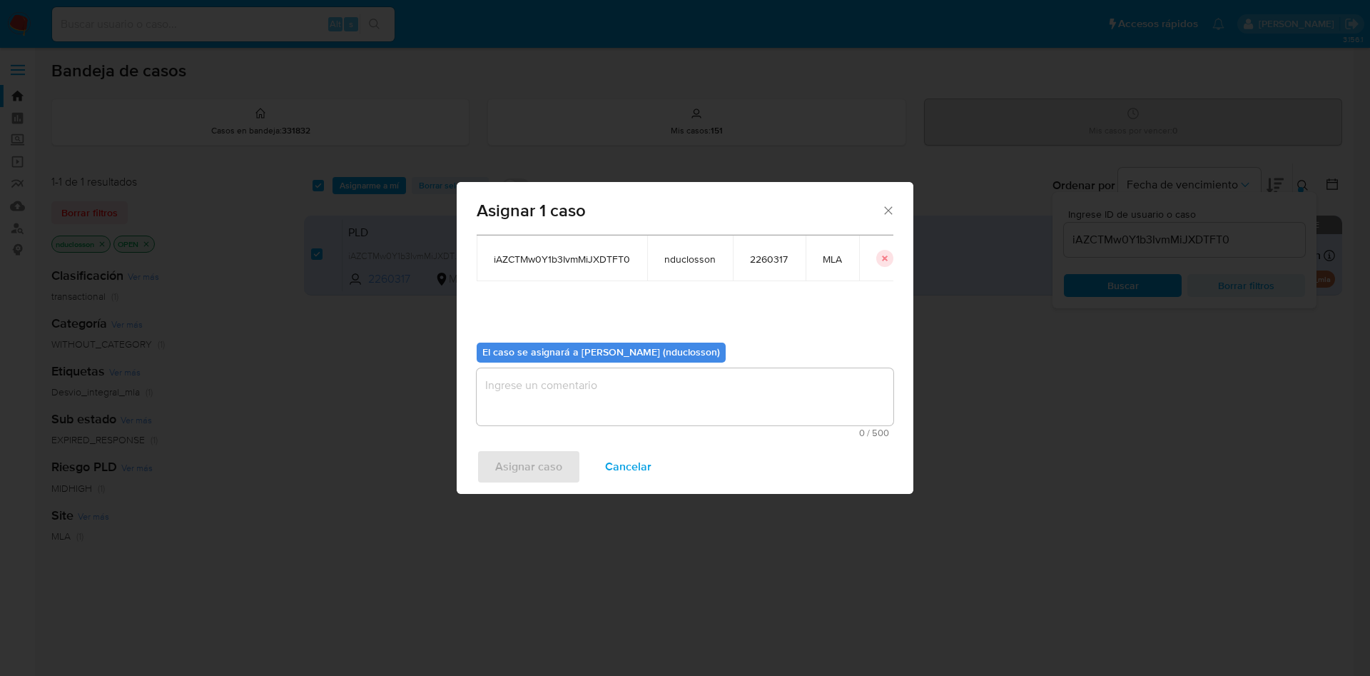
click at [610, 397] on textarea "assign-modal" at bounding box center [685, 396] width 417 height 57
click at [539, 449] on span "Asignar caso" at bounding box center [528, 466] width 67 height 31
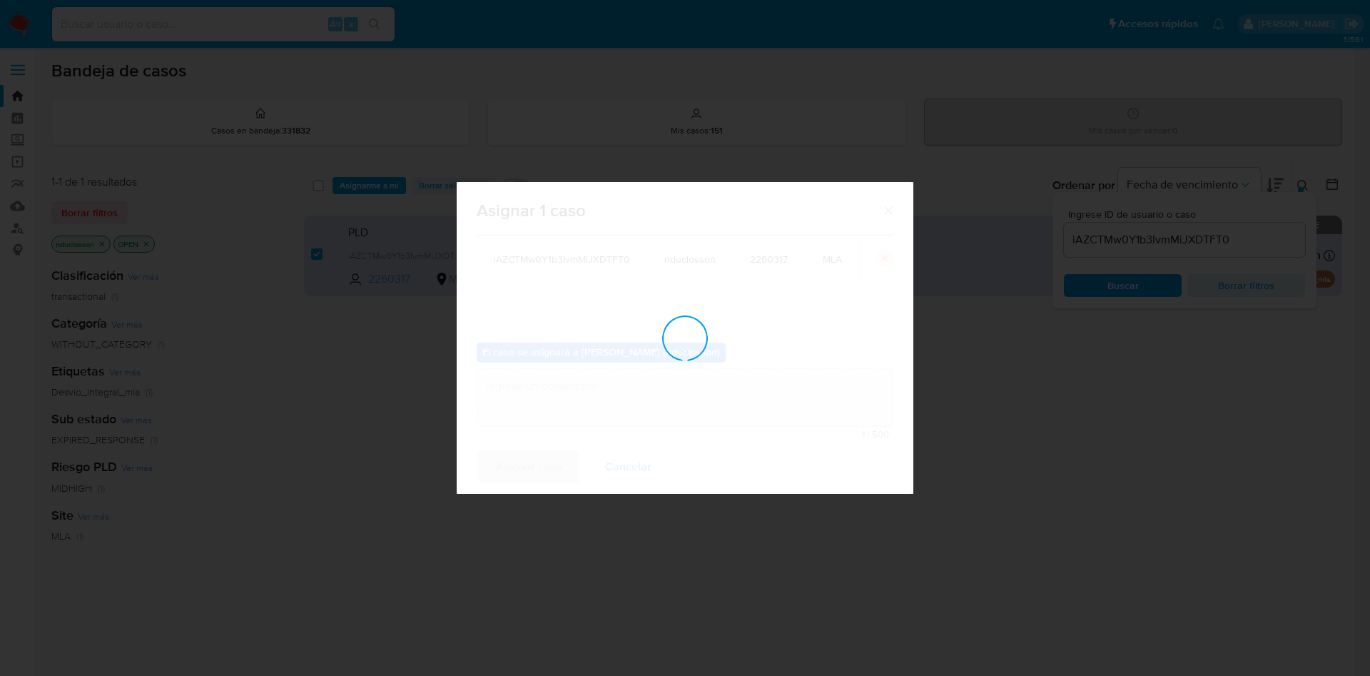
checkbox input "false"
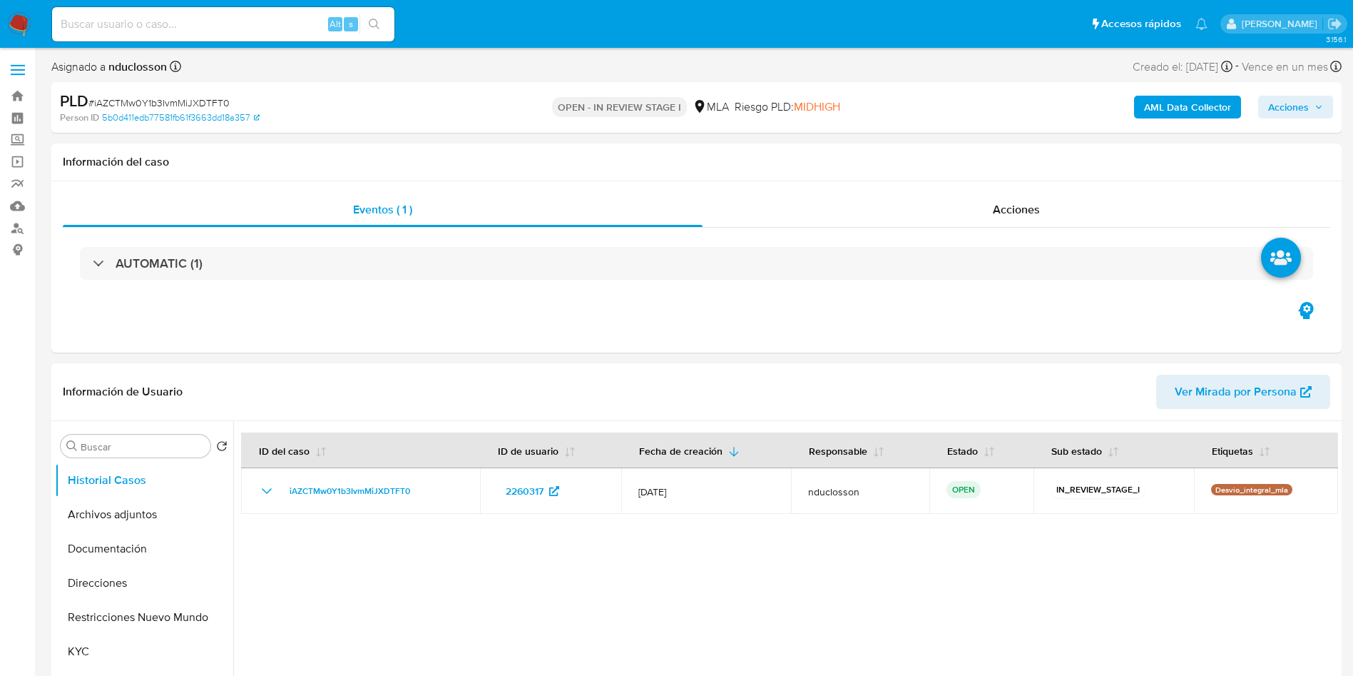
select select "10"
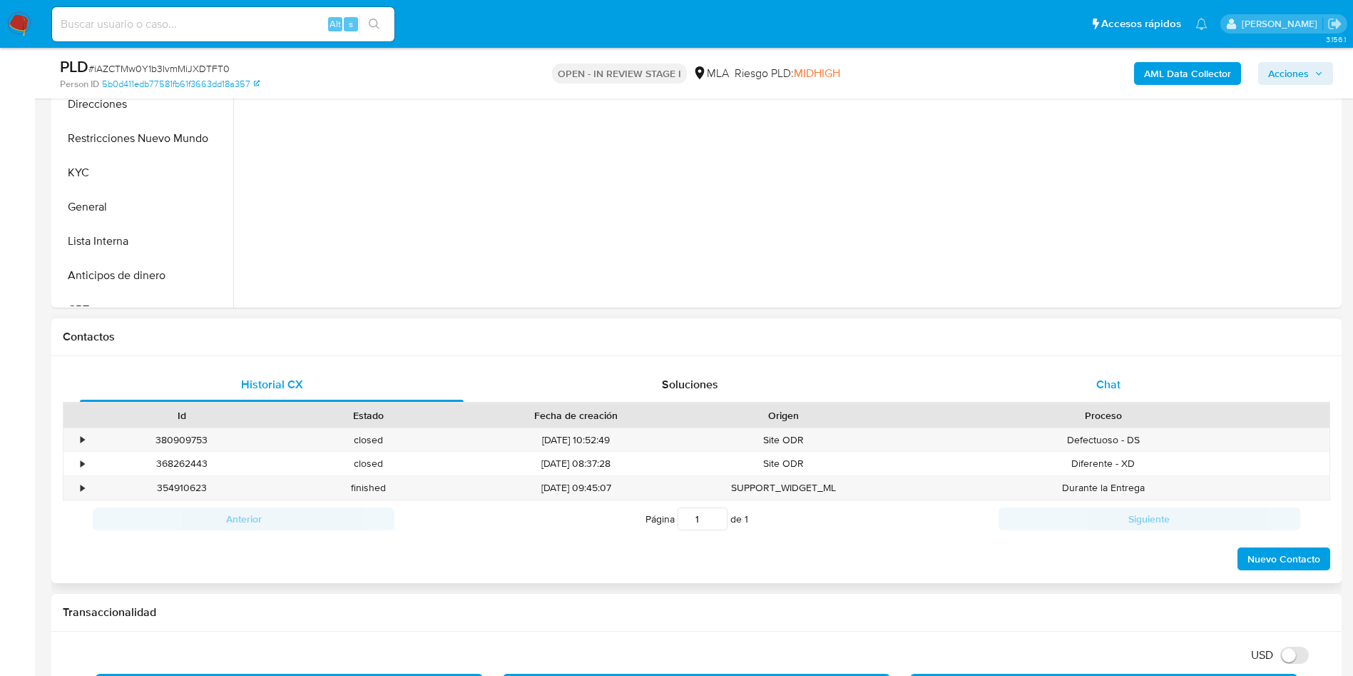
click at [1037, 380] on div "Chat" at bounding box center [1109, 384] width 384 height 34
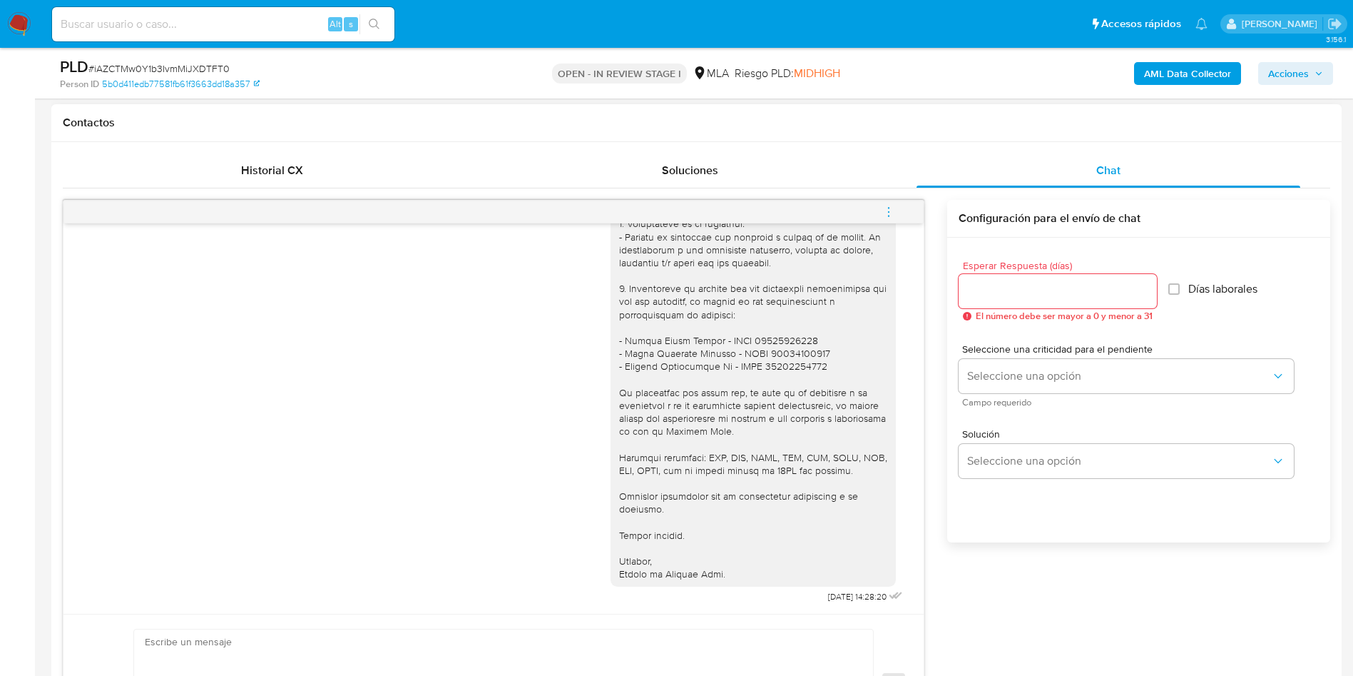
scroll to position [856, 0]
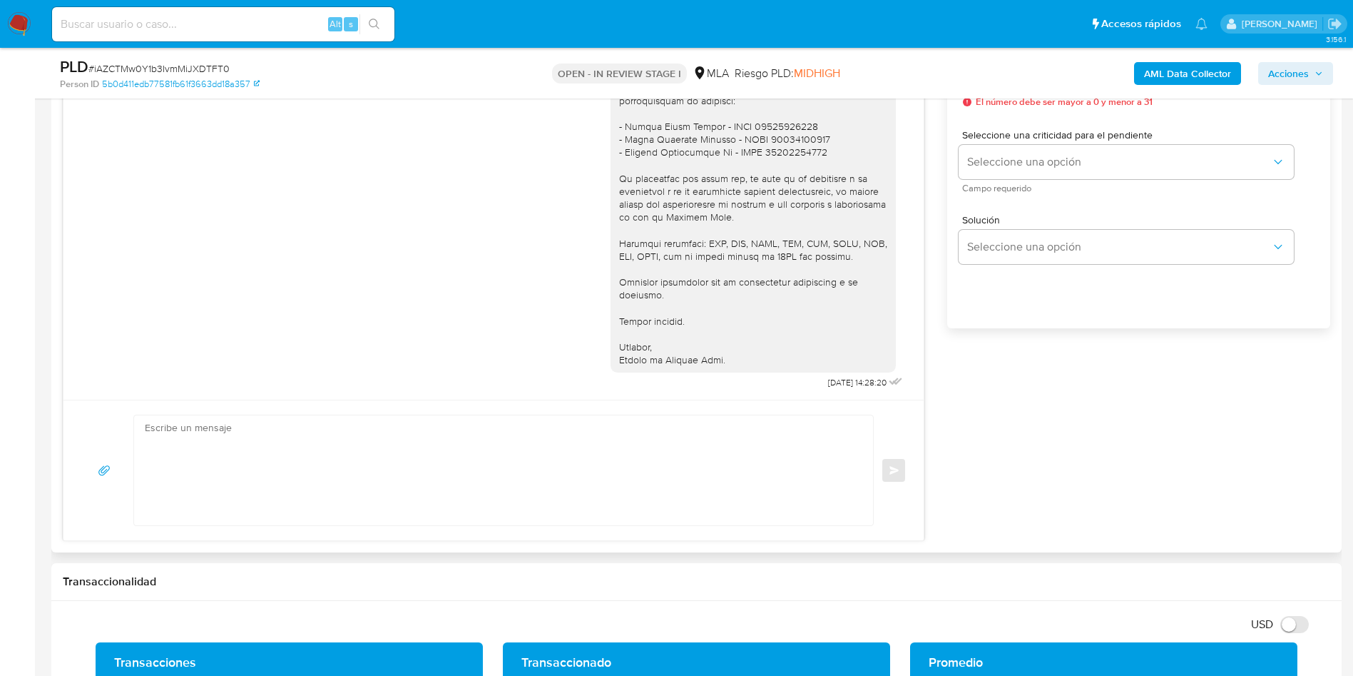
click at [221, 471] on textarea at bounding box center [500, 470] width 711 height 110
paste textarea "Hola, Esperamos que te encuentres muy bien. Te consultamos si tuviste oportunid…"
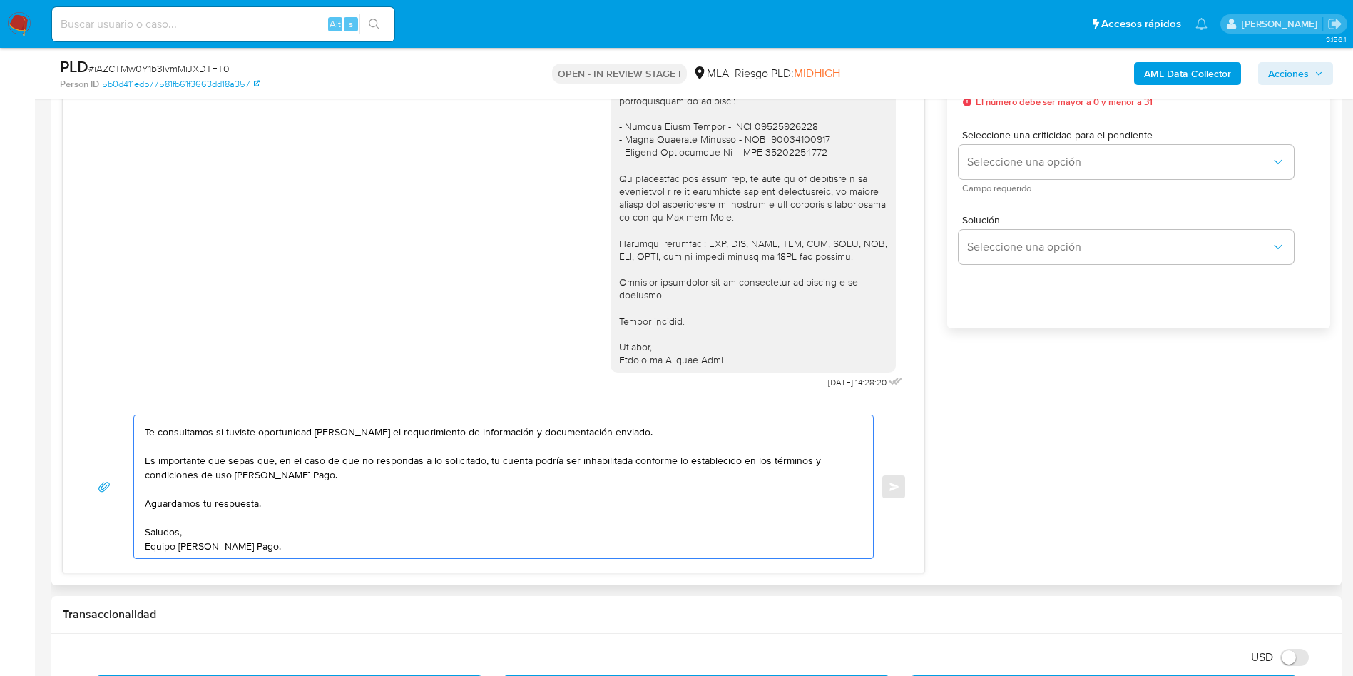
scroll to position [53, 0]
click at [181, 522] on textarea "Hola, Esperamos que te encuentres muy bien. Te consultamos si tuviste oportunid…" at bounding box center [500, 486] width 711 height 143
click at [164, 492] on textarea "Hola, Esperamos que te encuentres muy bien. Te consultamos si tuviste oportunid…" at bounding box center [500, 486] width 711 height 143
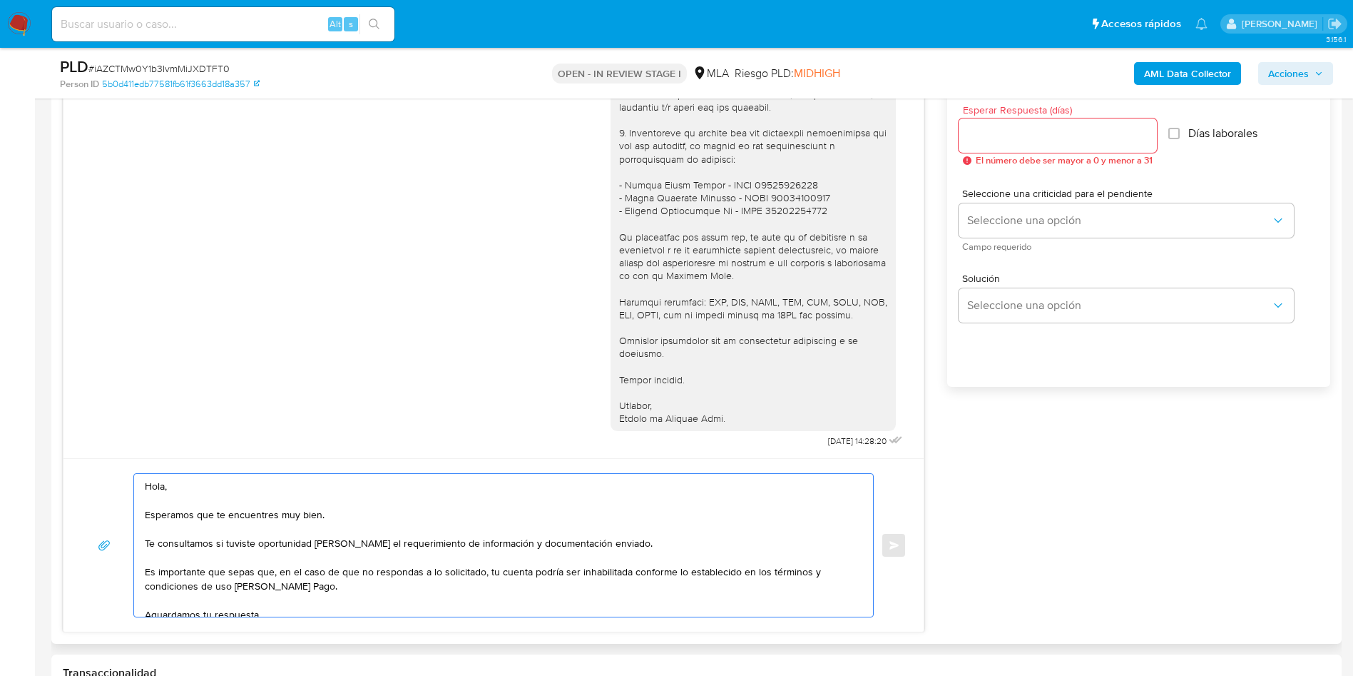
scroll to position [749, 0]
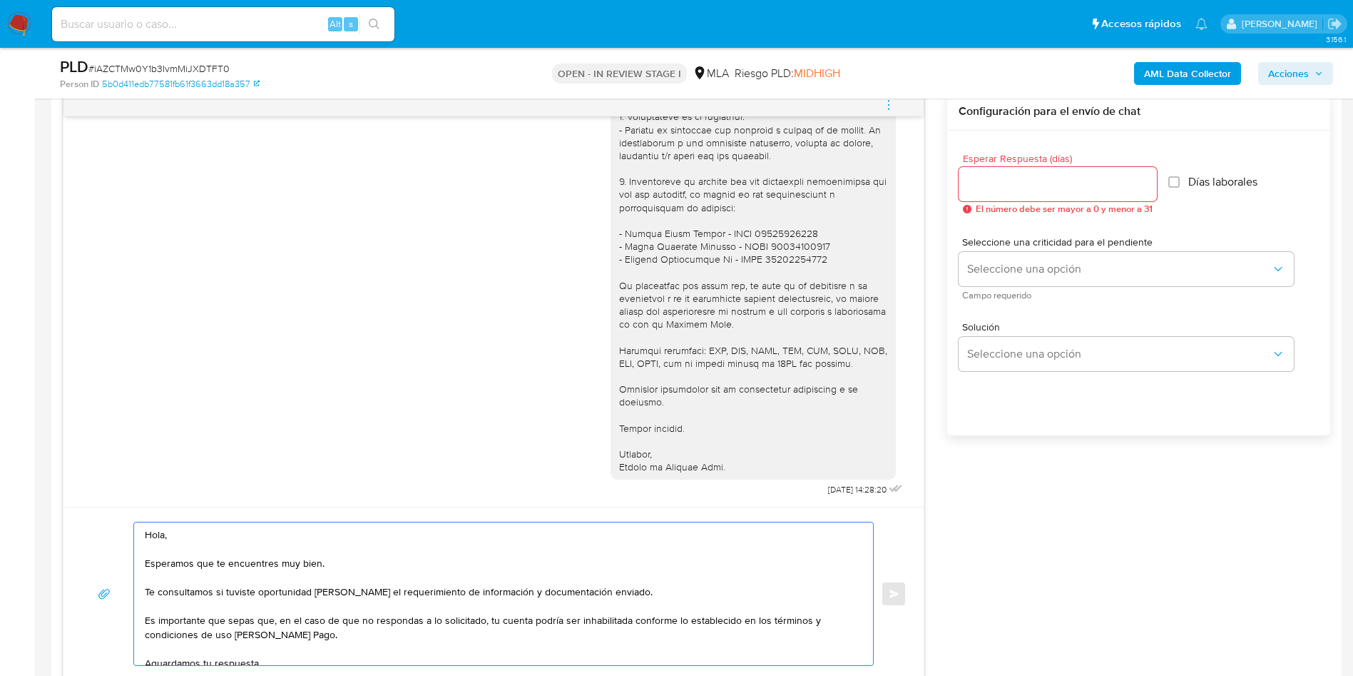
type textarea "Hola, Esperamos que te encuentres muy bien. Te consultamos si tuviste oportunid…"
click at [1022, 173] on div at bounding box center [1058, 184] width 198 height 34
click at [1012, 182] on input "Esperar Respuesta (días)" at bounding box center [1058, 184] width 198 height 19
type input "1"
click at [1016, 484] on div "17/07/2025 19:55:49 Hola, Esperamos que te encuentres muy bien. Te consultamos …" at bounding box center [697, 387] width 1268 height 588
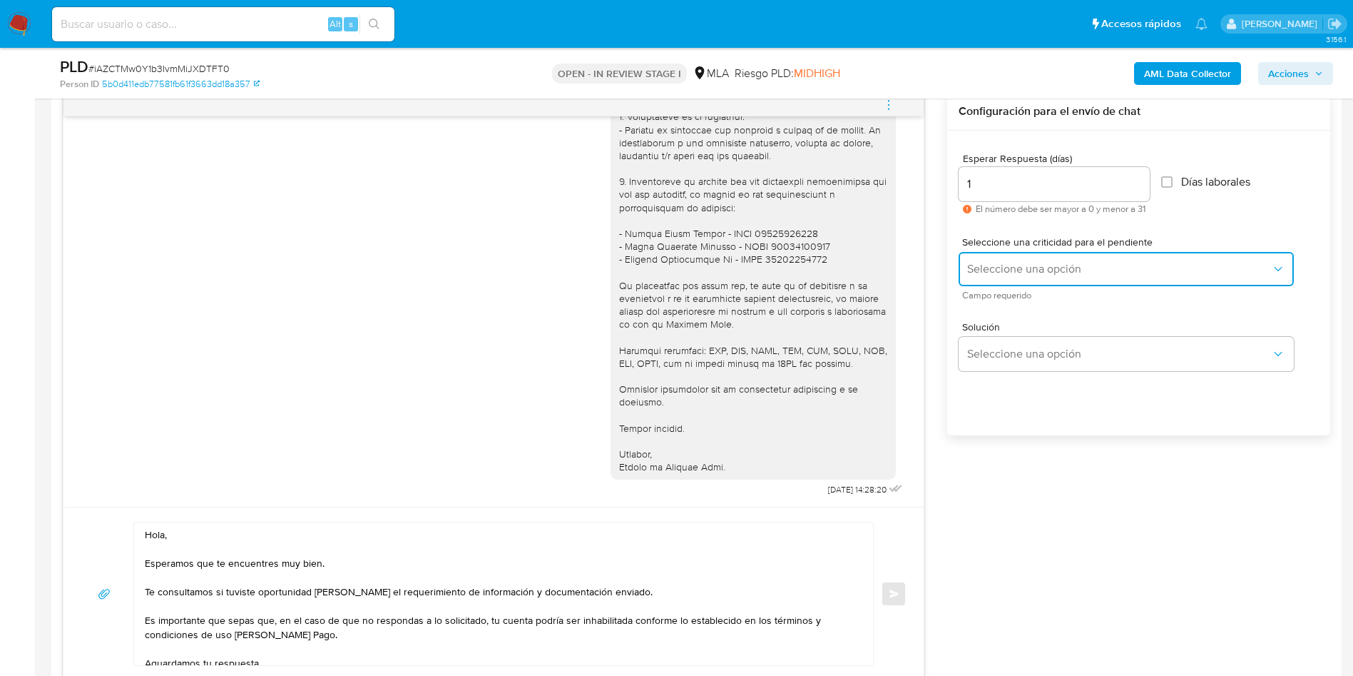
click at [1025, 262] on span "Seleccione una opción" at bounding box center [1119, 269] width 304 height 14
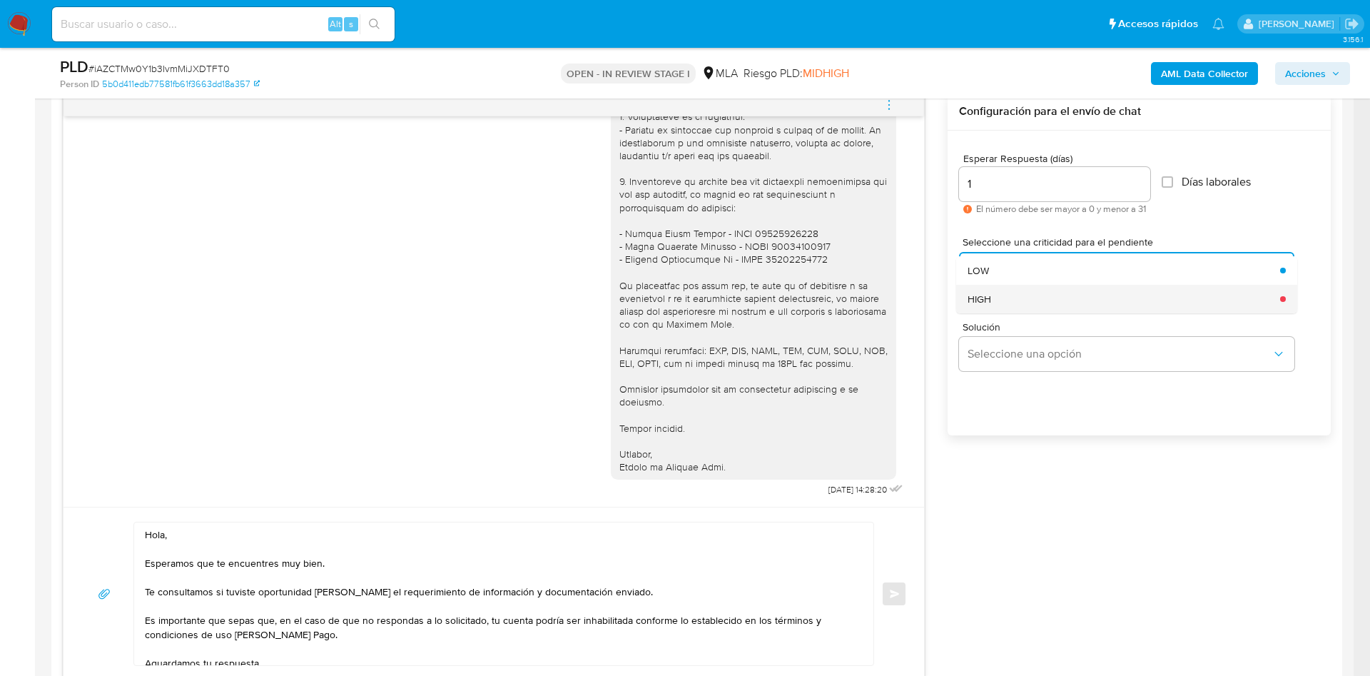
click at [994, 301] on div "HIGH" at bounding box center [1119, 299] width 304 height 29
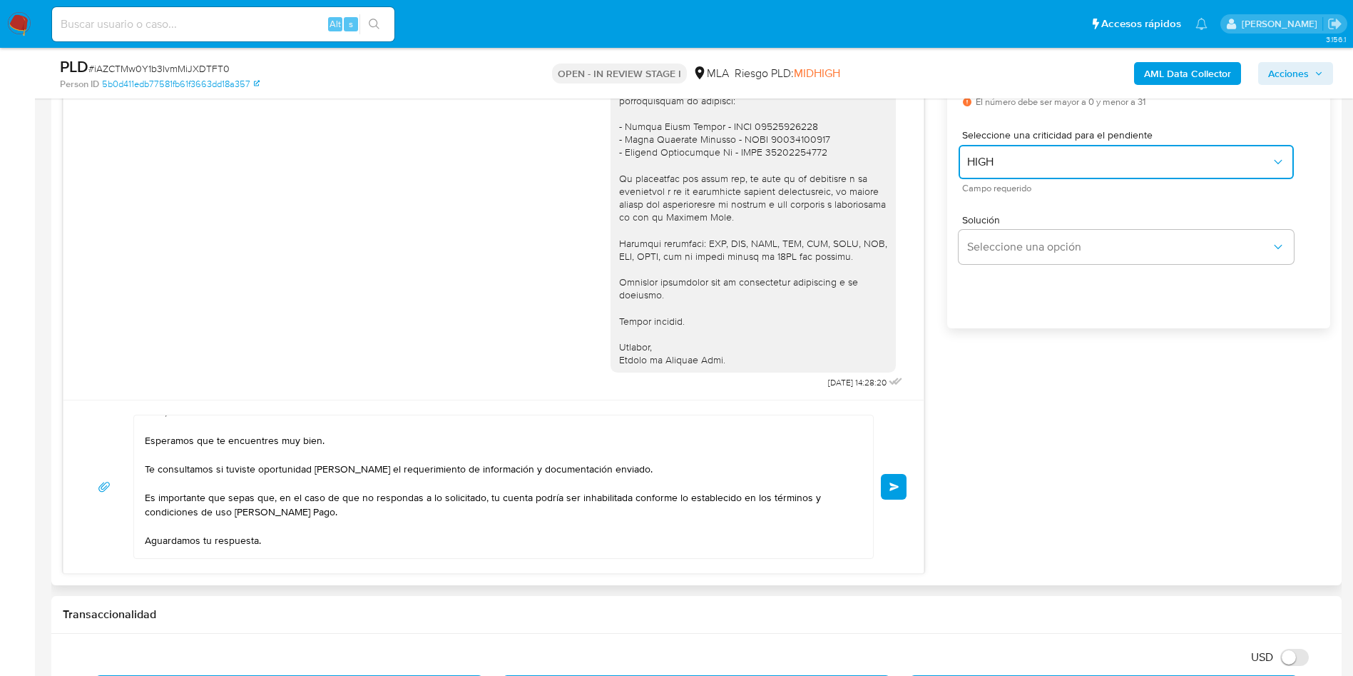
scroll to position [0, 0]
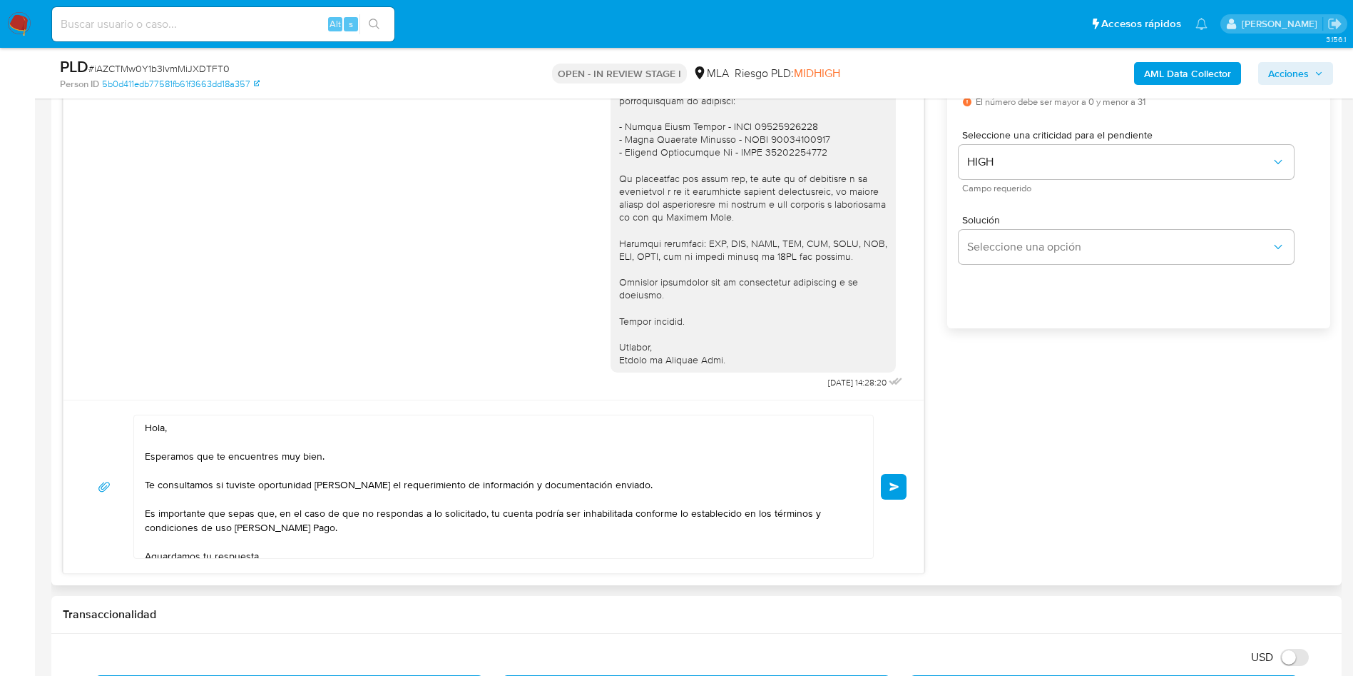
click at [899, 487] on span "Enviar" at bounding box center [895, 486] width 10 height 9
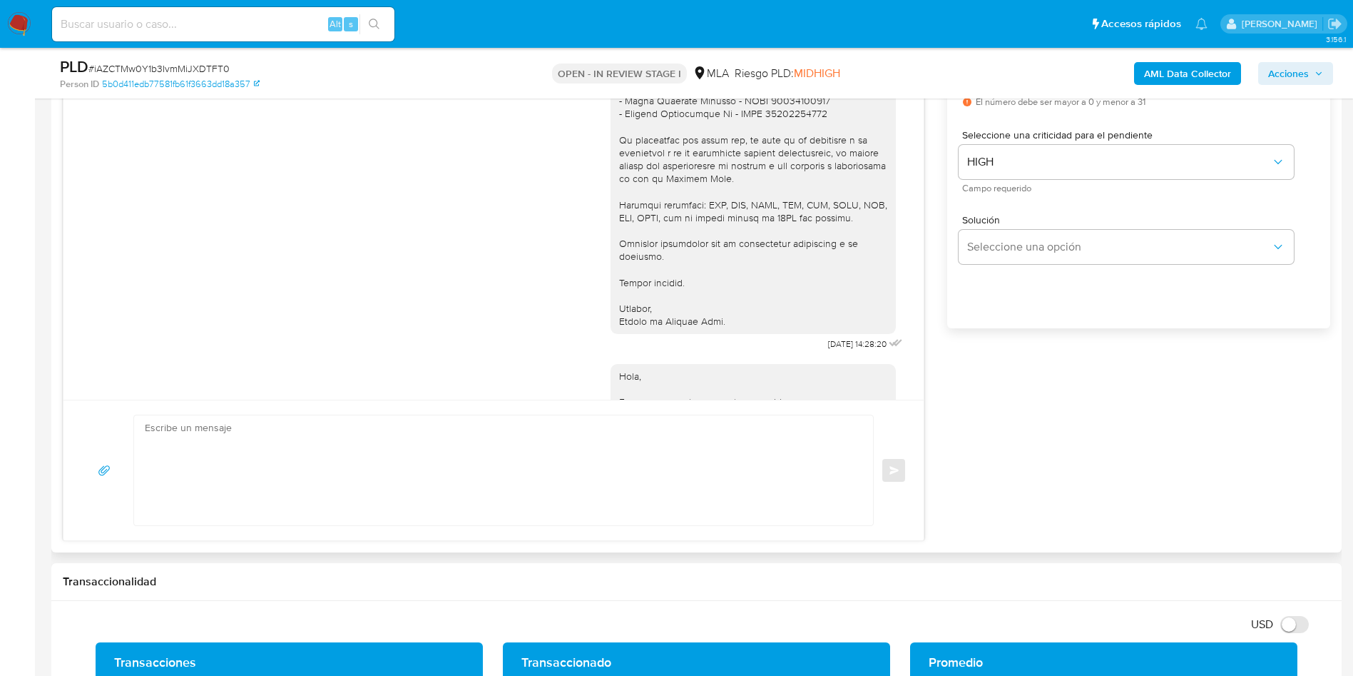
scroll to position [1464, 0]
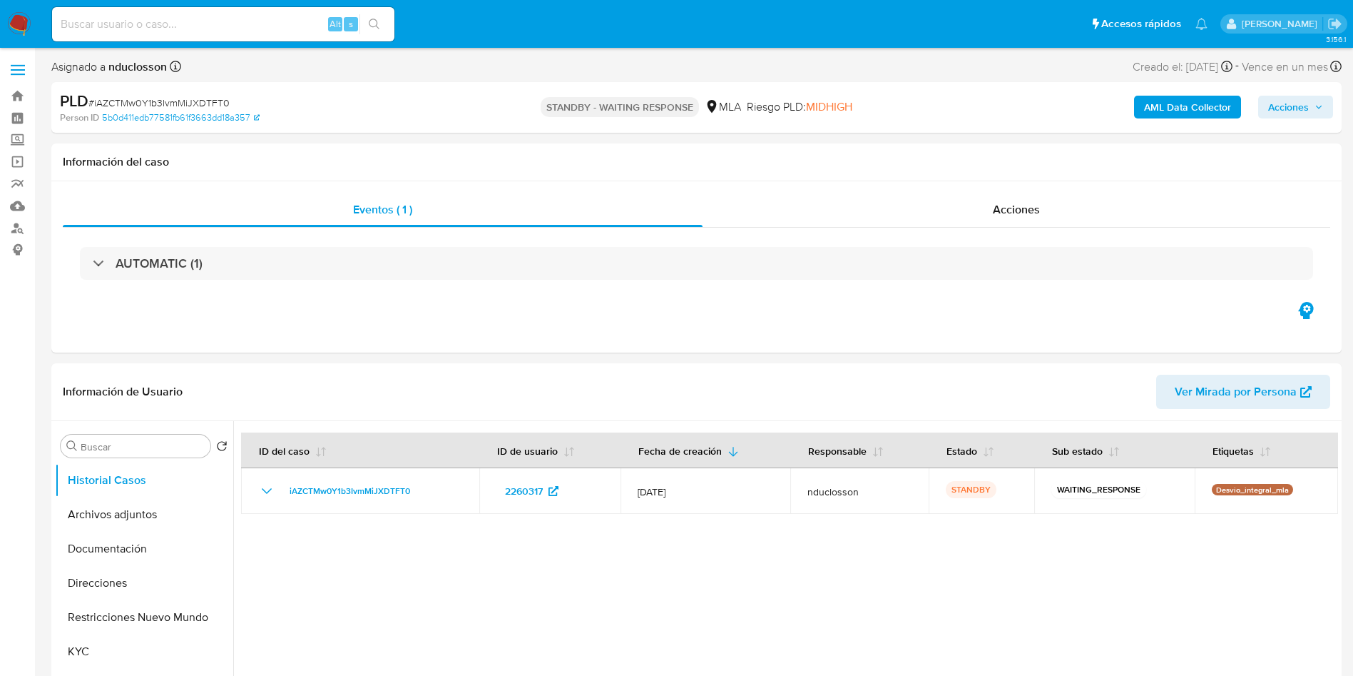
select select "10"
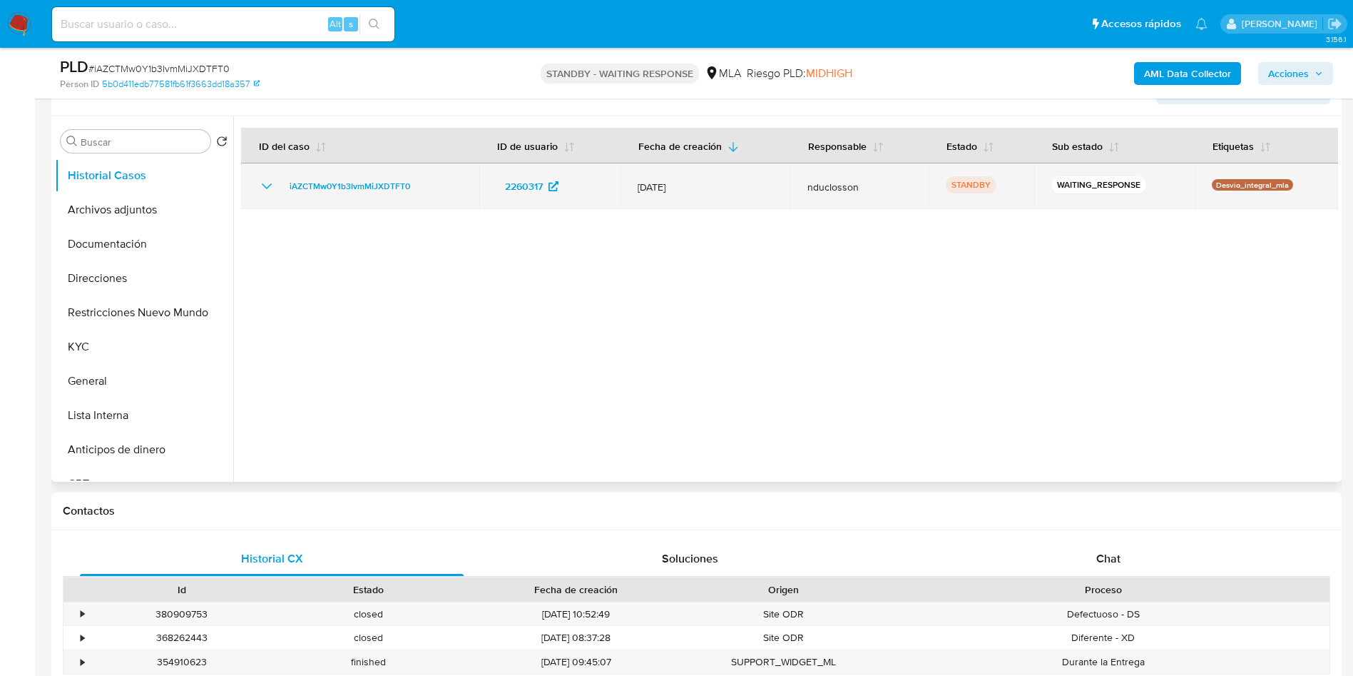
scroll to position [321, 0]
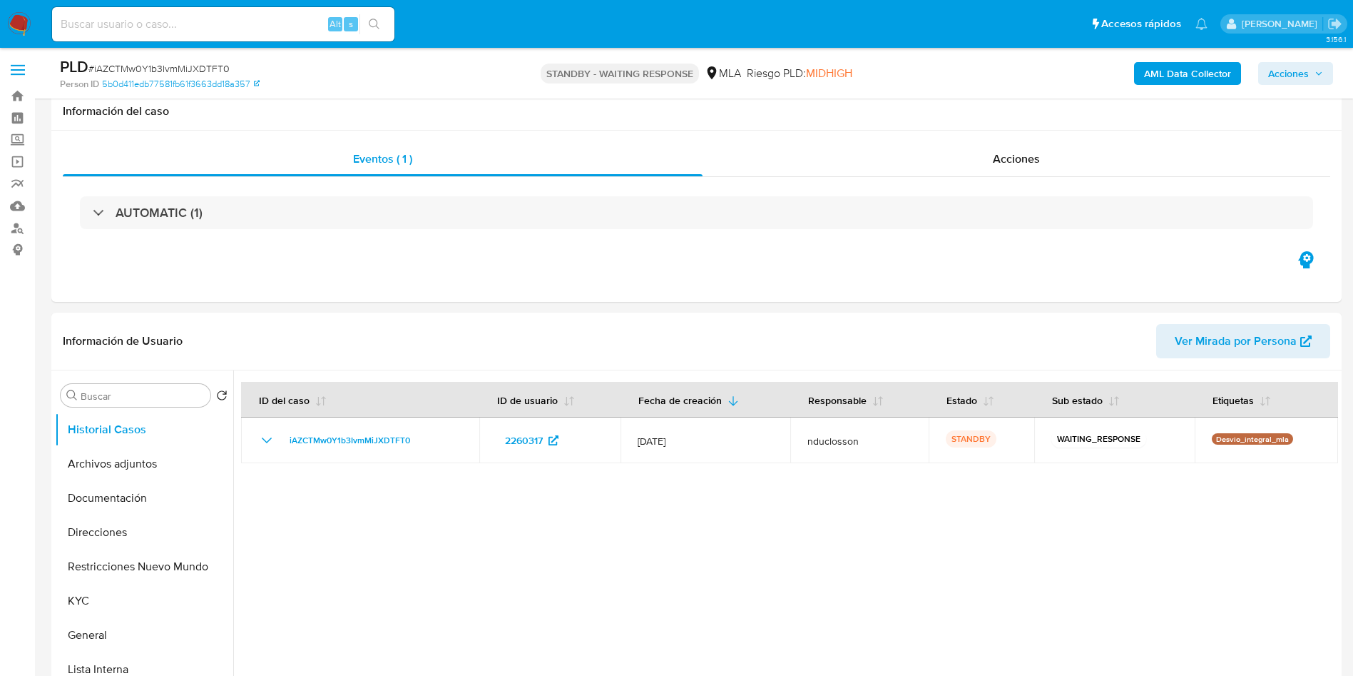
select select "10"
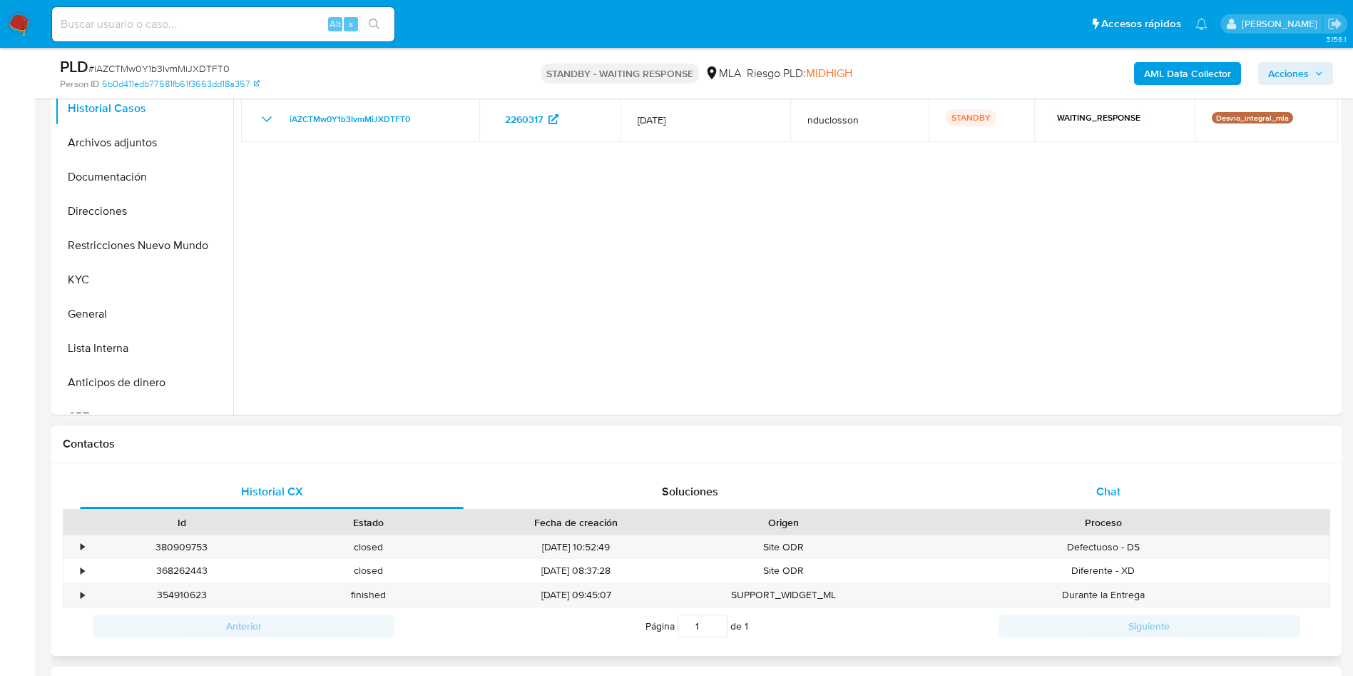
click at [1145, 482] on div "Chat" at bounding box center [1109, 491] width 384 height 34
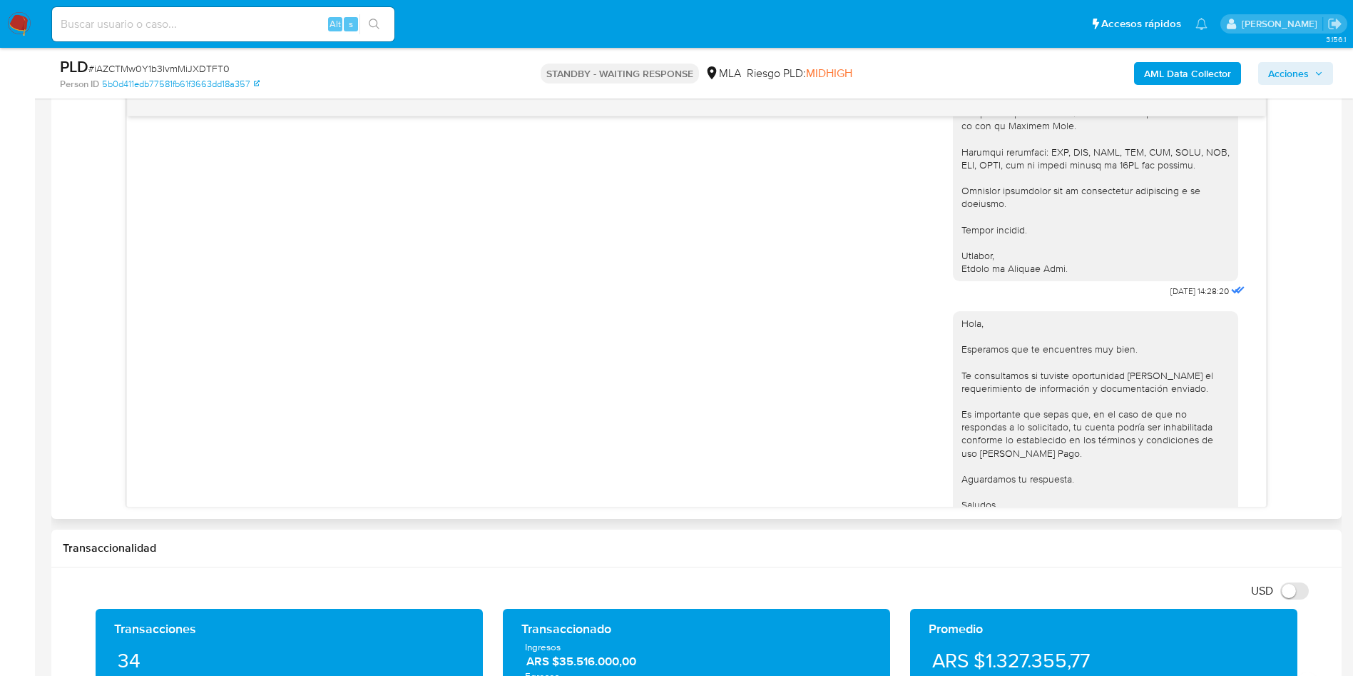
scroll to position [1464, 0]
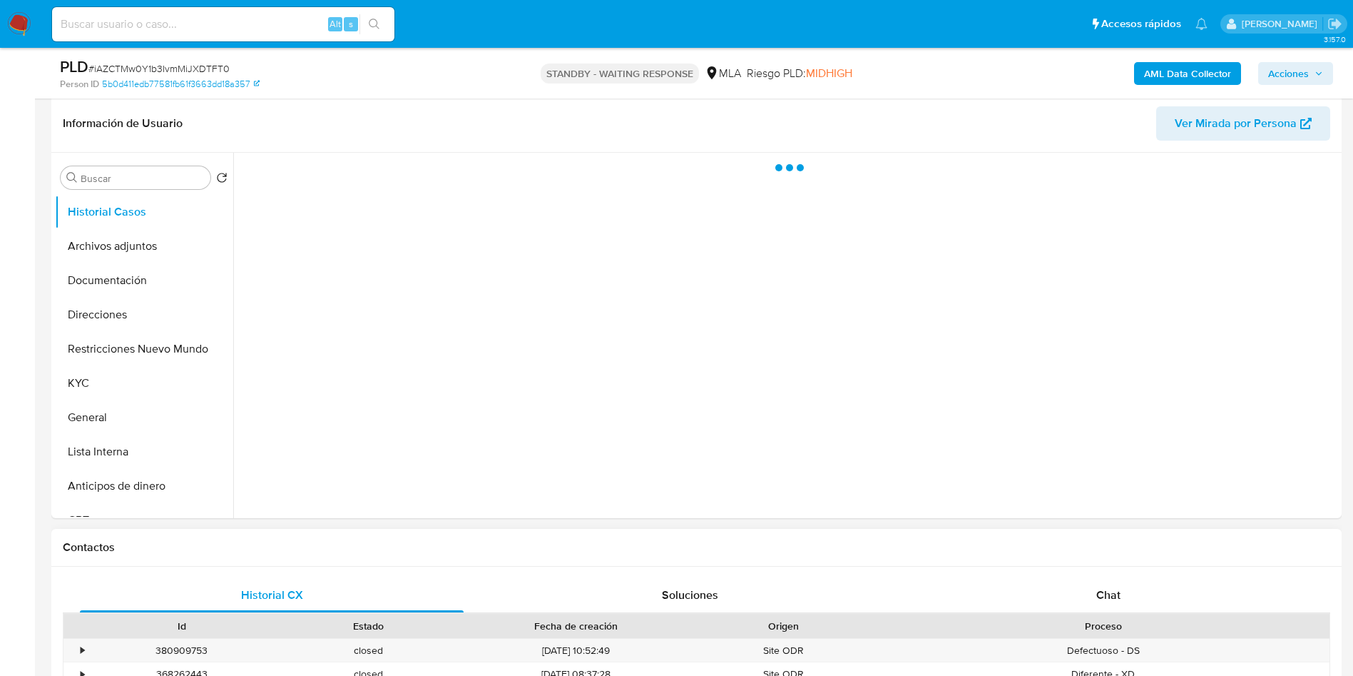
scroll to position [321, 0]
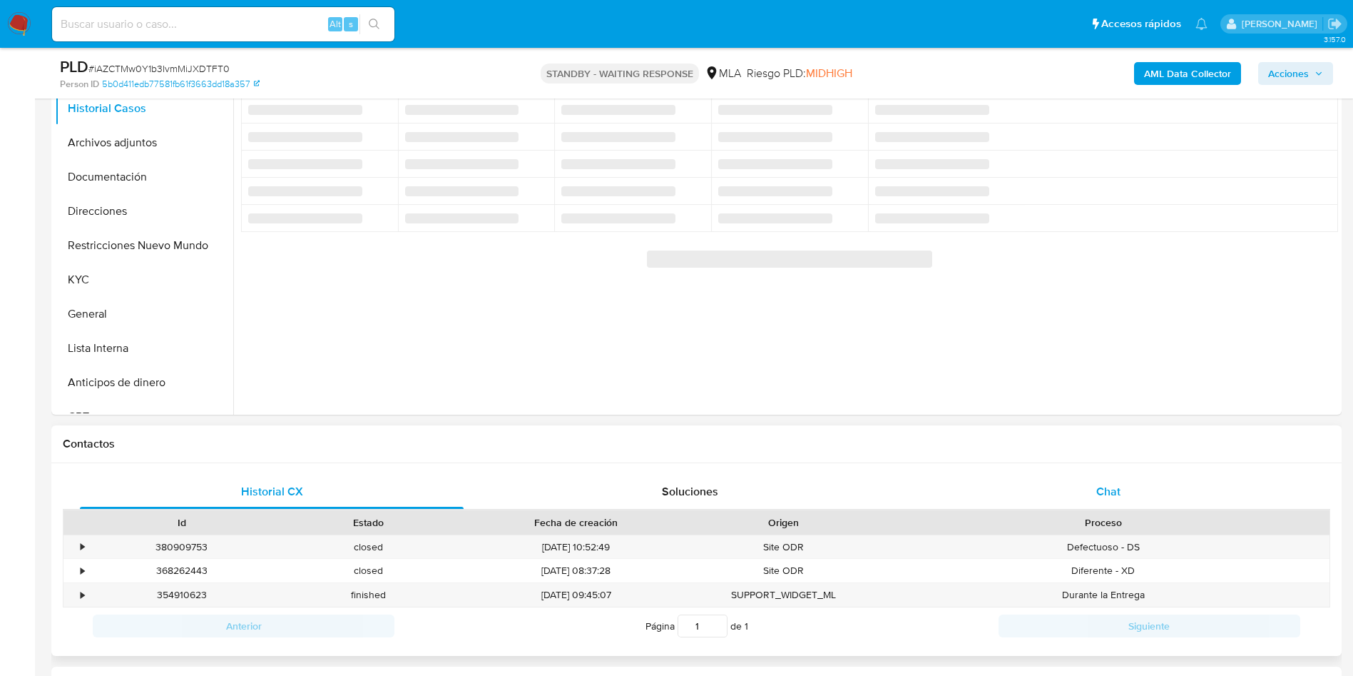
click at [1125, 477] on div "Chat" at bounding box center [1109, 491] width 384 height 34
select select "10"
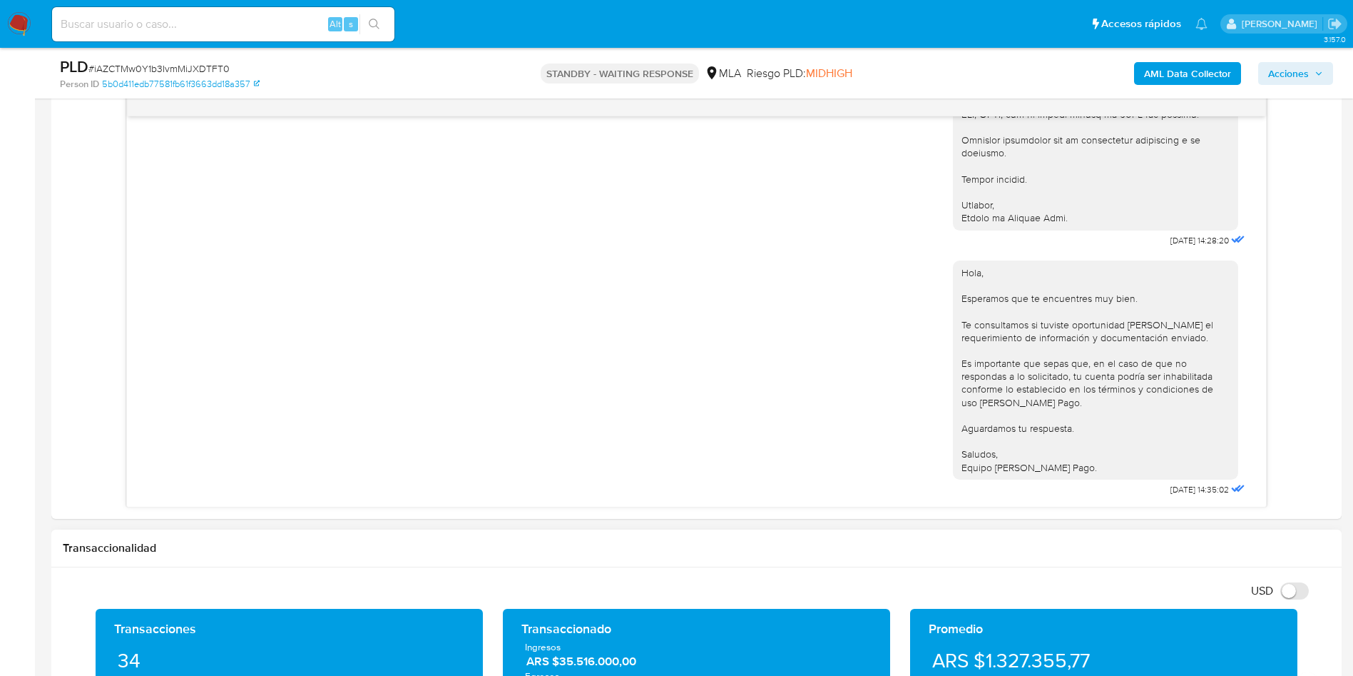
scroll to position [642, 0]
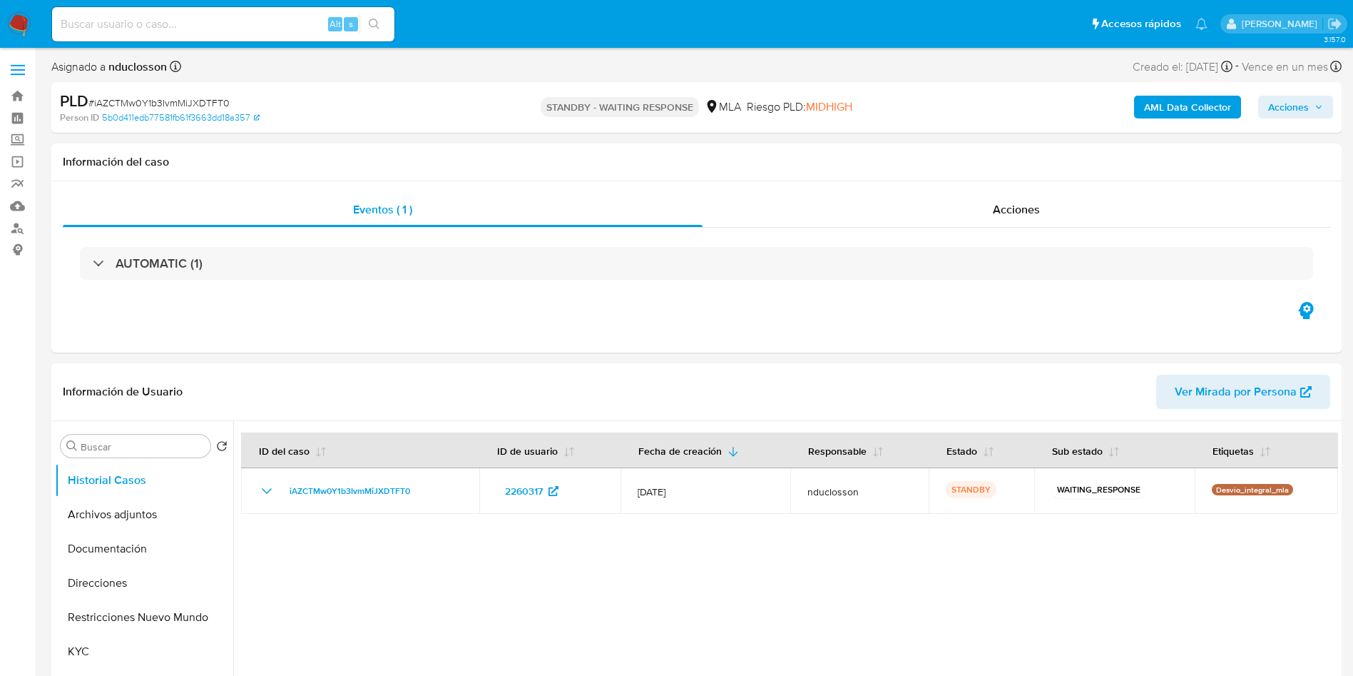
select select "10"
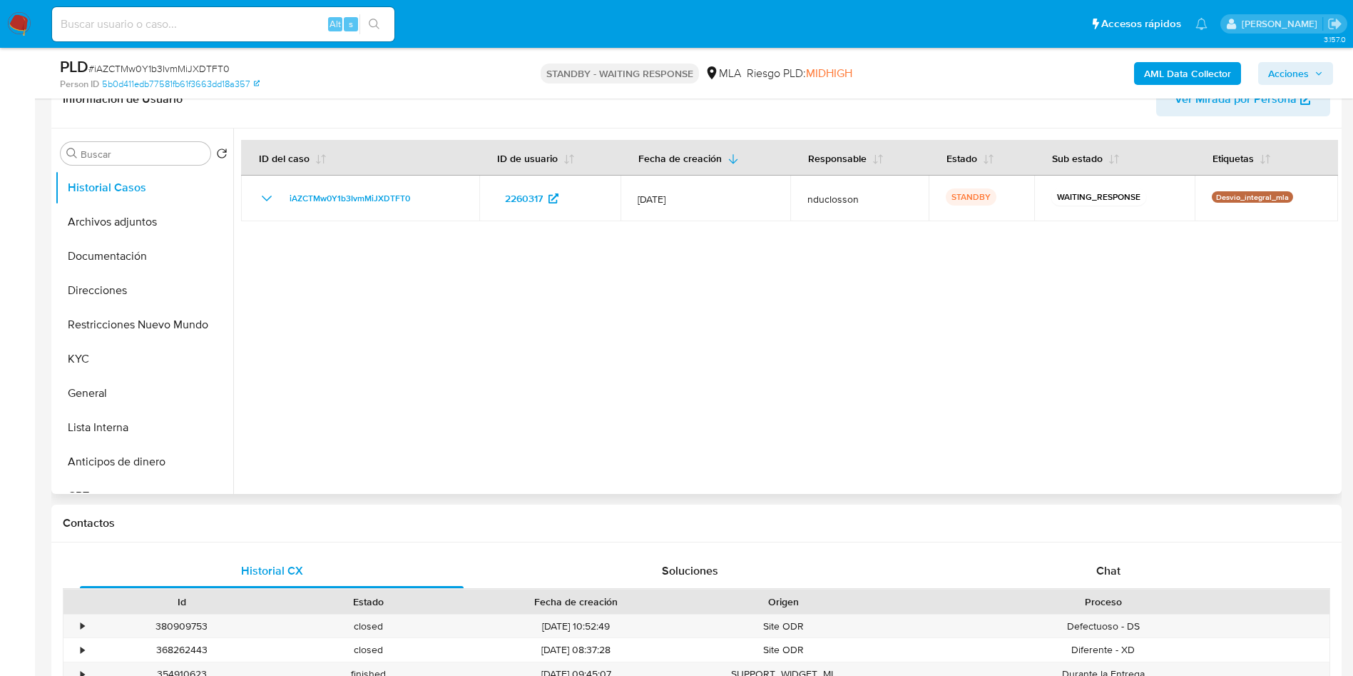
scroll to position [535, 0]
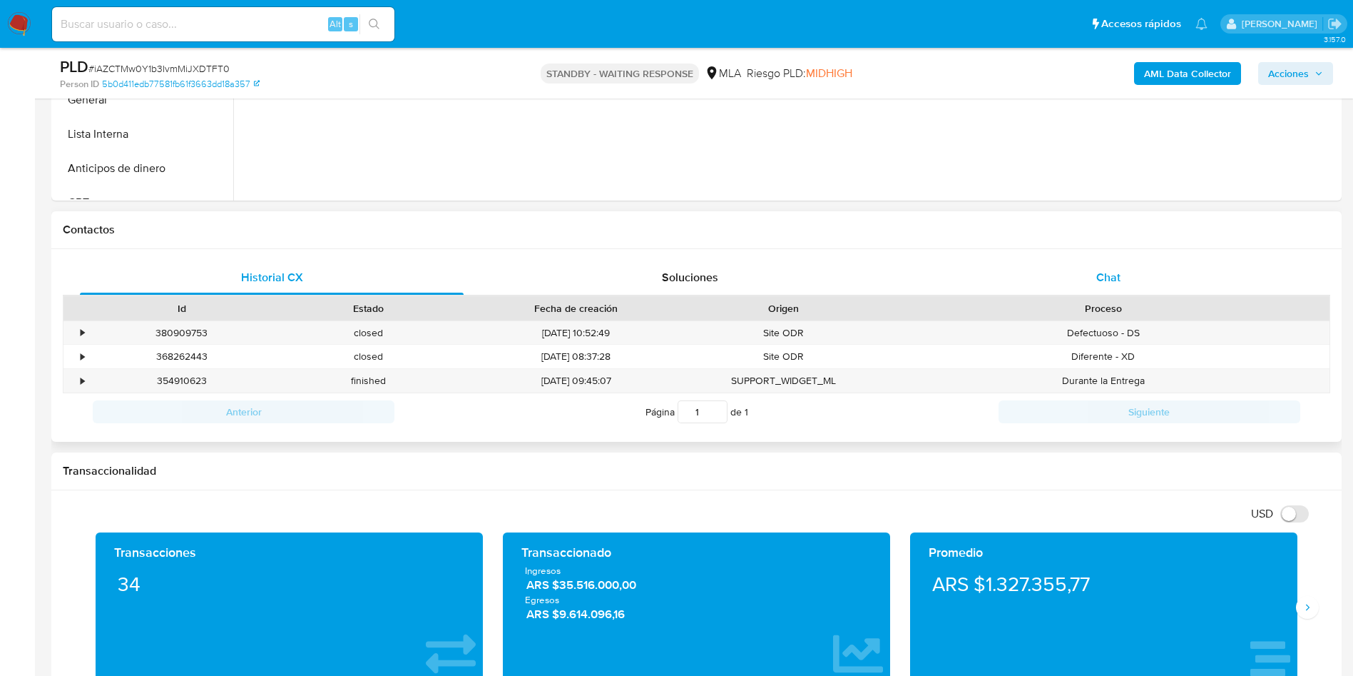
click at [1119, 272] on span "Chat" at bounding box center [1109, 277] width 24 height 16
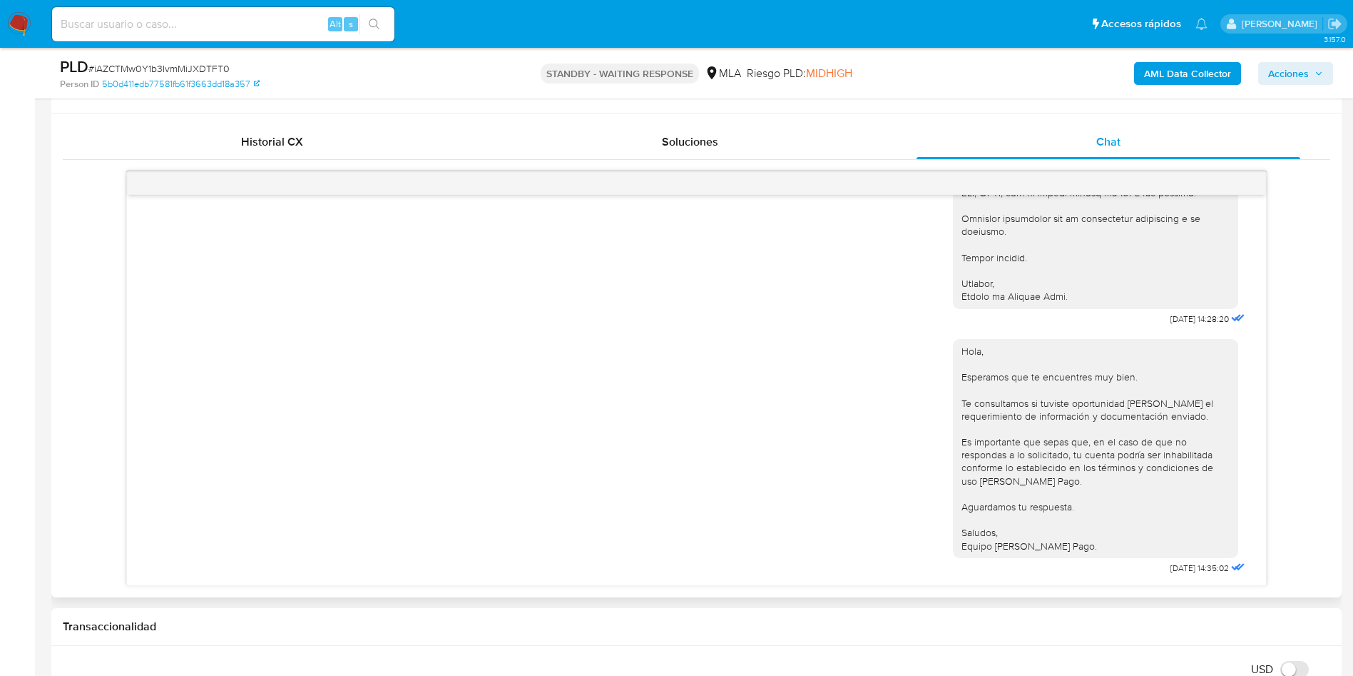
scroll to position [749, 0]
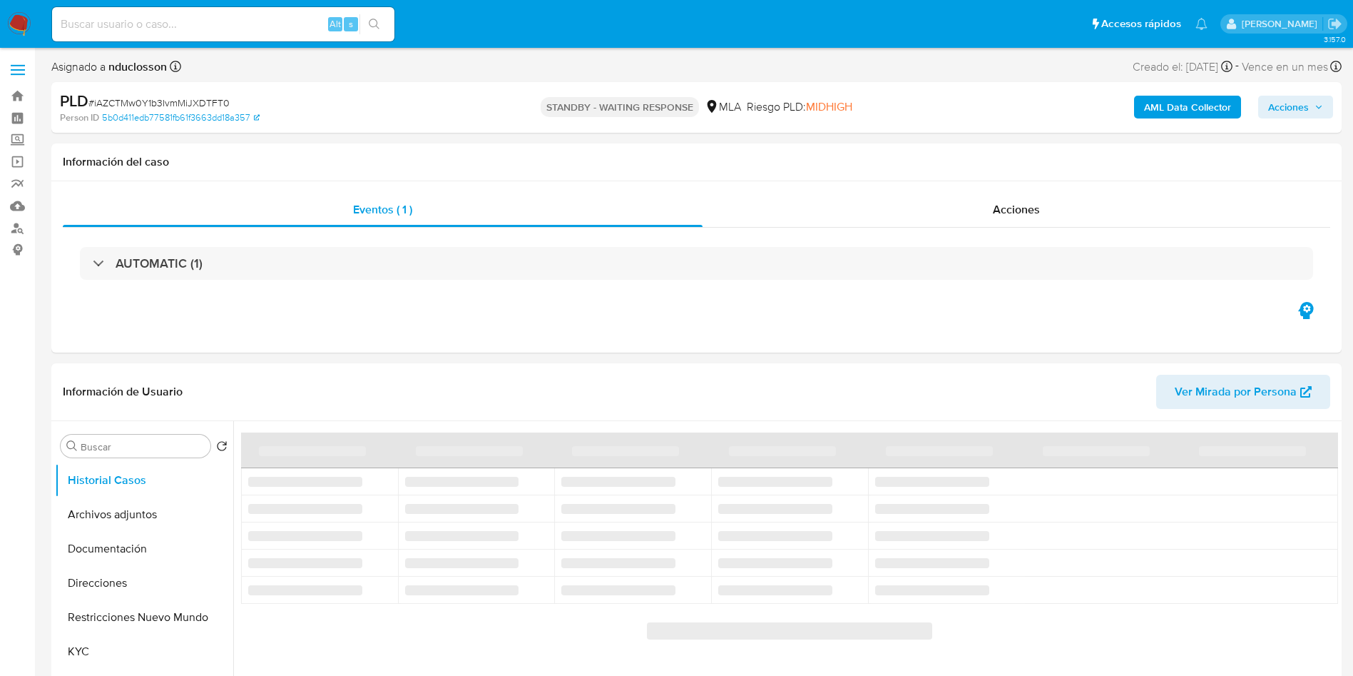
select select "10"
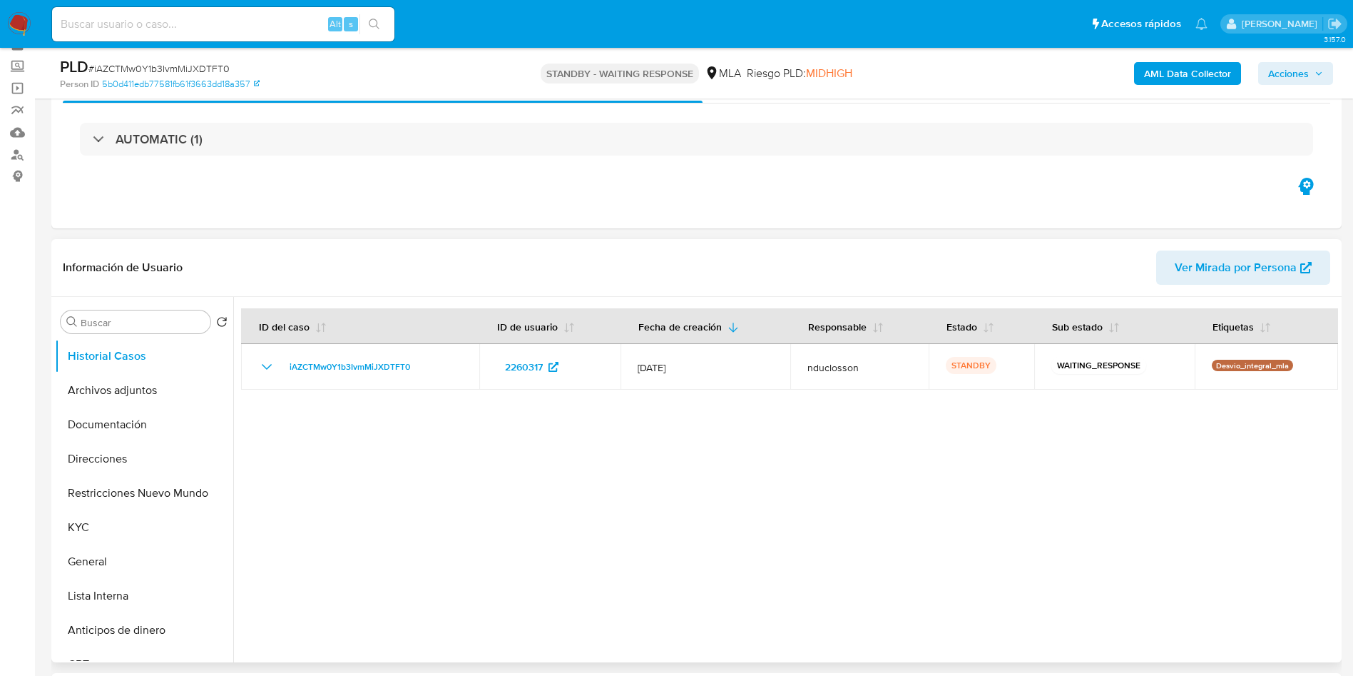
scroll to position [107, 0]
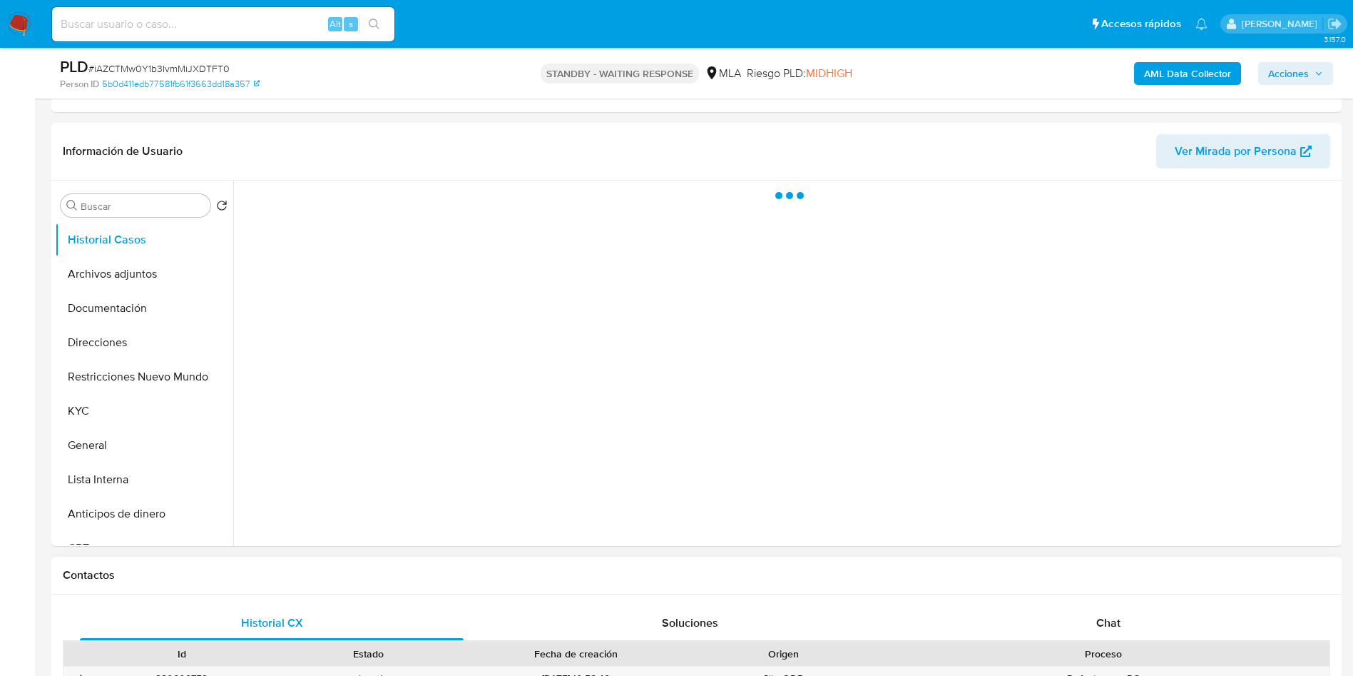
scroll to position [428, 0]
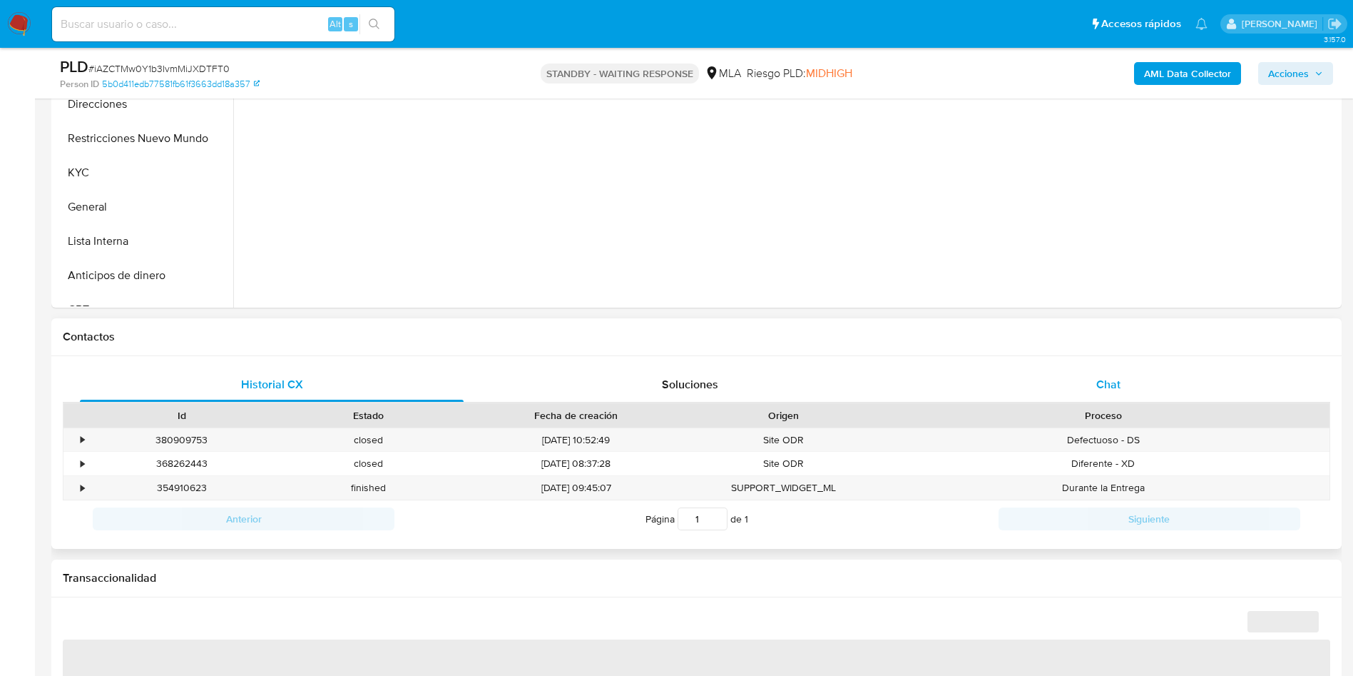
click at [1107, 382] on span "Chat" at bounding box center [1109, 384] width 24 height 16
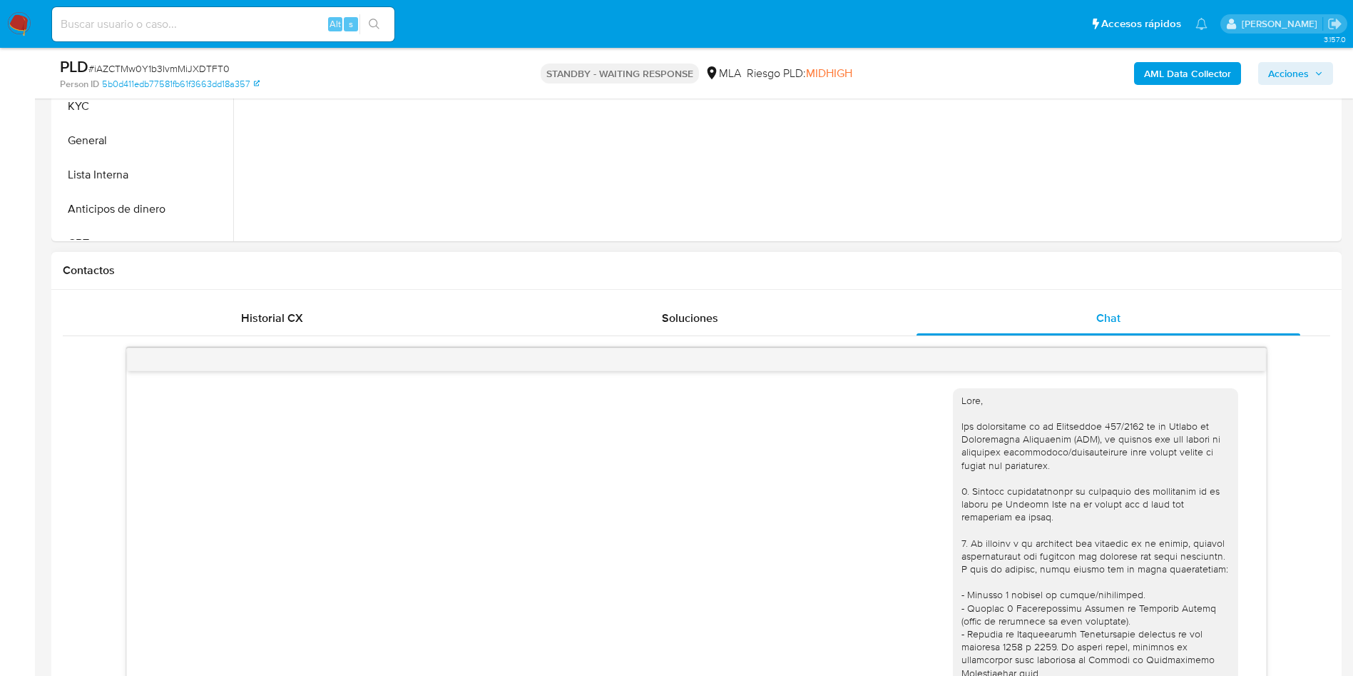
scroll to position [1464, 0]
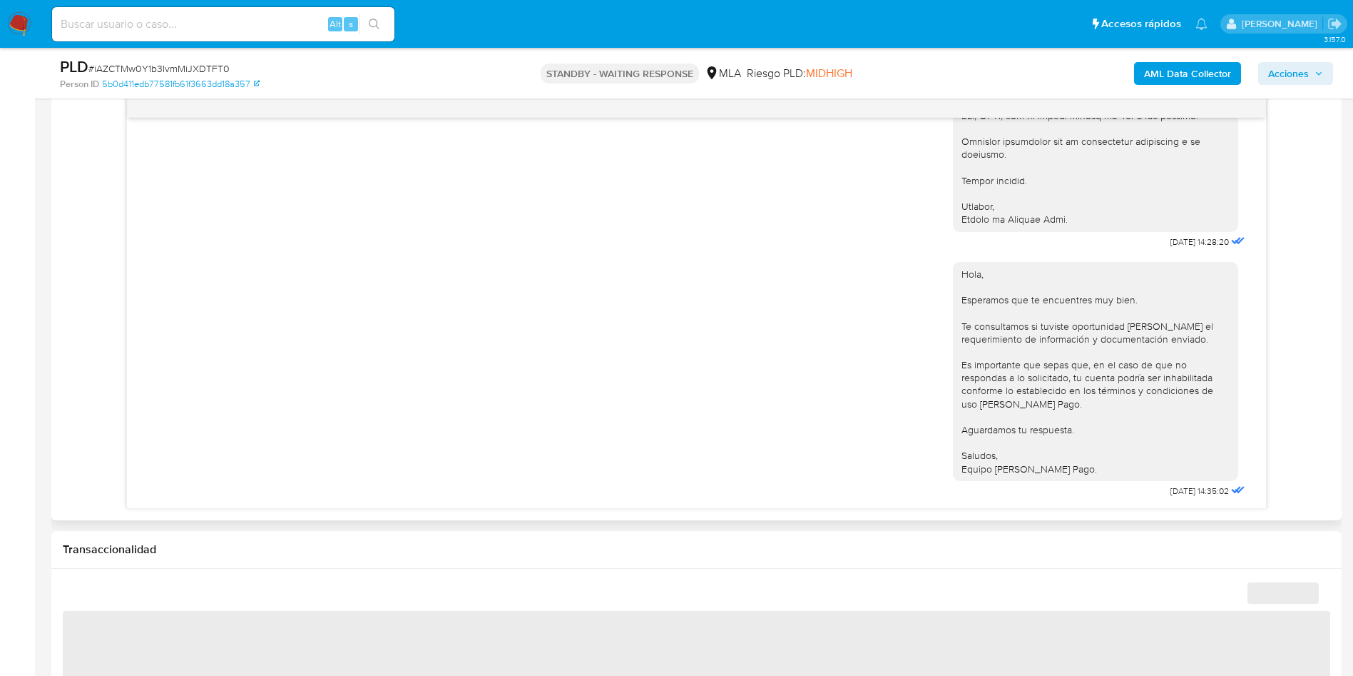
select select "10"
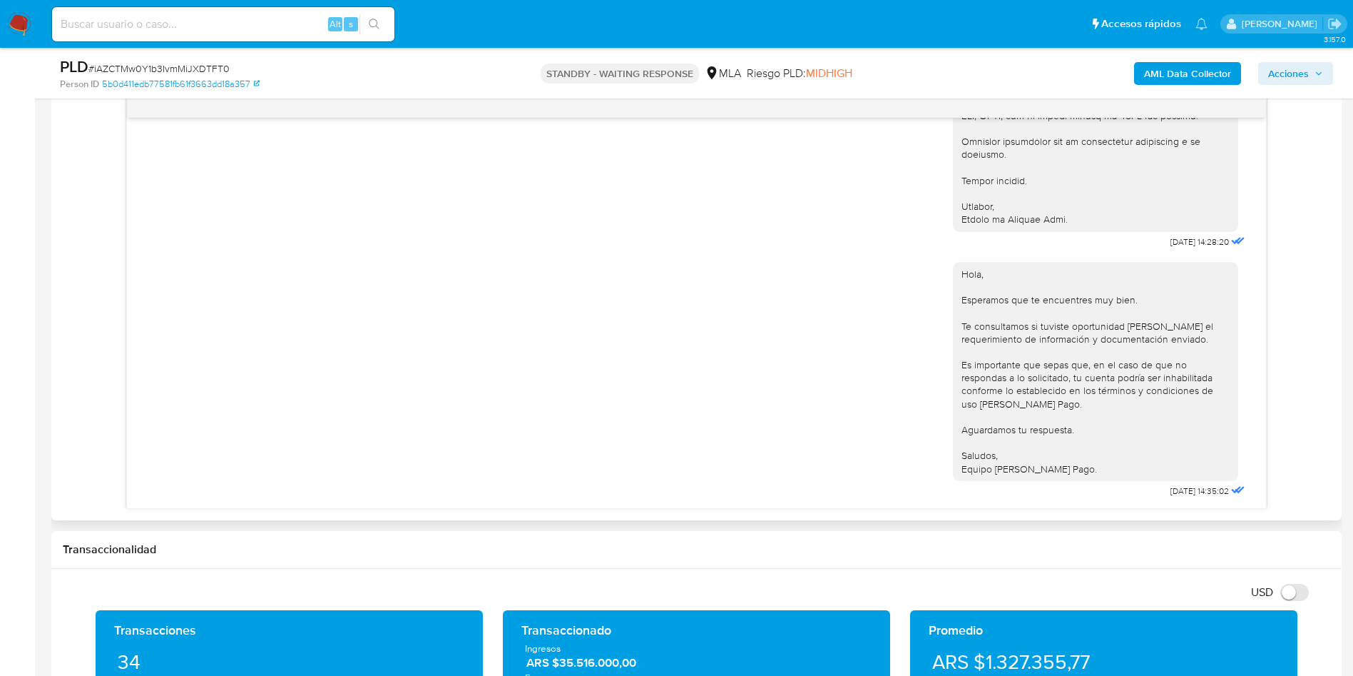
scroll to position [749, 0]
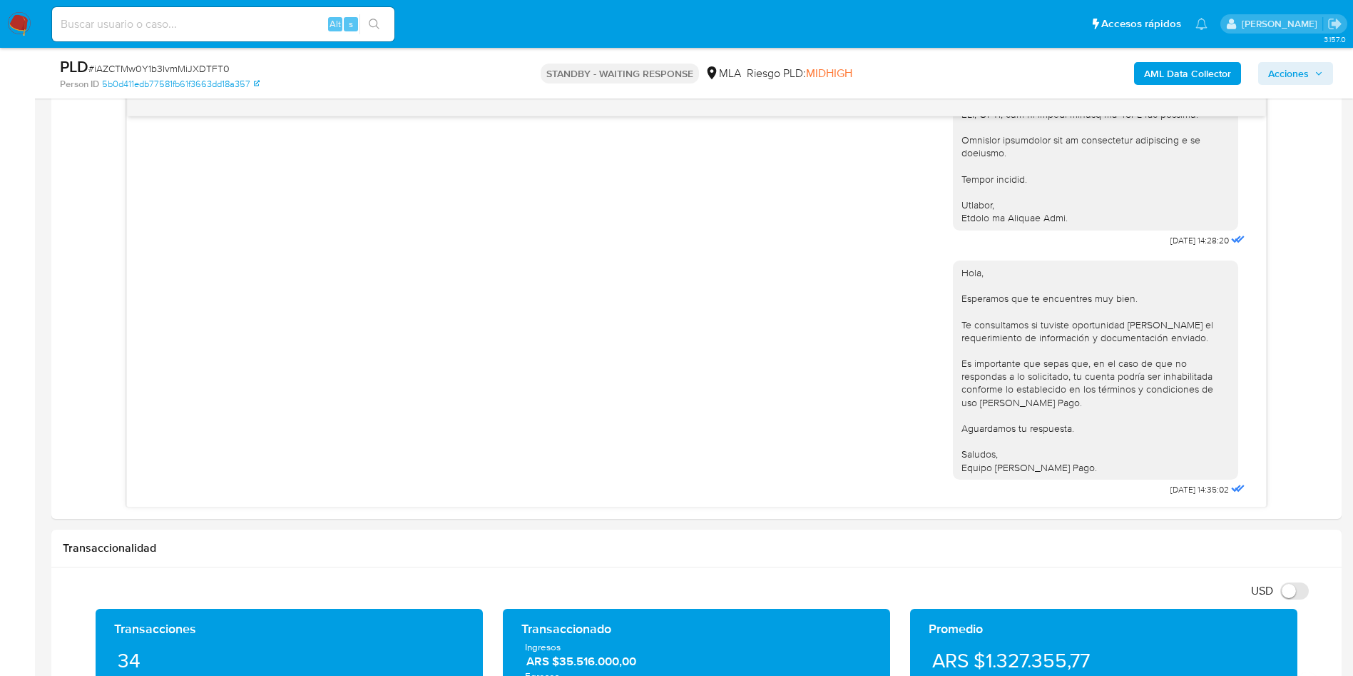
click at [153, 26] on input at bounding box center [223, 24] width 342 height 19
paste input "Kd6vN7wXn4OAtJx8XxtlK8Pl"
type input "Kd6vN7wXn4OAtJx8XxtlK8Pl"
click at [382, 23] on button "search-icon" at bounding box center [374, 24] width 29 height 20
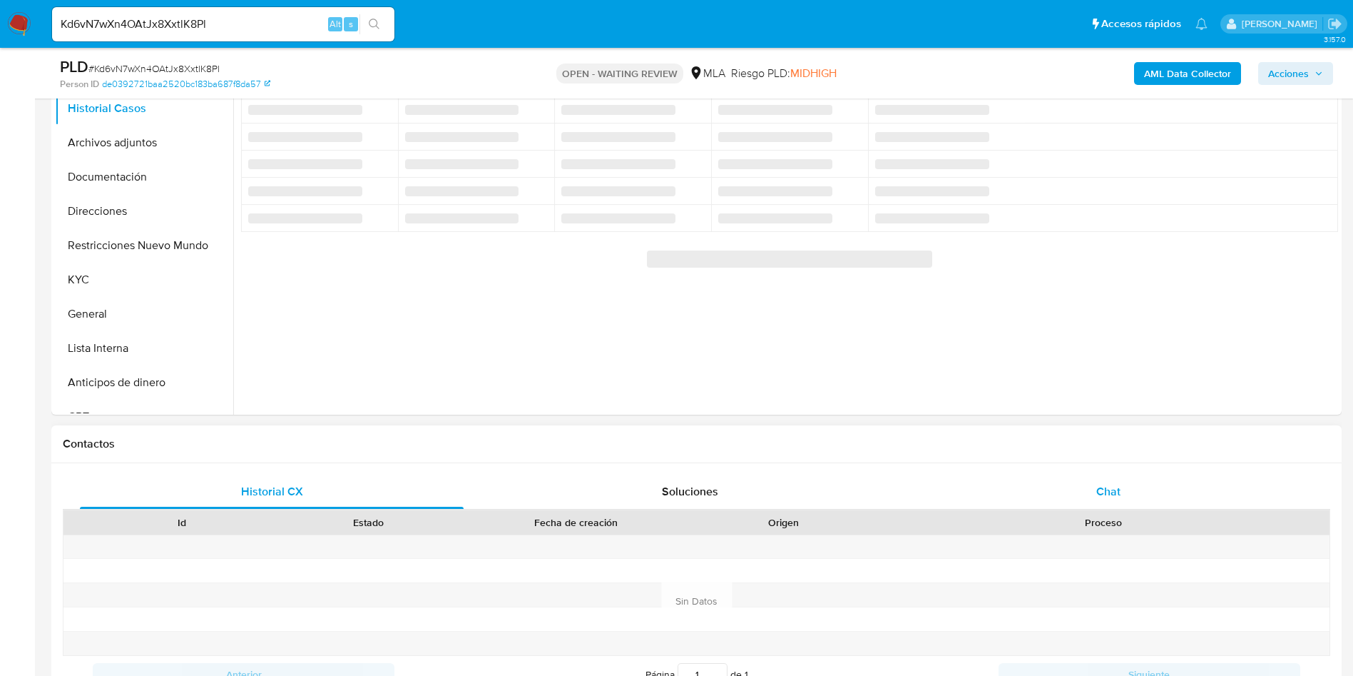
click at [1153, 492] on div "Chat" at bounding box center [1109, 491] width 384 height 34
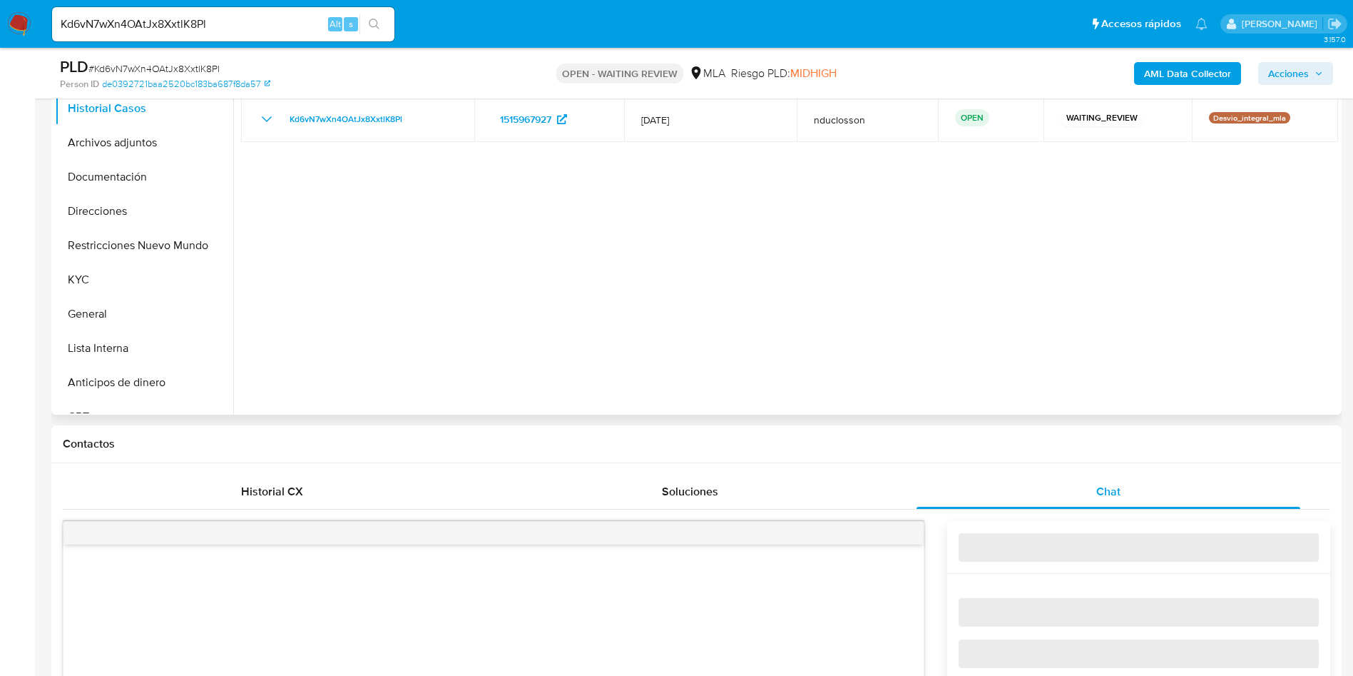
select select "10"
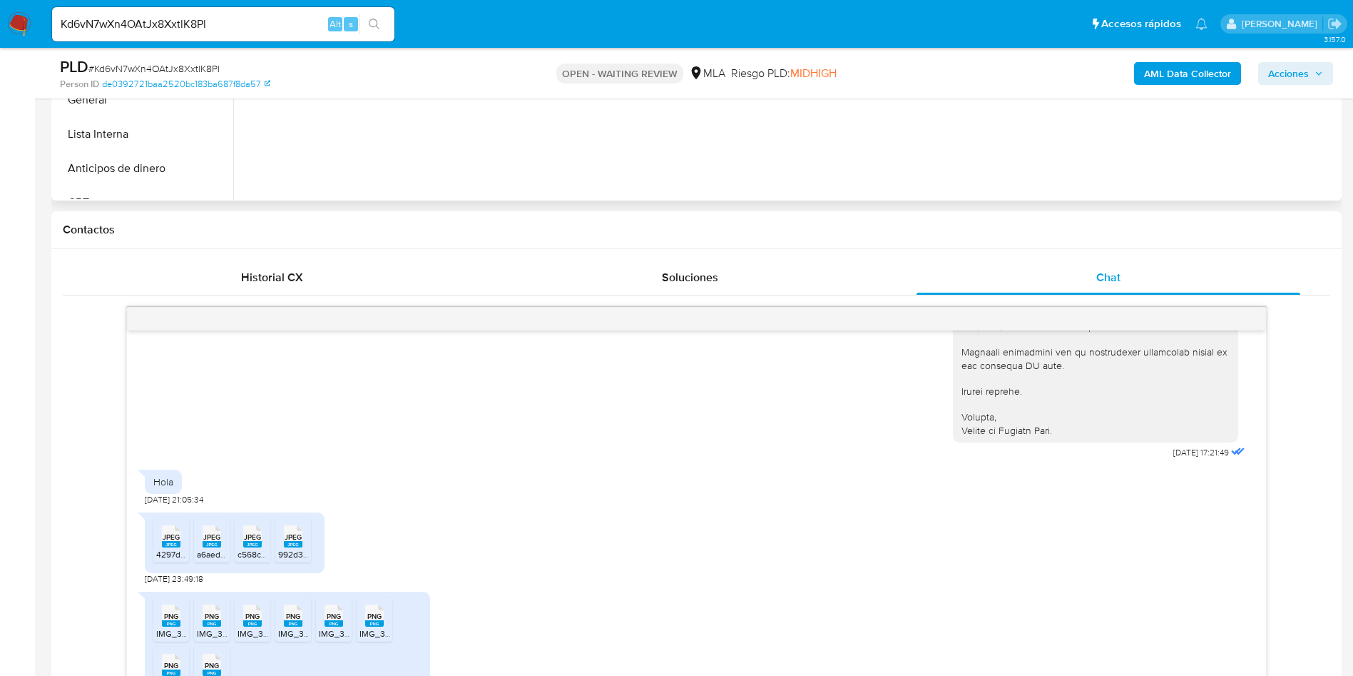
scroll to position [642, 0]
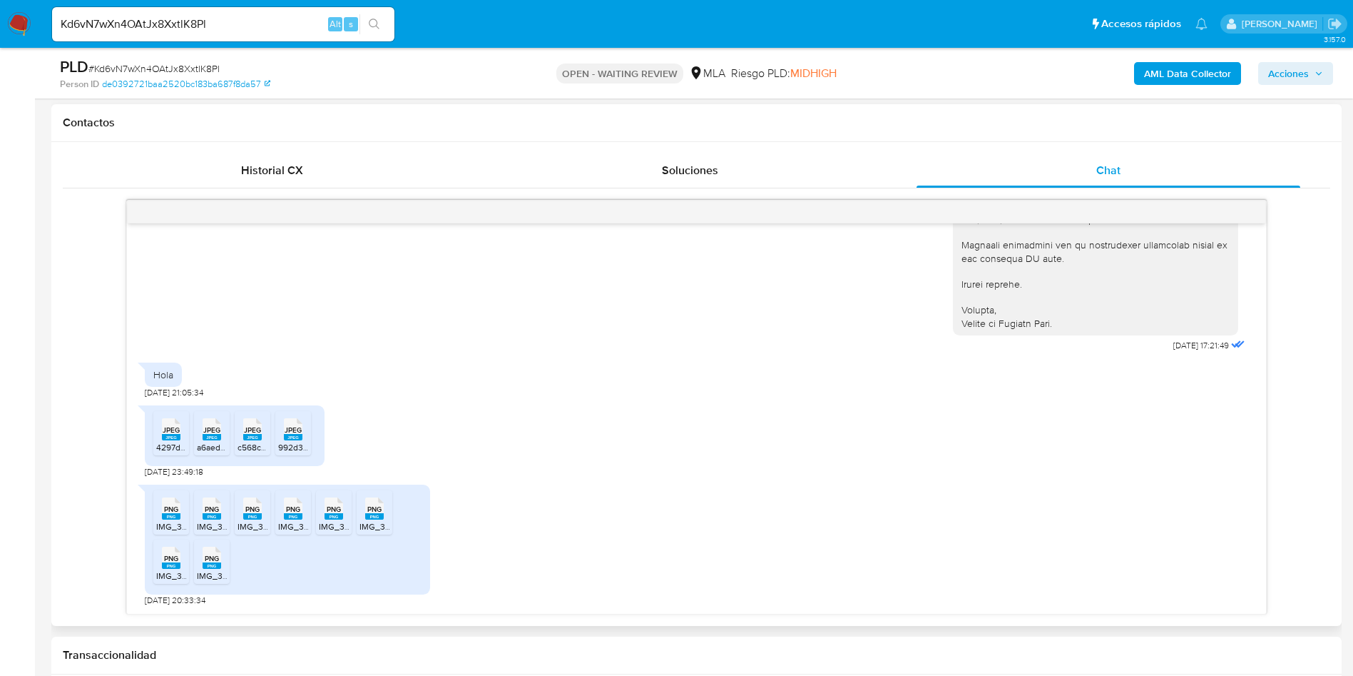
click at [174, 427] on span "JPEG" at bounding box center [171, 429] width 17 height 9
click at [206, 429] on span "JPEG" at bounding box center [211, 429] width 17 height 9
click at [248, 434] on span "JPEG" at bounding box center [252, 429] width 17 height 9
click at [303, 433] on div "JPEG JPEG" at bounding box center [293, 428] width 30 height 28
click at [167, 508] on span "PNG" at bounding box center [171, 508] width 14 height 9
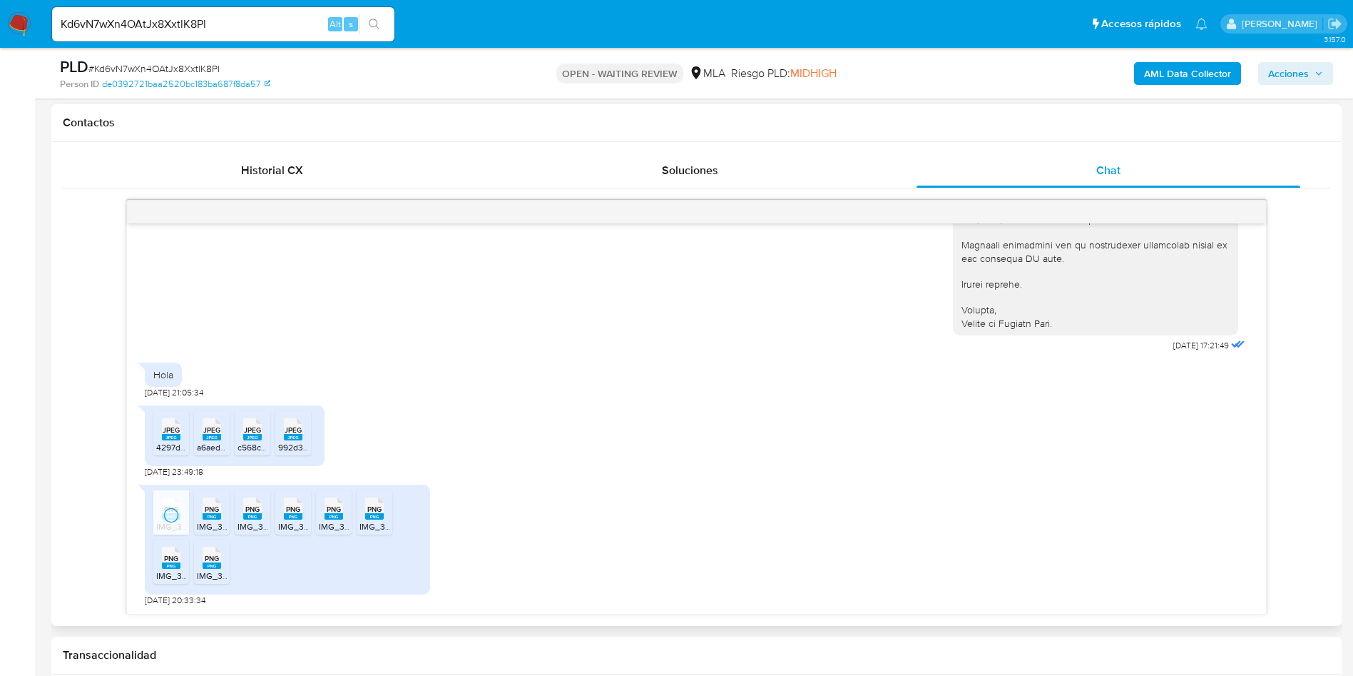
drag, startPoint x: 205, startPoint y: 509, endPoint x: 232, endPoint y: 507, distance: 26.5
click at [205, 509] on span "PNG" at bounding box center [212, 508] width 14 height 9
drag, startPoint x: 243, startPoint y: 506, endPoint x: 308, endPoint y: 502, distance: 65.1
click at [243, 506] on icon at bounding box center [252, 508] width 19 height 22
click at [301, 502] on rect at bounding box center [308, 493] width 22 height 19
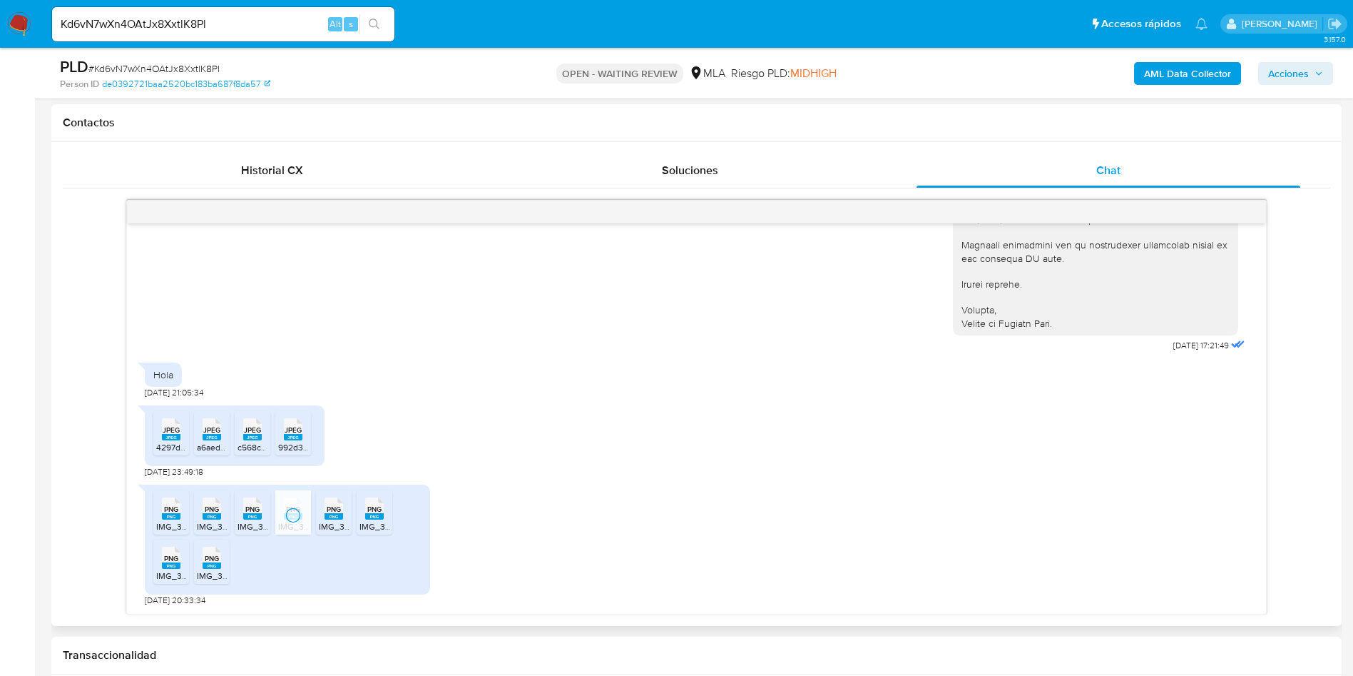
click at [340, 504] on span "PNG" at bounding box center [334, 508] width 14 height 9
click at [367, 507] on span "PNG" at bounding box center [374, 508] width 14 height 9
drag, startPoint x: 174, startPoint y: 567, endPoint x: 199, endPoint y: 570, distance: 25.2
click at [174, 567] on rect at bounding box center [171, 565] width 19 height 6
click at [212, 570] on span "IMG_3488.png" at bounding box center [226, 575] width 58 height 12
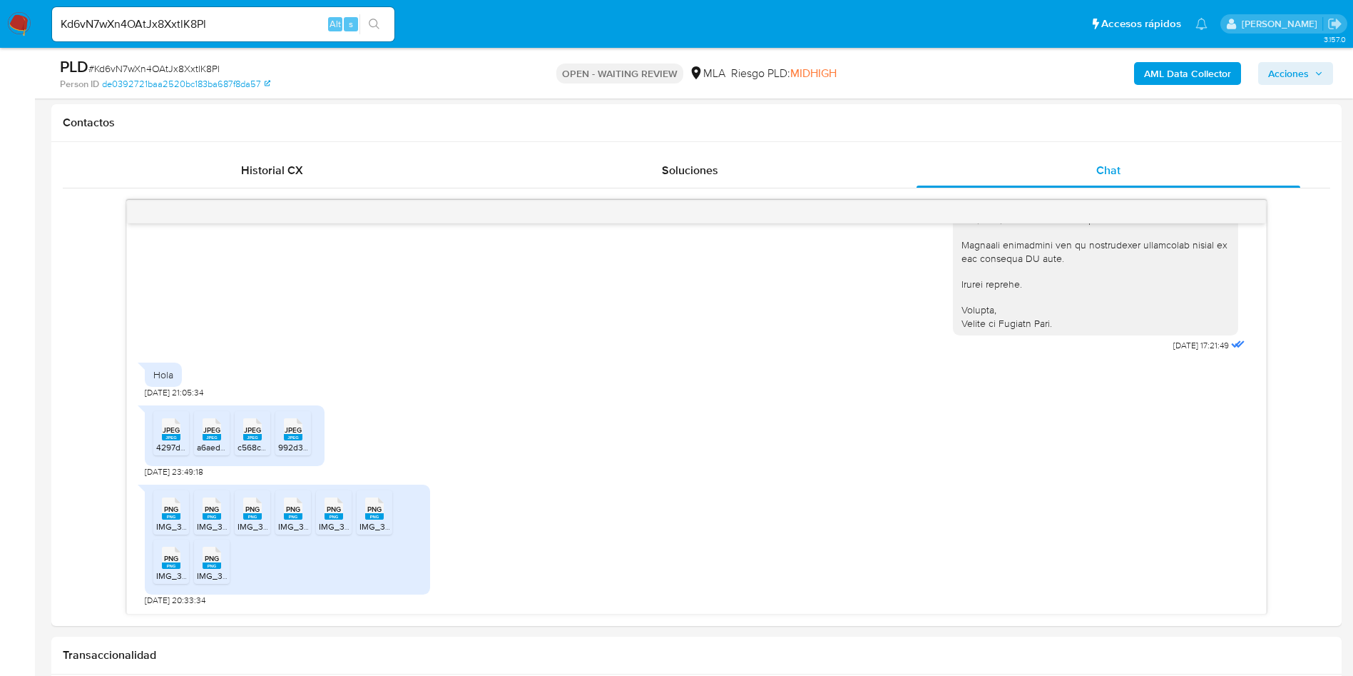
click at [139, 24] on input "Kd6vN7wXn4OAtJx8XxtlK8Pl" at bounding box center [223, 24] width 342 height 19
click at [368, 19] on button "search-icon" at bounding box center [374, 24] width 29 height 20
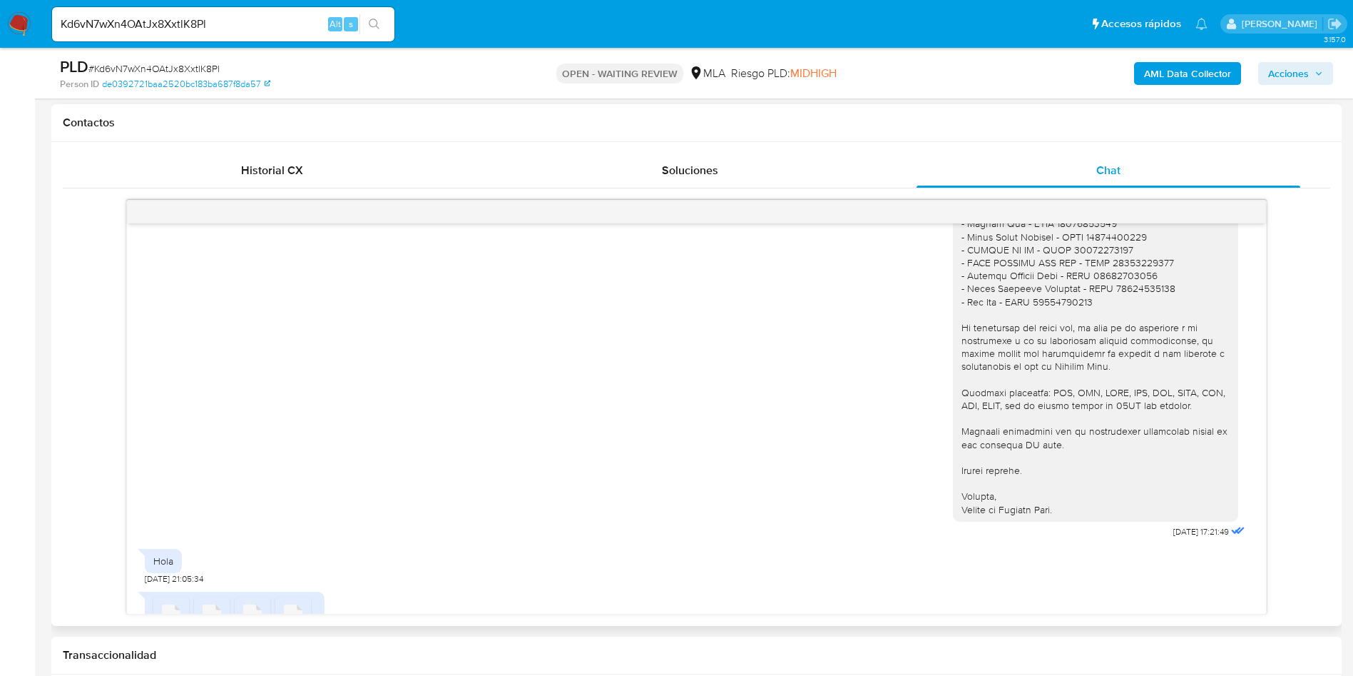
scroll to position [1556, 0]
